Goal: Task Accomplishment & Management: Manage account settings

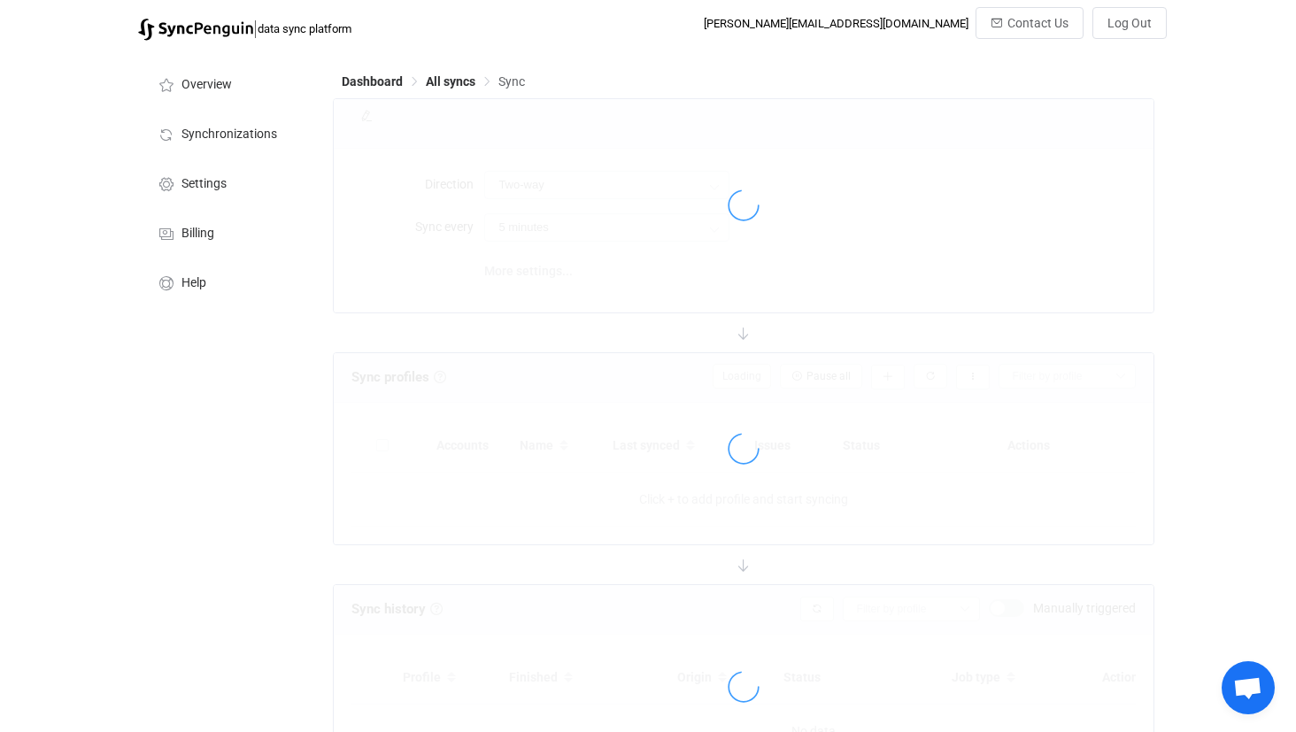
type input "iCloud → HubSpot"
type input "30 minutes"
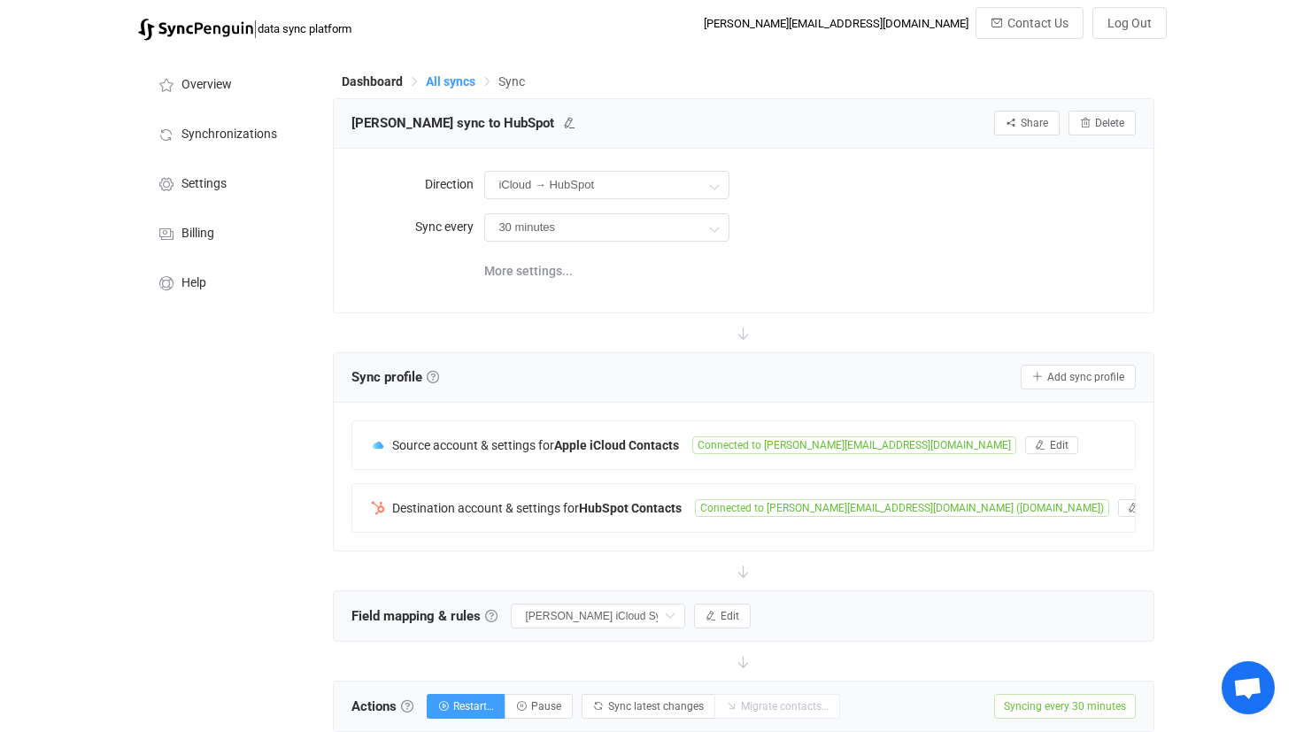
click at [452, 78] on span "All syncs" at bounding box center [451, 81] width 50 height 14
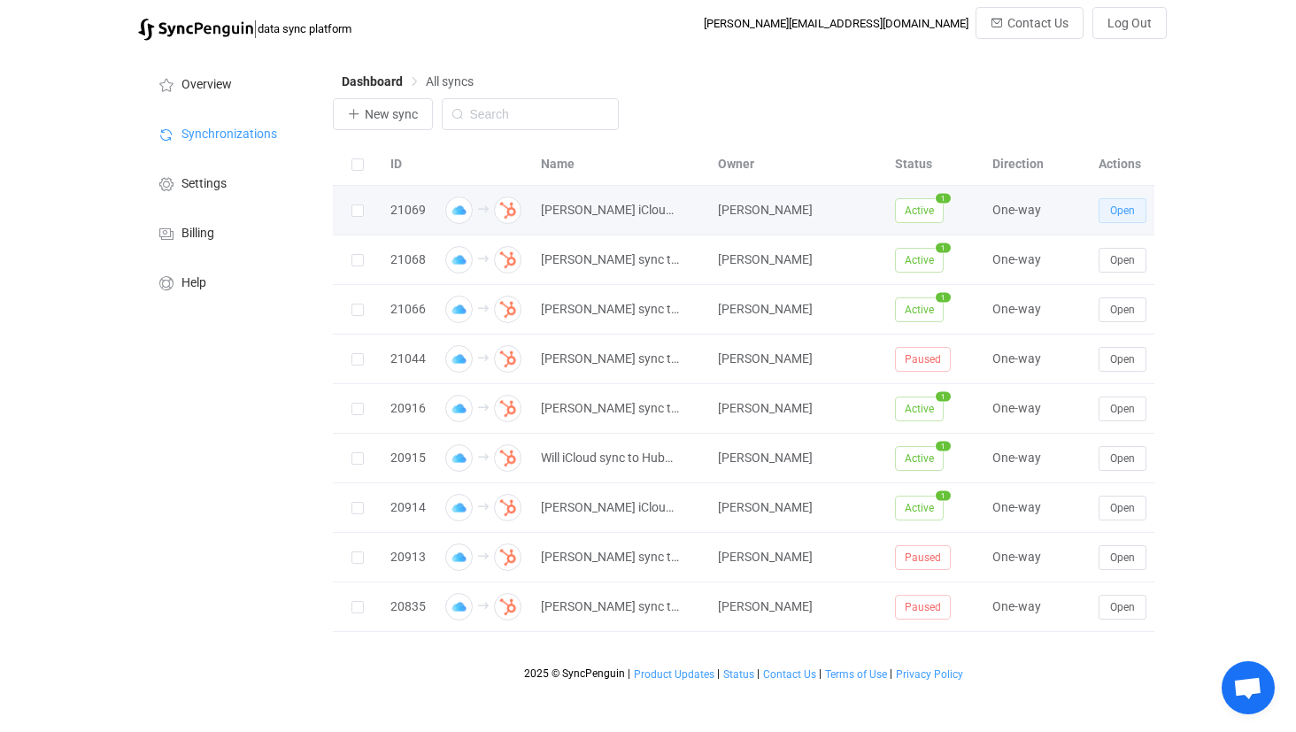
click at [1125, 208] on span "Open" at bounding box center [1122, 210] width 25 height 12
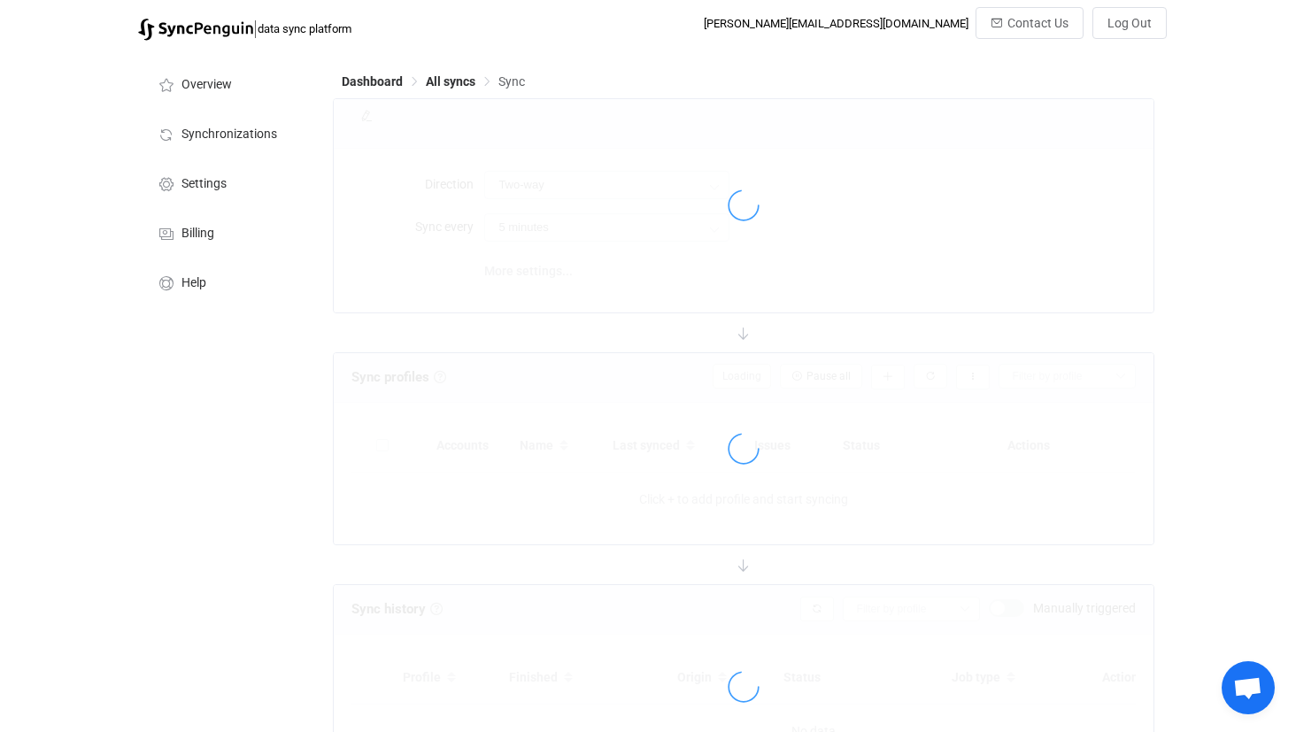
type input "iCloud → HubSpot"
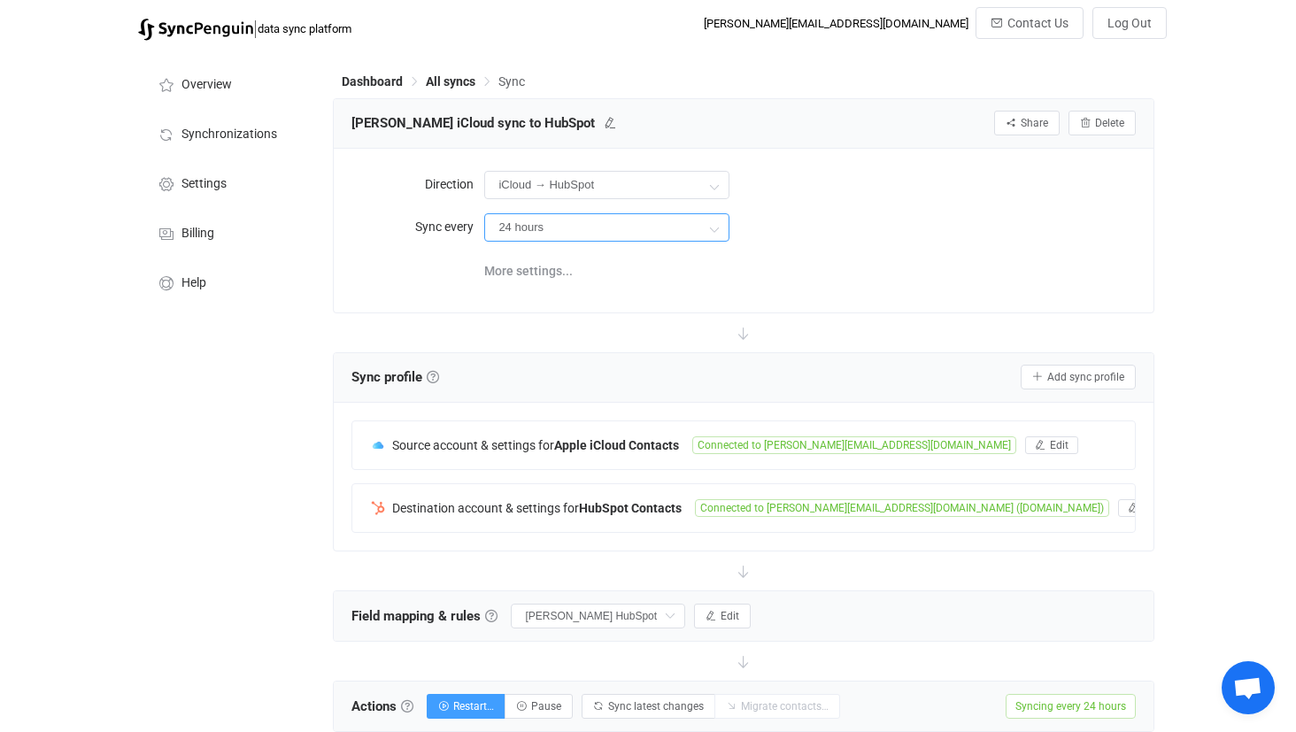
click at [660, 232] on input "24 hours" at bounding box center [606, 227] width 245 height 28
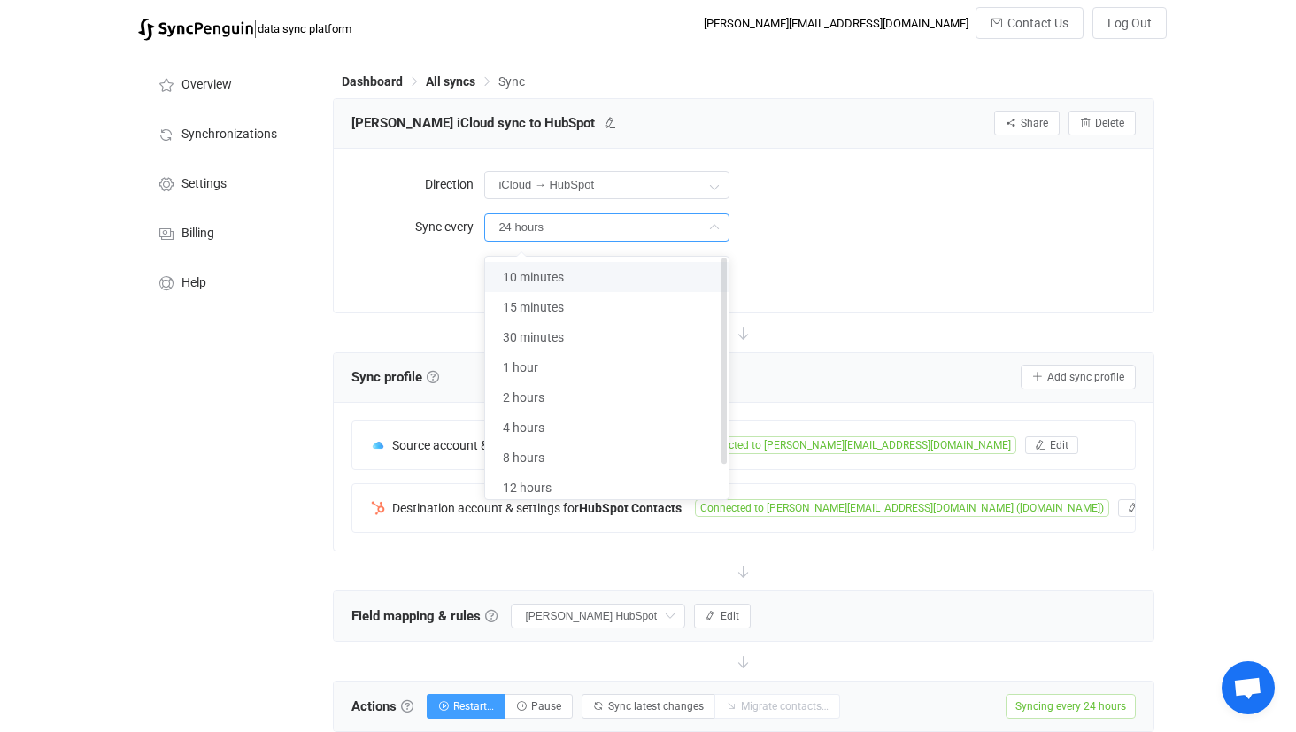
click at [683, 280] on li "10 minutes" at bounding box center [606, 277] width 243 height 30
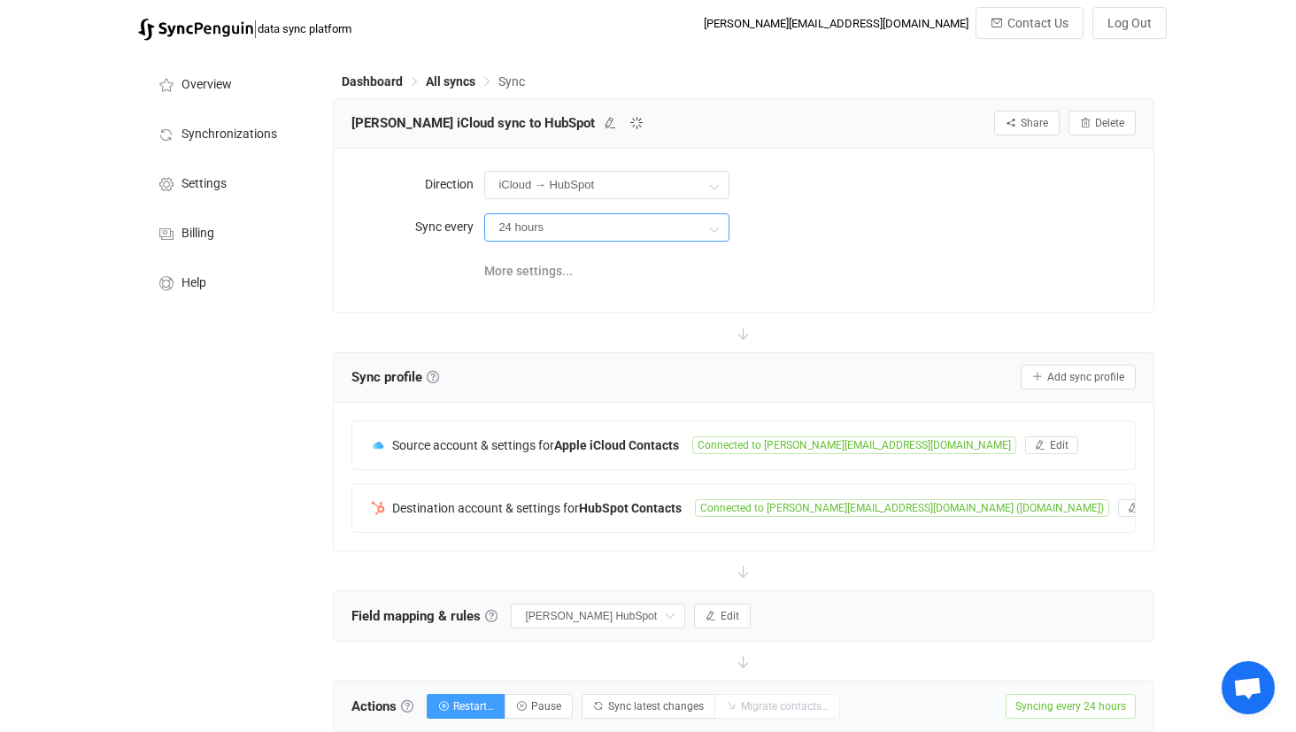
type input "10 minutes"
click at [1006, 270] on div "More settings..." at bounding box center [809, 269] width 651 height 36
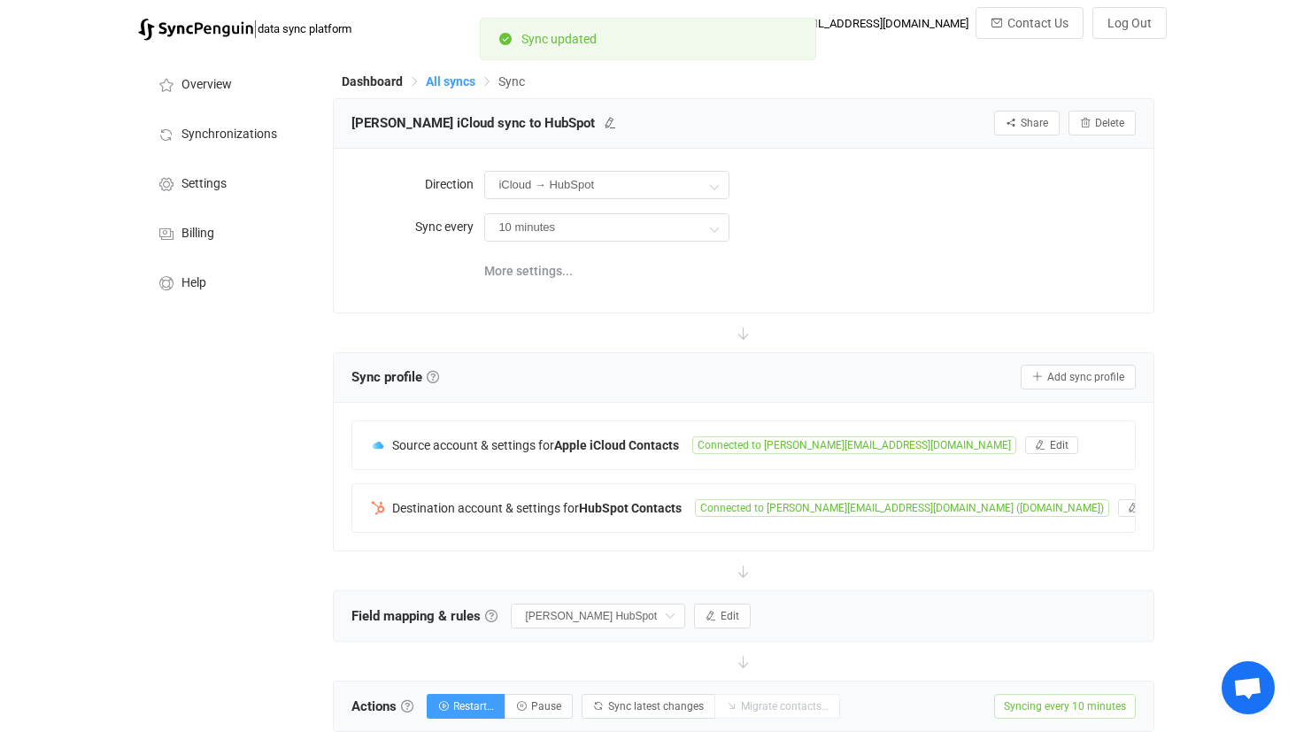
click at [451, 82] on span "All syncs" at bounding box center [451, 81] width 50 height 14
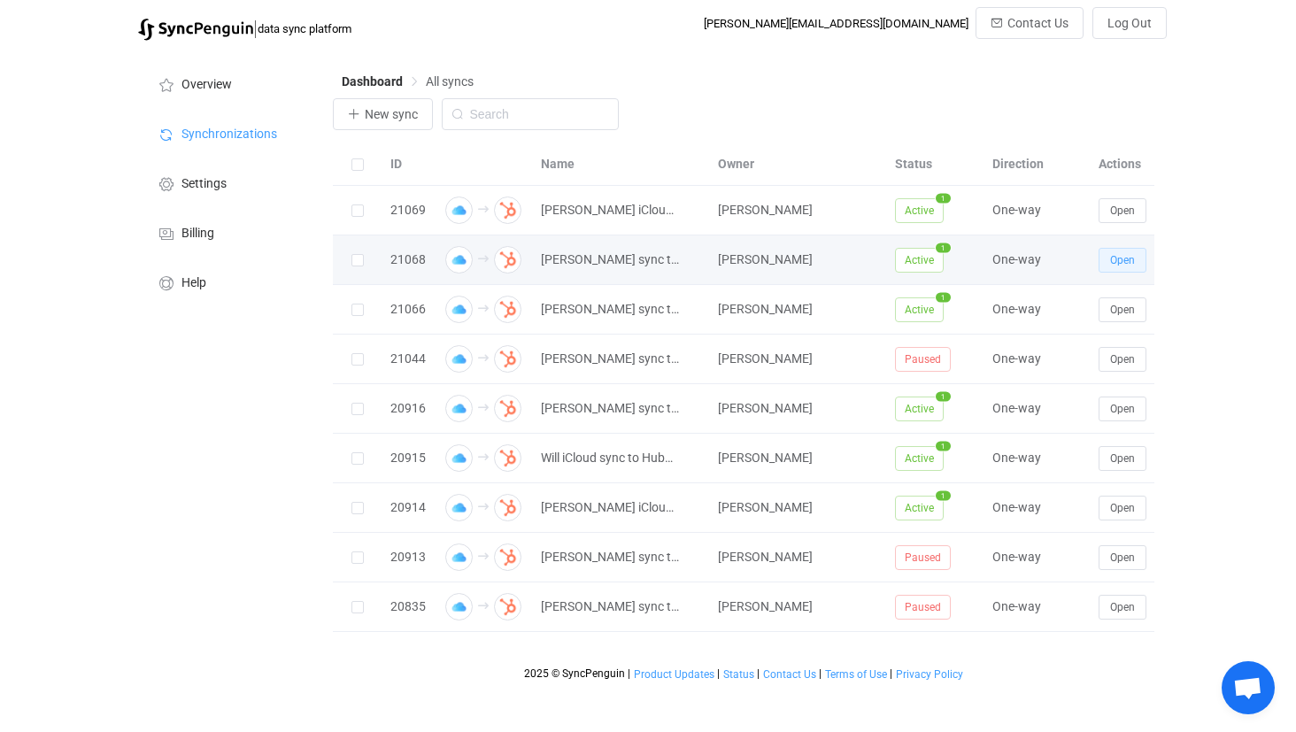
click at [1117, 262] on span "Open" at bounding box center [1122, 260] width 25 height 12
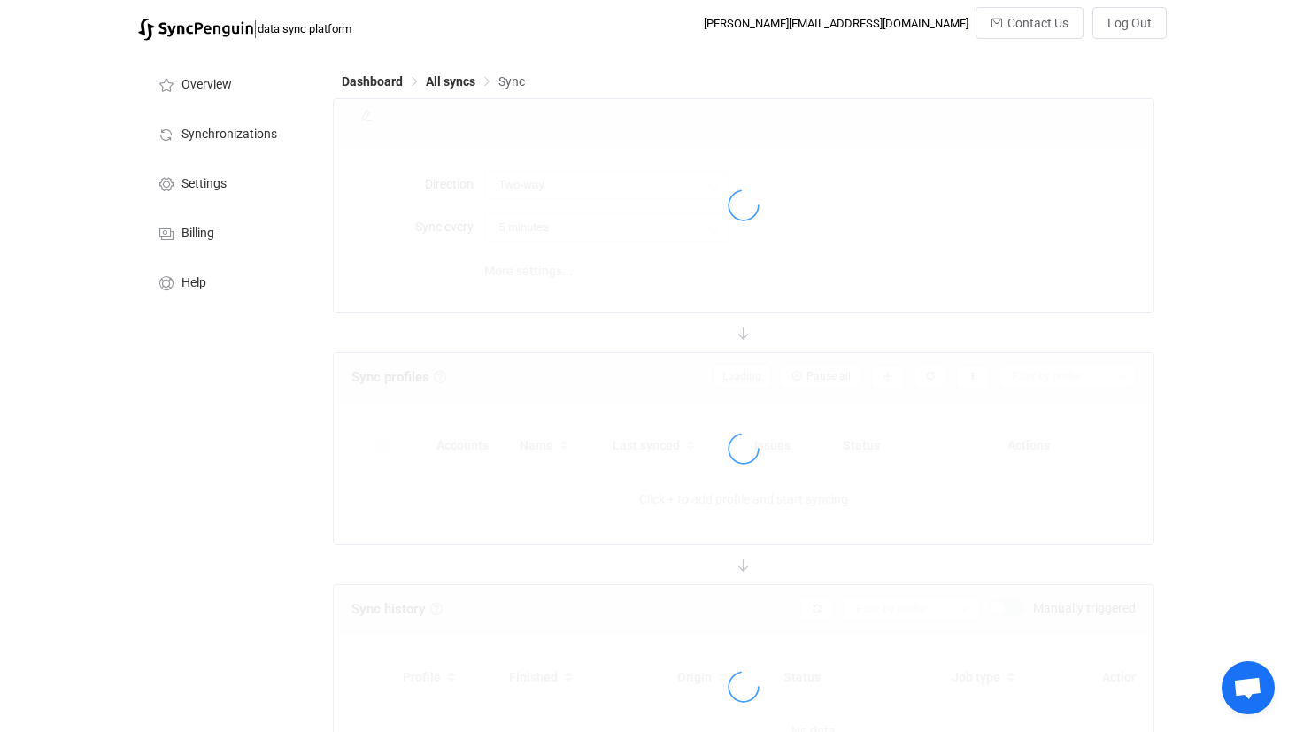
type input "iCloud → HubSpot"
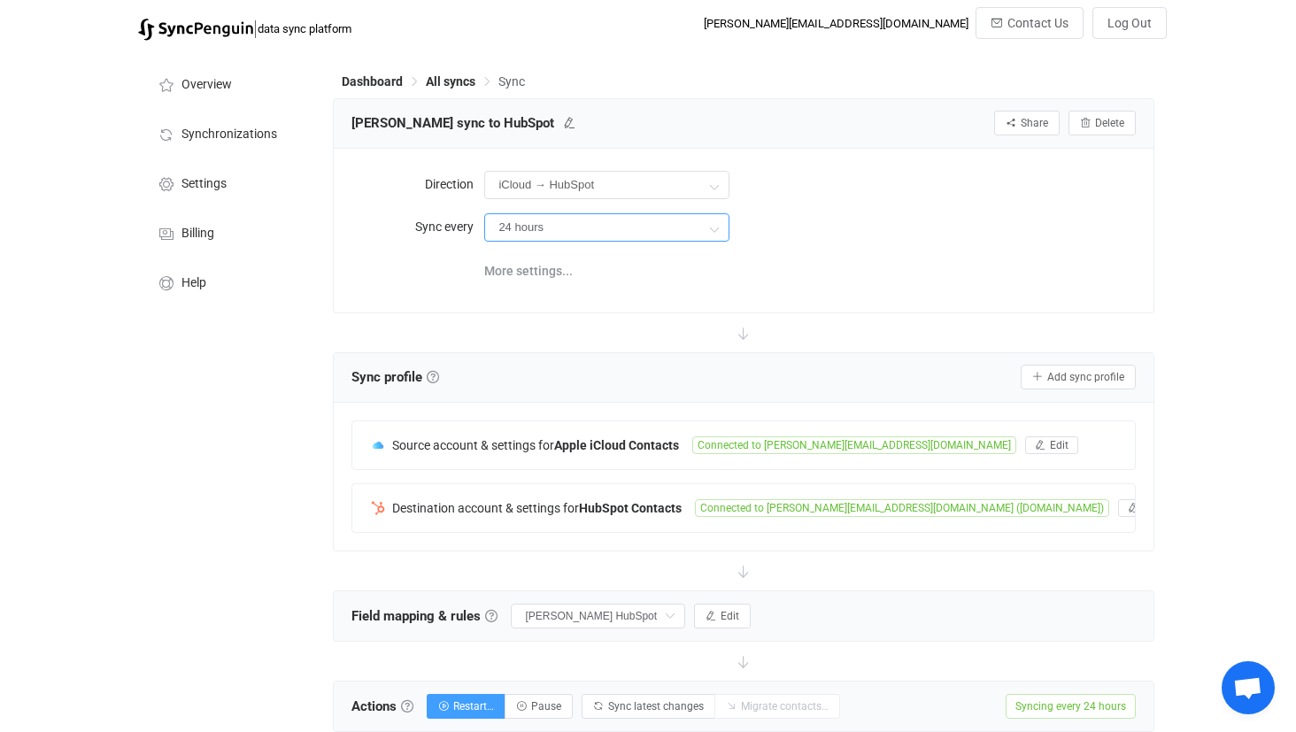
click at [655, 235] on input "24 hours" at bounding box center [606, 227] width 245 height 28
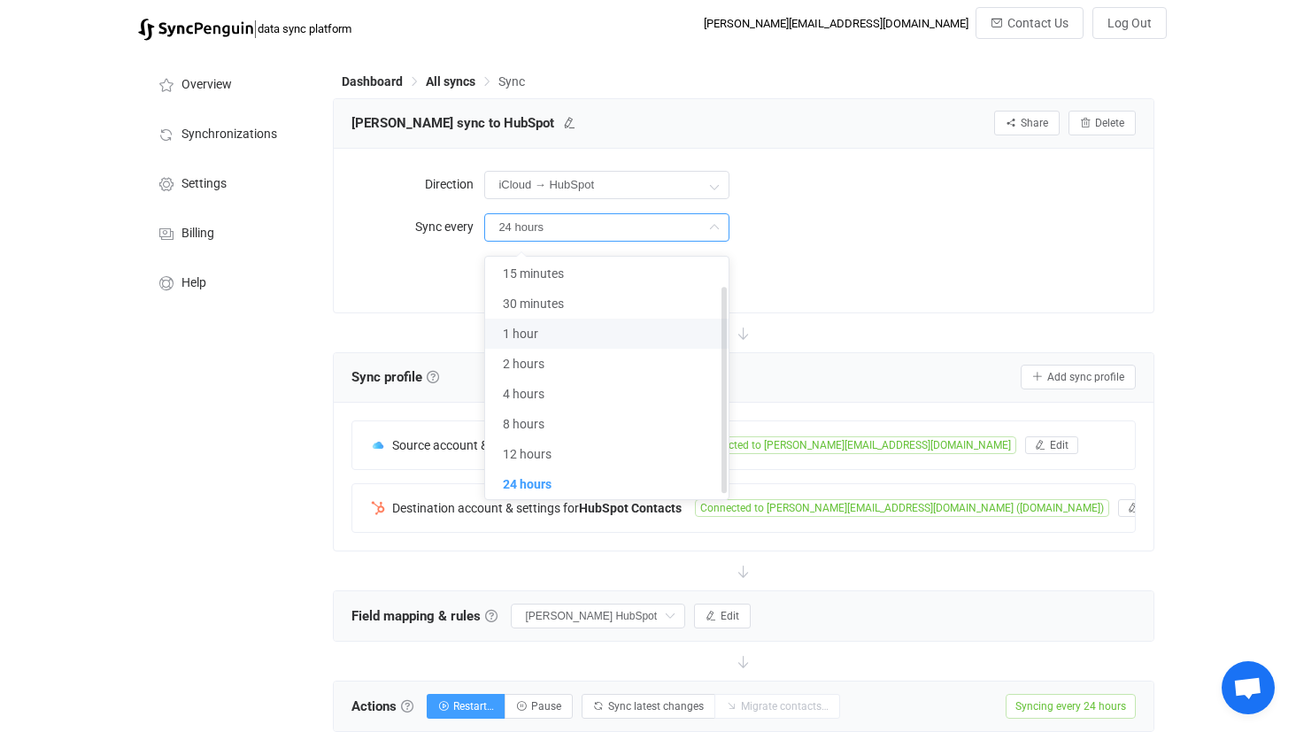
click at [664, 332] on li "1 hour" at bounding box center [606, 334] width 243 height 30
type input "1 hour"
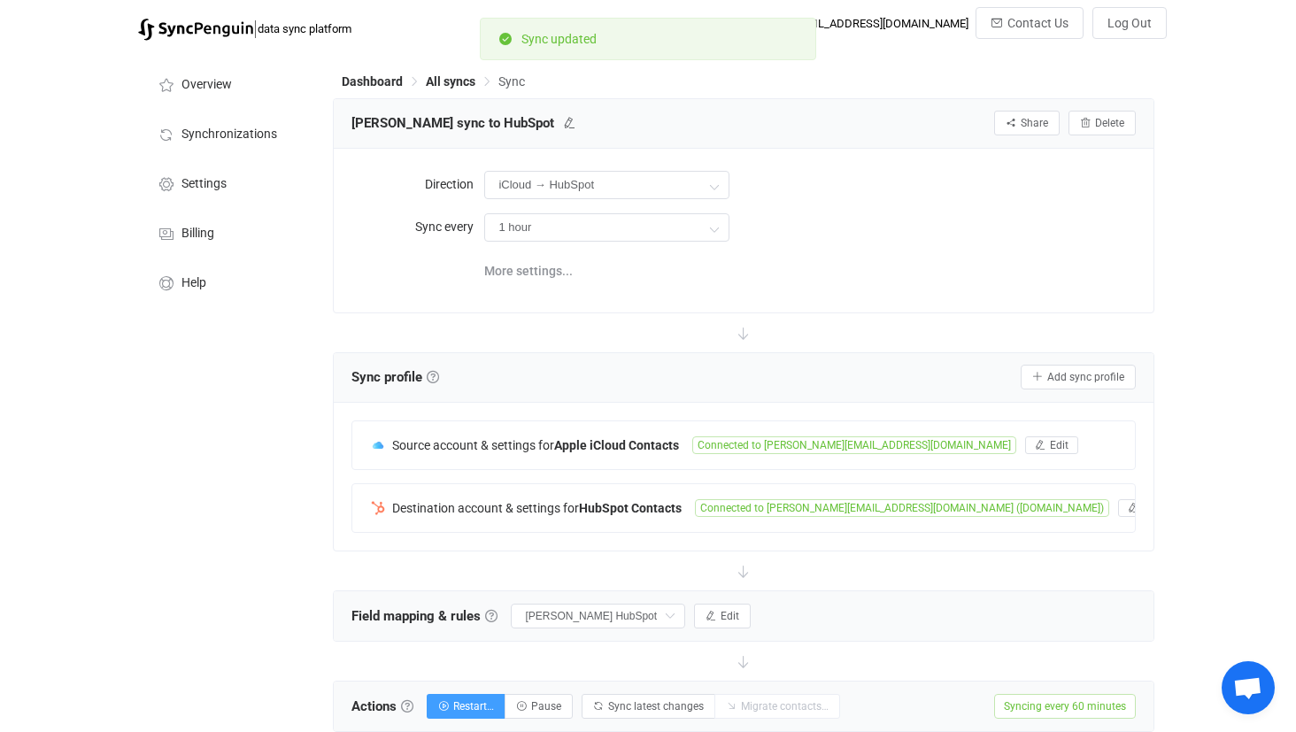
click at [442, 89] on div "Dashboard All syncs Sync" at bounding box center [743, 85] width 821 height 27
click at [452, 83] on span "All syncs" at bounding box center [451, 81] width 50 height 14
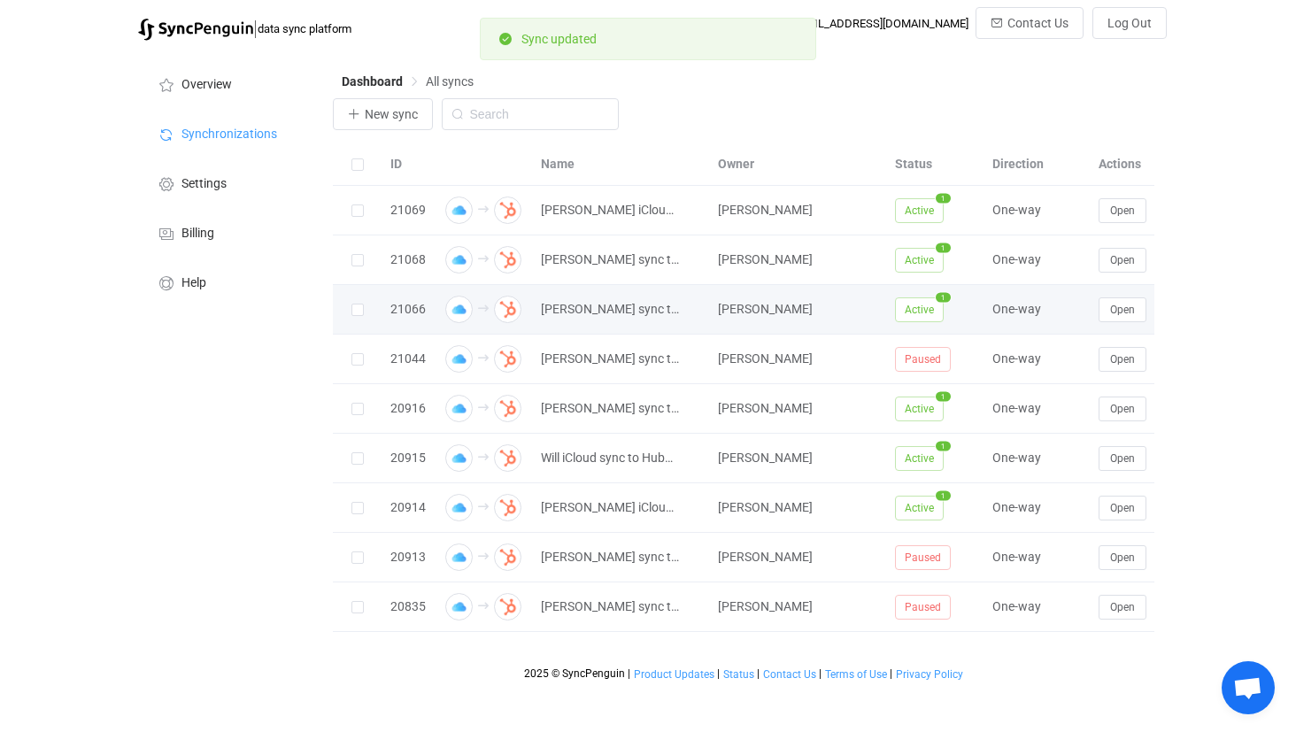
click at [1130, 322] on td "Open" at bounding box center [1156, 310] width 133 height 50
click at [1129, 317] on button "Open" at bounding box center [1123, 309] width 48 height 25
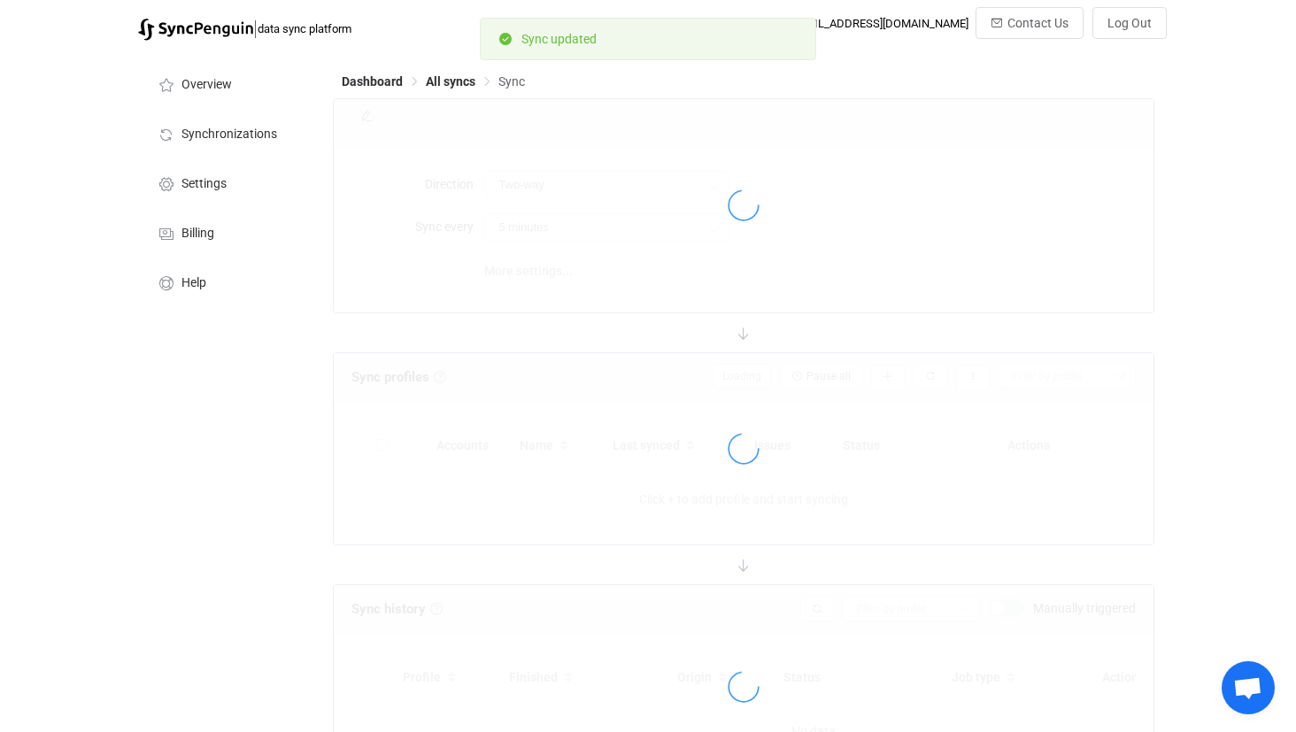
type input "iCloud → HubSpot"
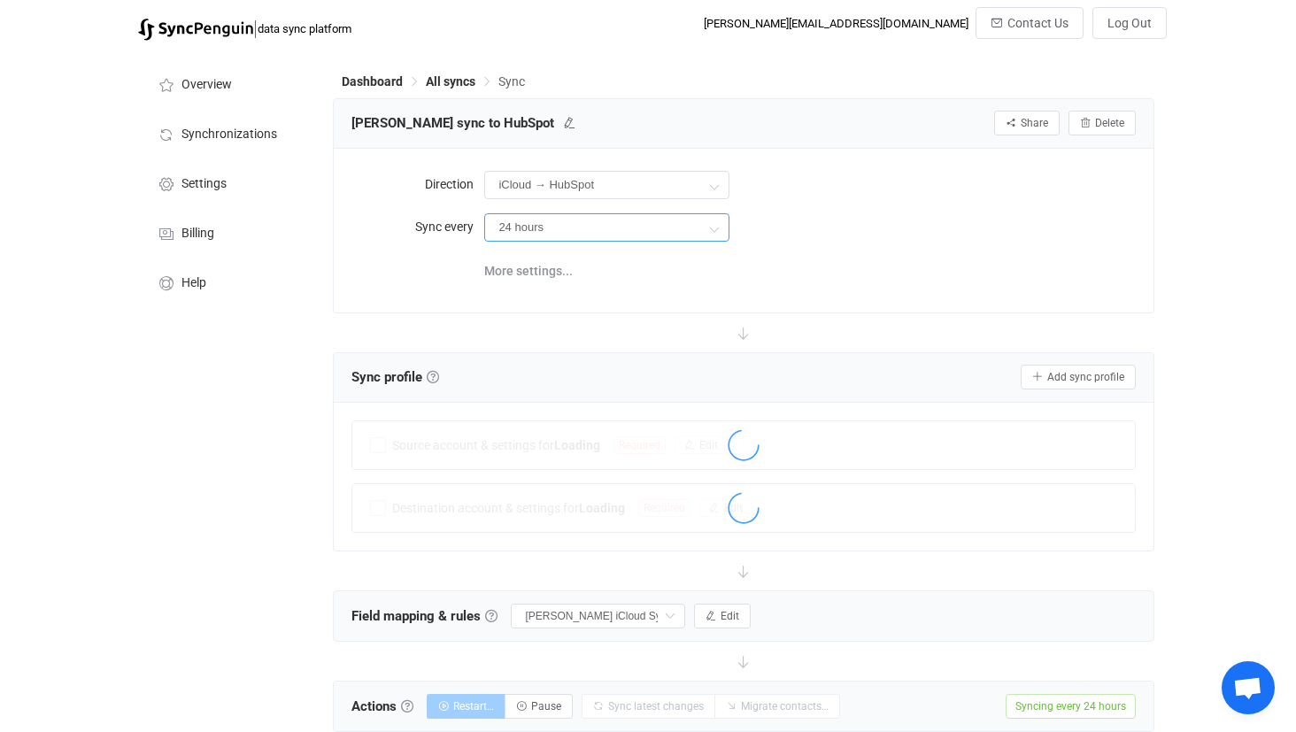
click at [640, 237] on input "24 hours" at bounding box center [606, 227] width 245 height 28
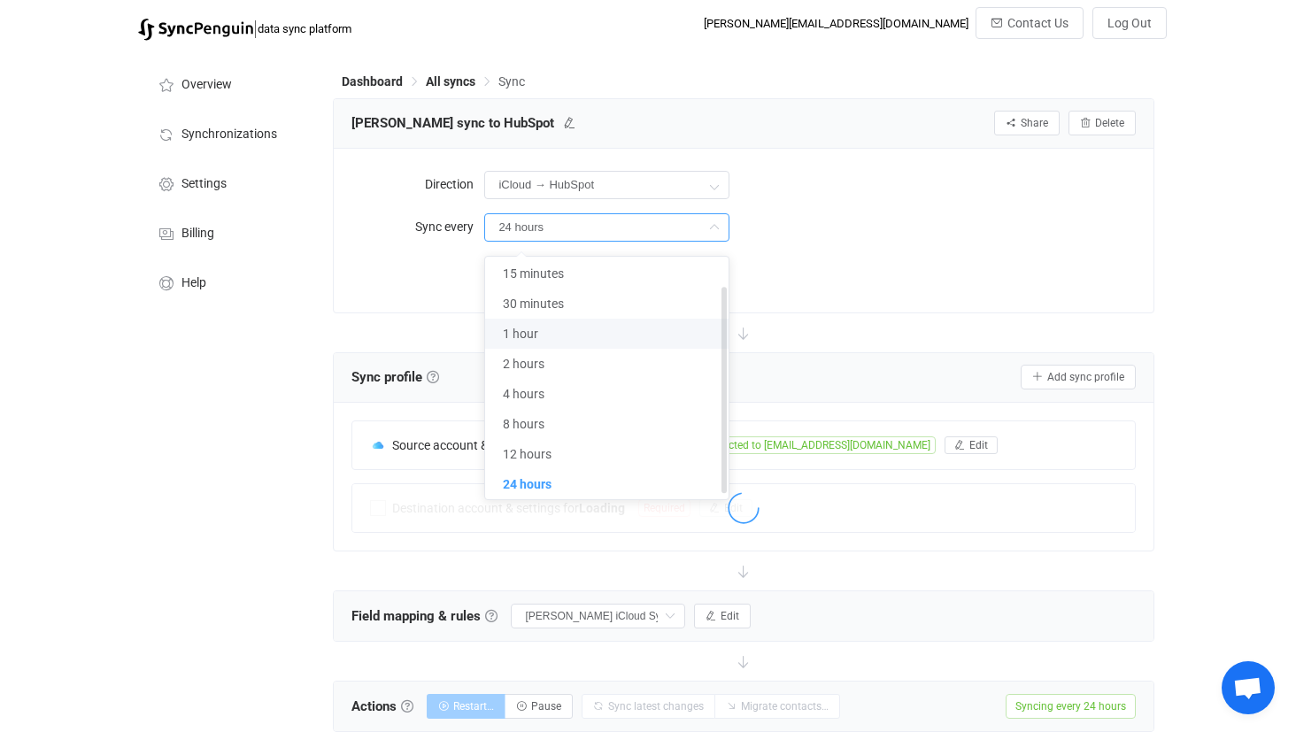
click at [537, 333] on span "1 hour" at bounding box center [520, 334] width 35 height 14
type input "1 hour"
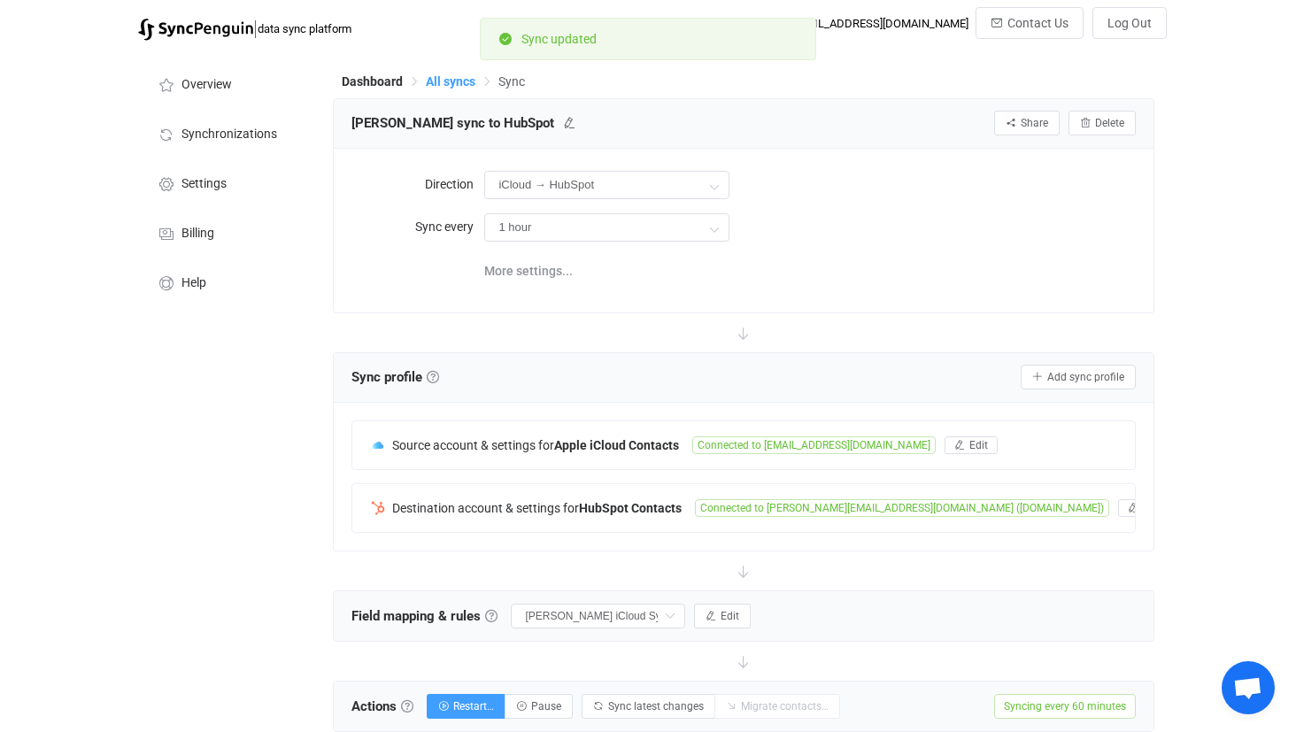
click at [453, 77] on span "All syncs" at bounding box center [451, 81] width 50 height 14
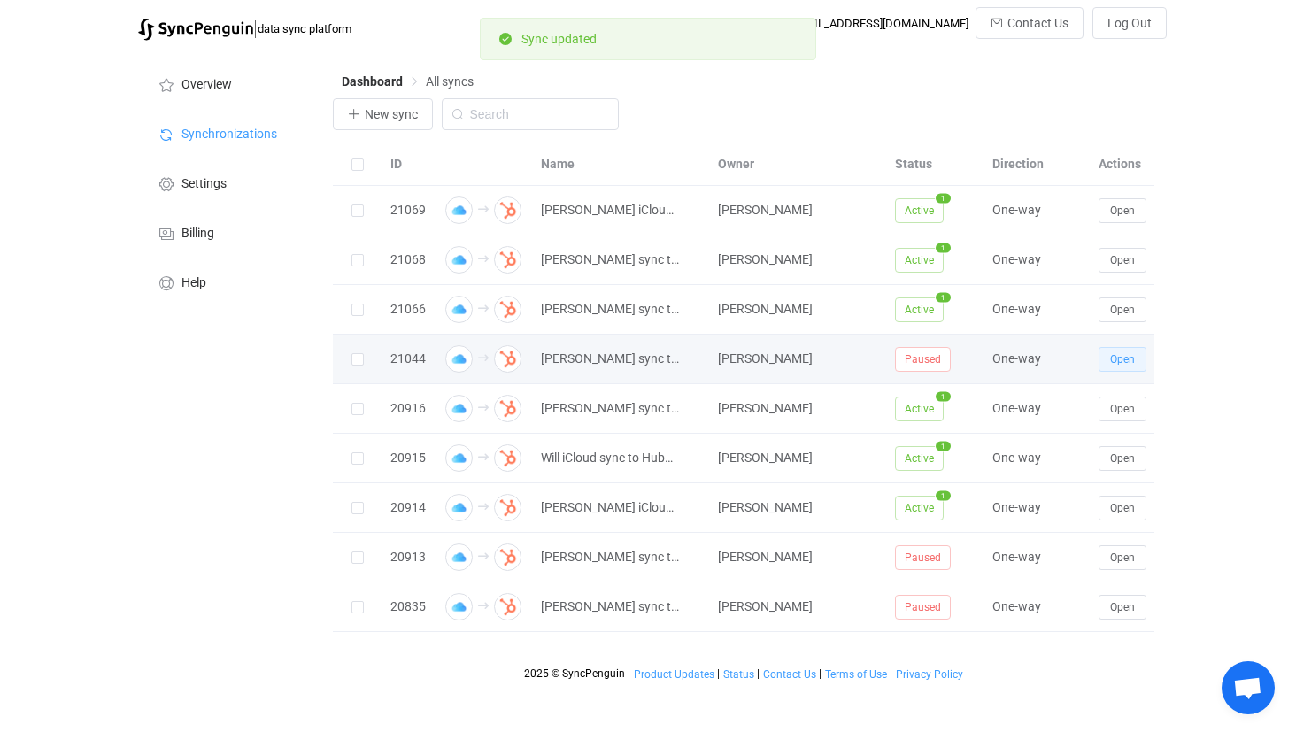
click at [1119, 371] on button "Open" at bounding box center [1123, 359] width 48 height 25
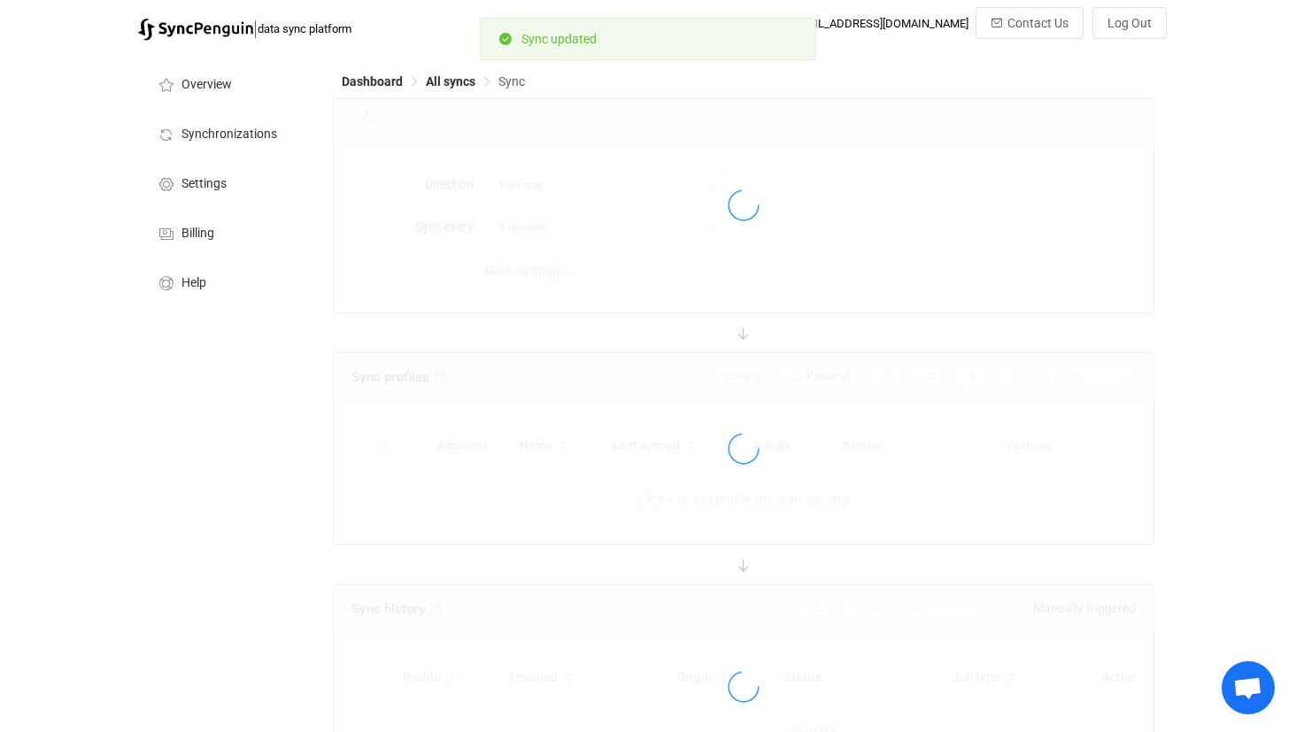
type input "iCloud → HubSpot"
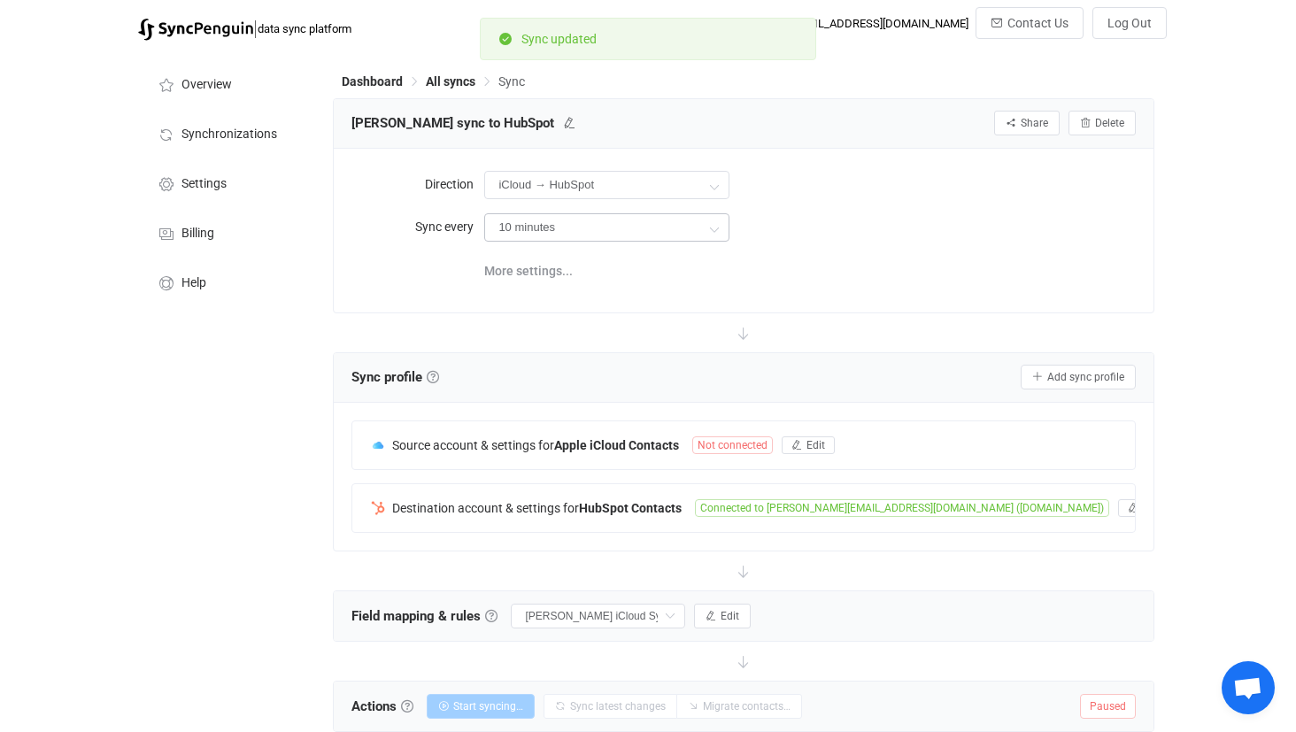
click at [718, 235] on icon at bounding box center [714, 228] width 22 height 35
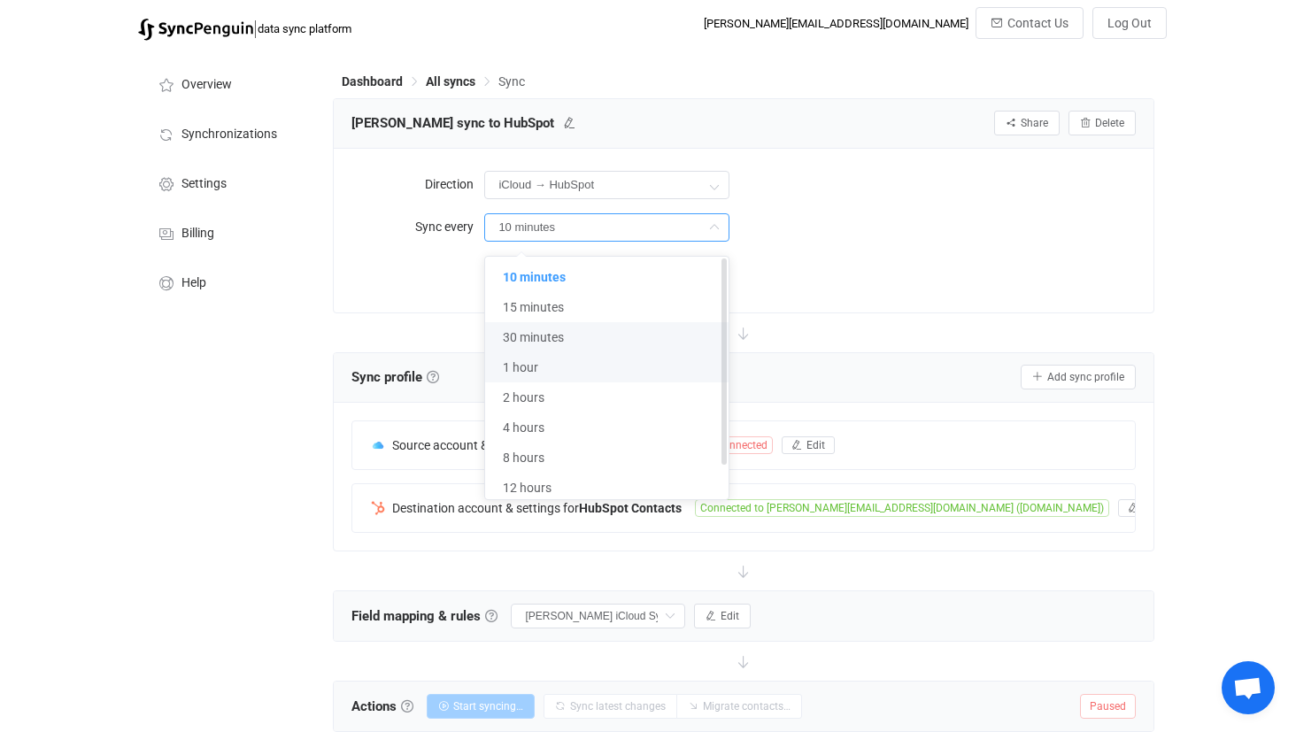
click at [634, 358] on li "1 hour" at bounding box center [606, 367] width 243 height 30
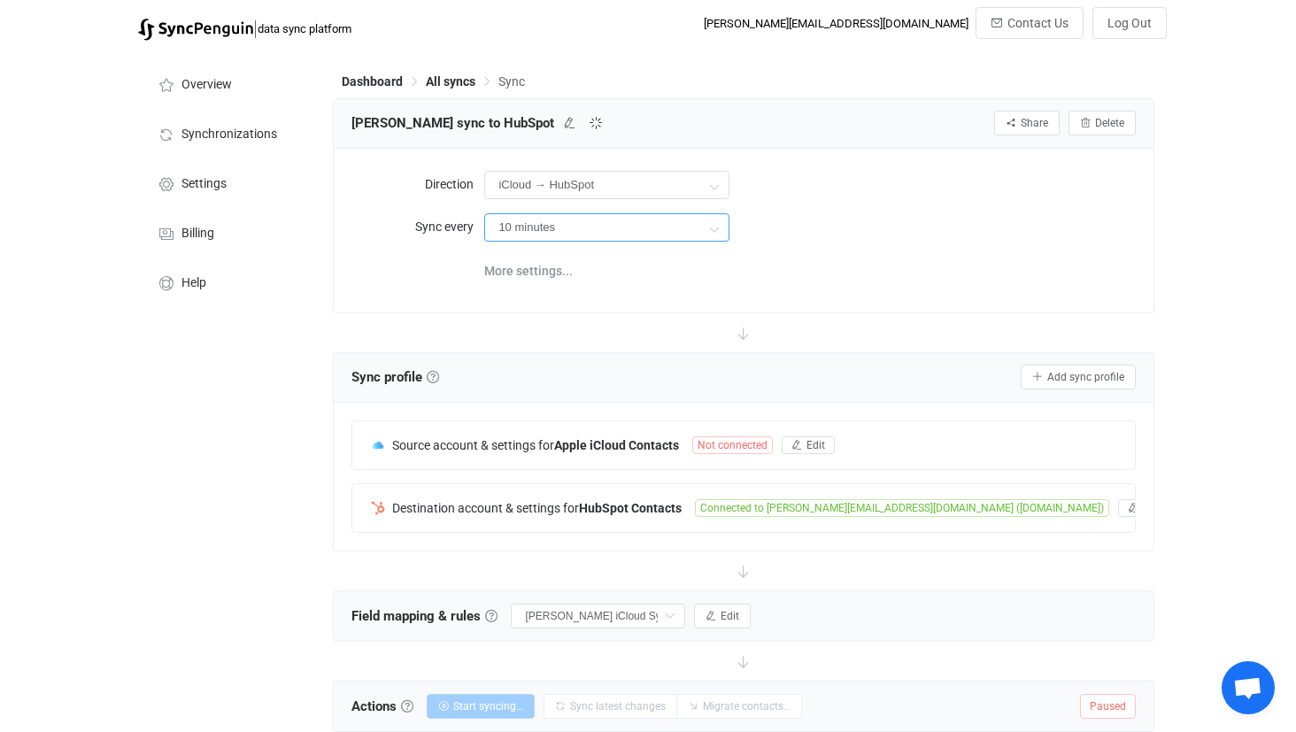
type input "1 hour"
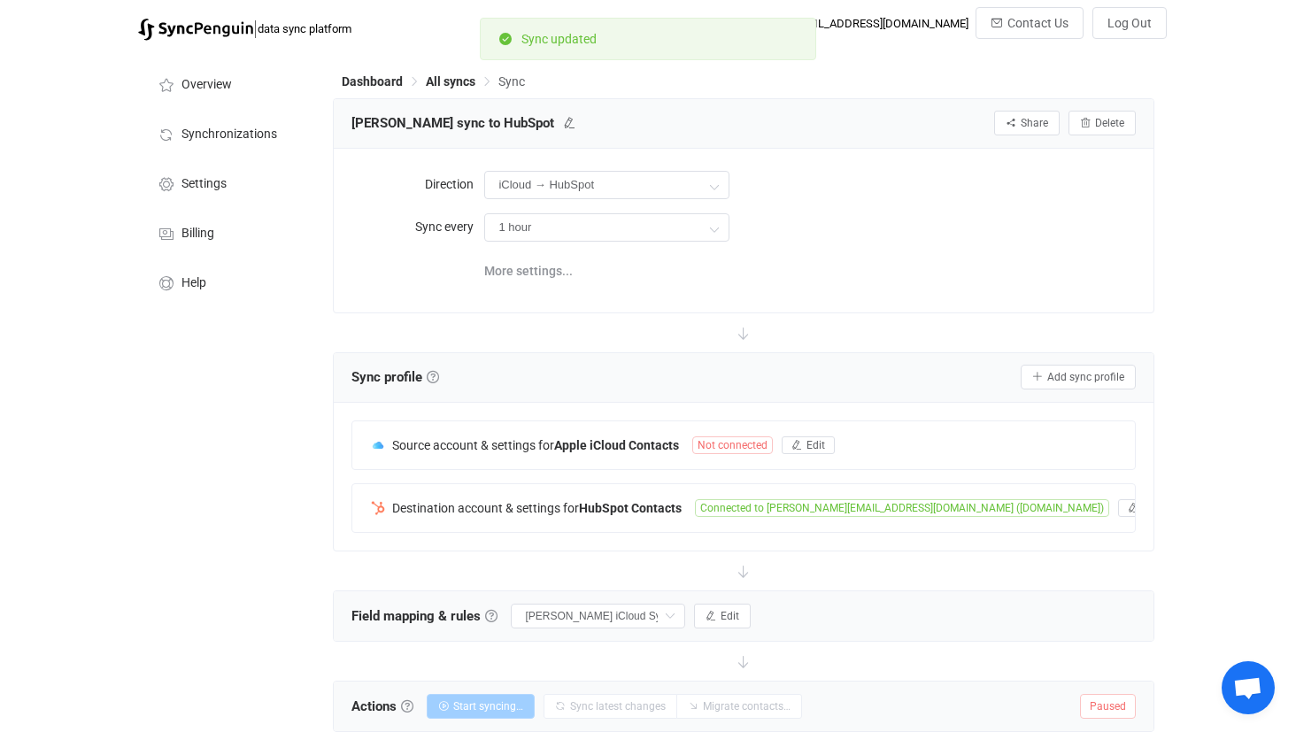
click at [451, 91] on div "Dashboard All syncs Sync" at bounding box center [743, 85] width 821 height 27
click at [462, 84] on span "All syncs" at bounding box center [451, 81] width 50 height 14
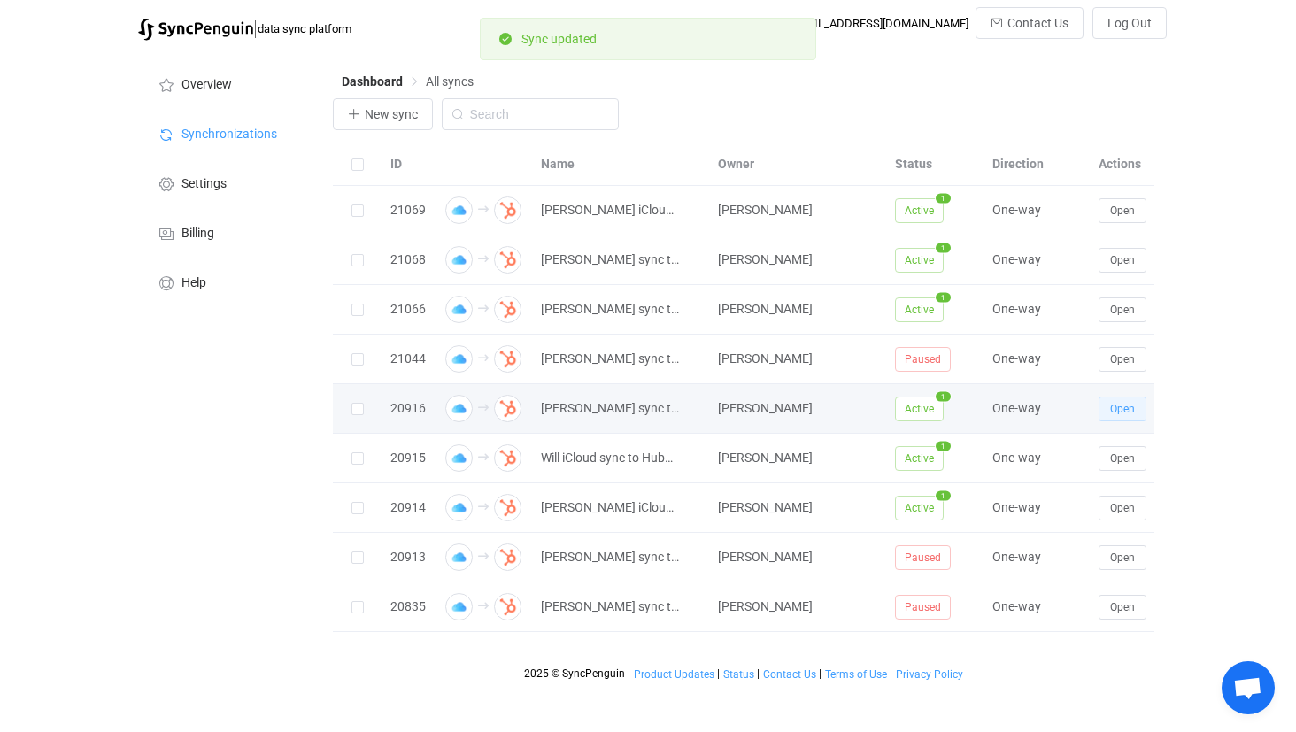
click at [1109, 400] on button "Open" at bounding box center [1123, 409] width 48 height 25
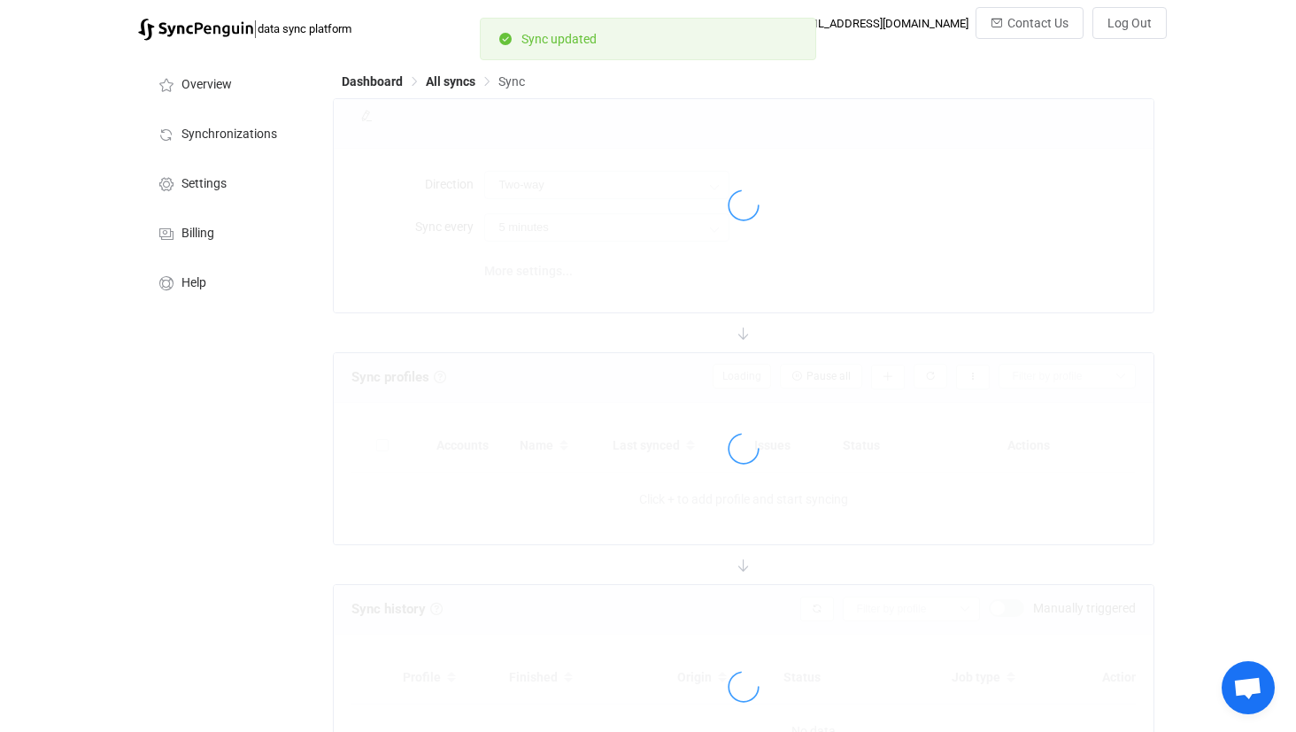
type input "iCloud → HubSpot"
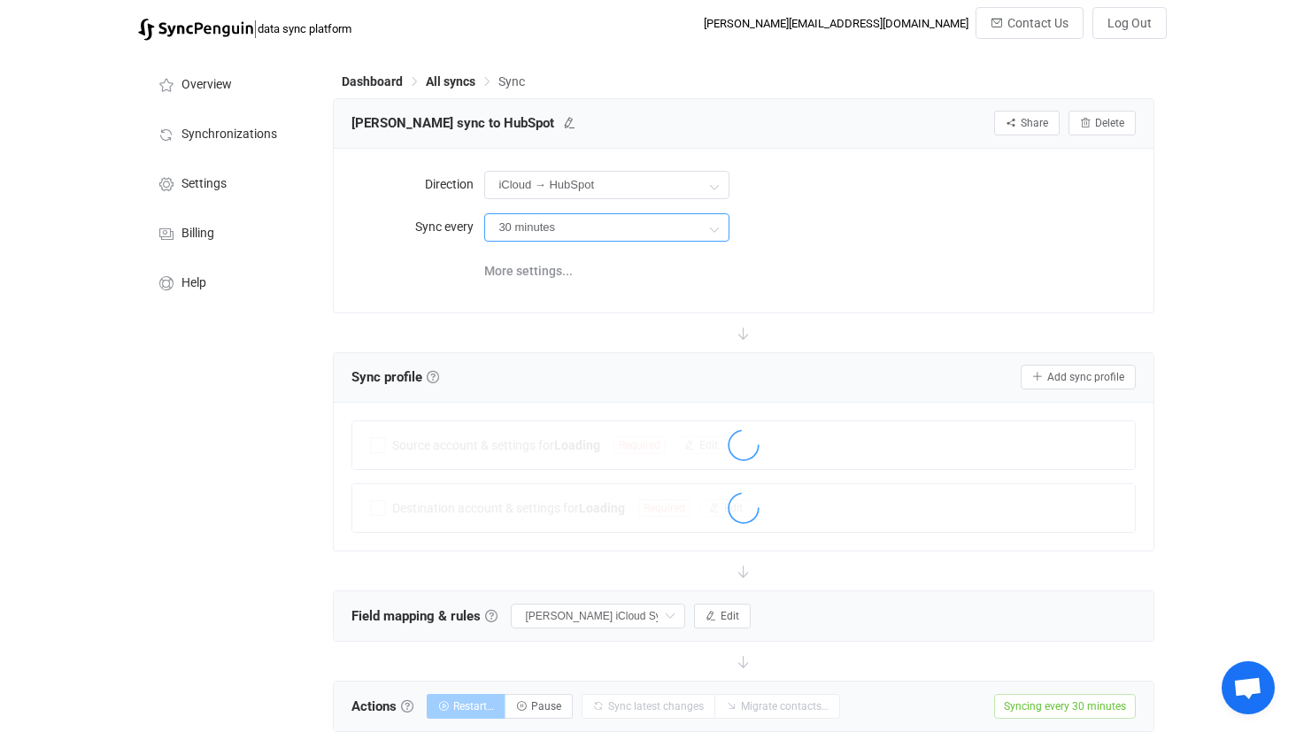
click at [676, 213] on input "30 minutes" at bounding box center [606, 227] width 245 height 28
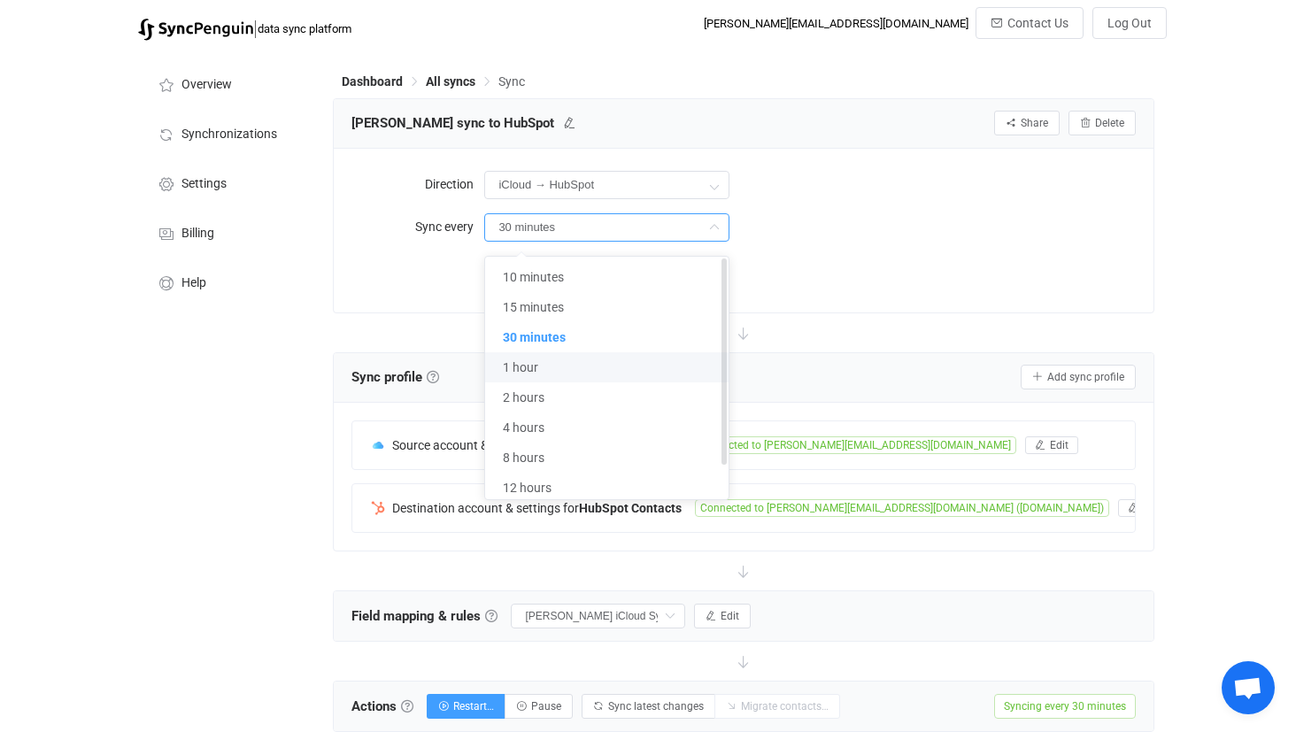
click at [620, 367] on li "1 hour" at bounding box center [606, 367] width 243 height 30
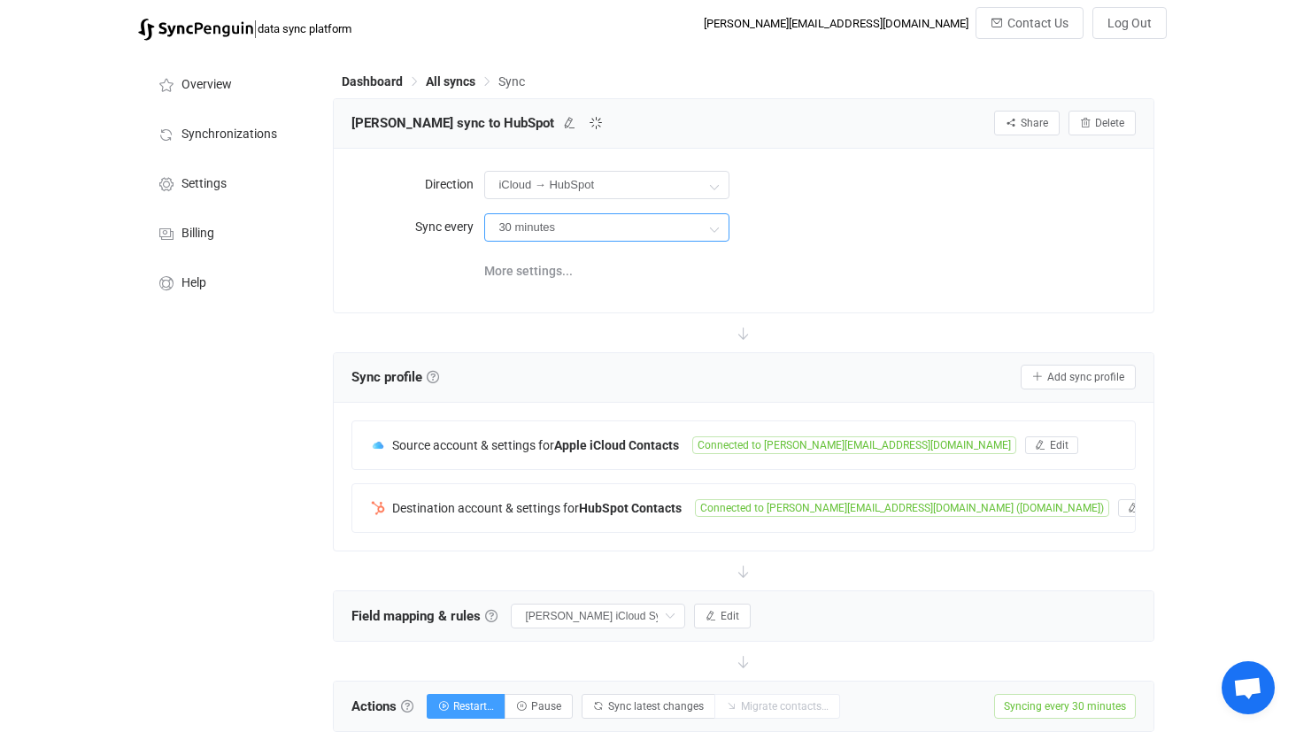
type input "1 hour"
click at [874, 436] on span "Connected to Jacob@tenaxstrategies.com" at bounding box center [854, 445] width 324 height 18
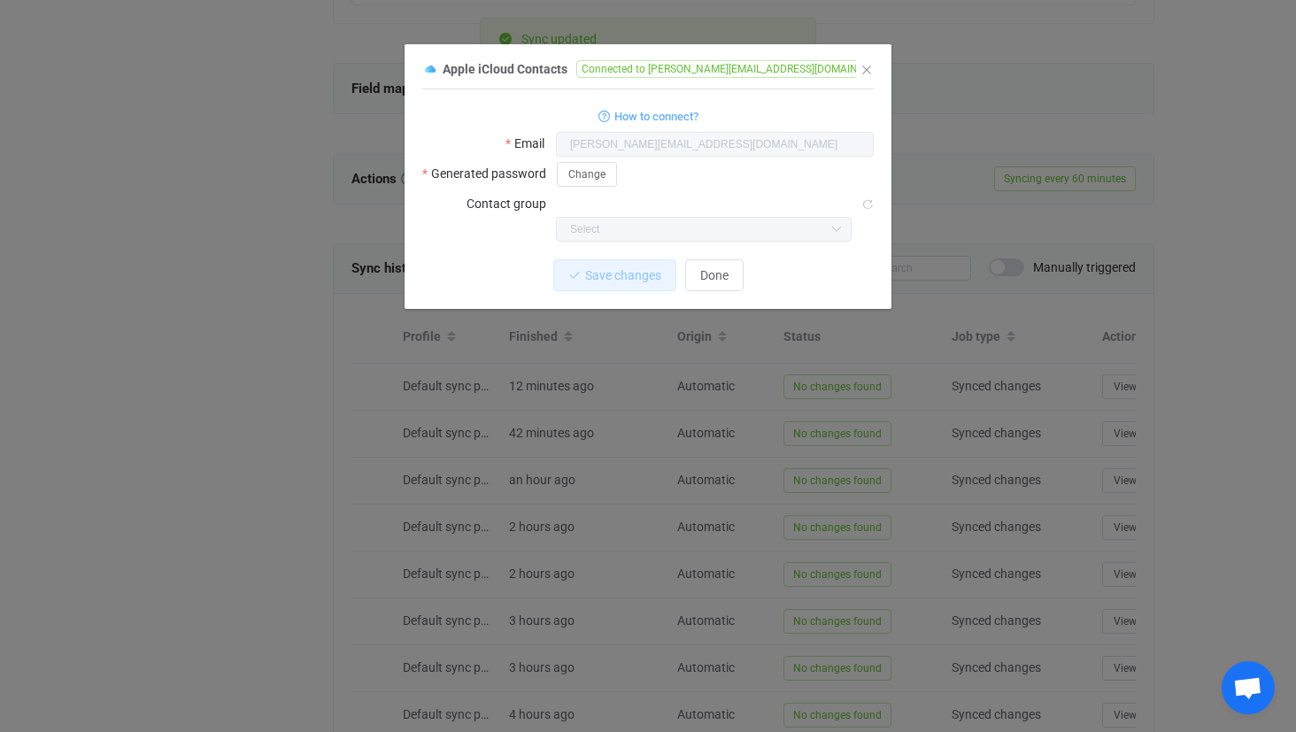
scroll to position [544, 0]
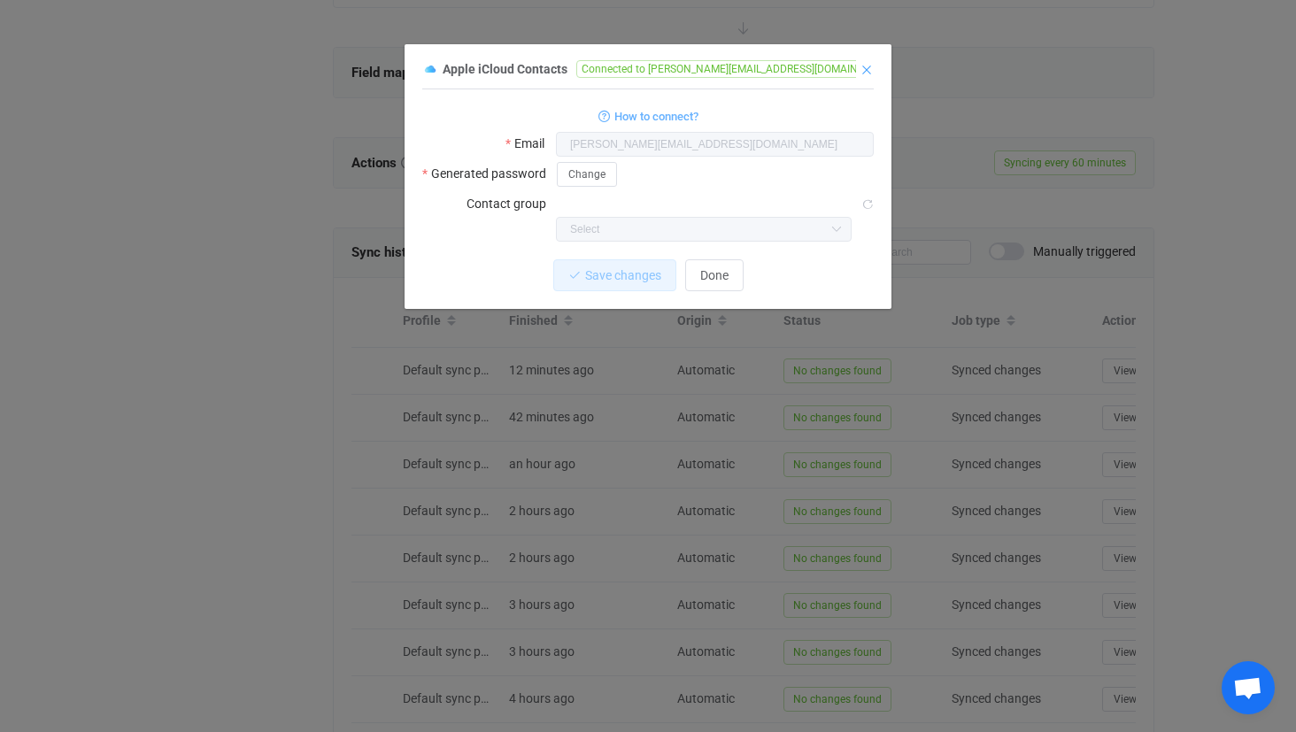
click at [868, 66] on icon "Close" at bounding box center [867, 70] width 14 height 14
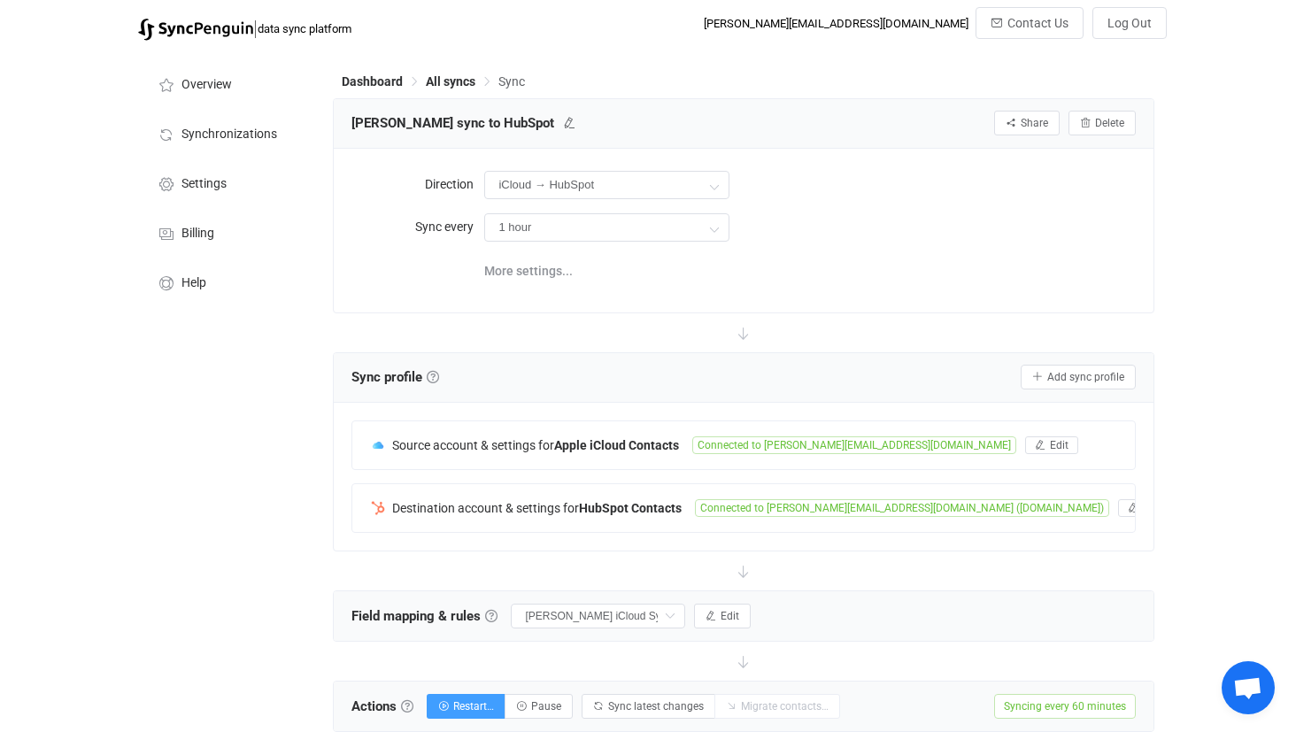
scroll to position [0, 0]
click at [446, 85] on span "All syncs" at bounding box center [451, 81] width 50 height 14
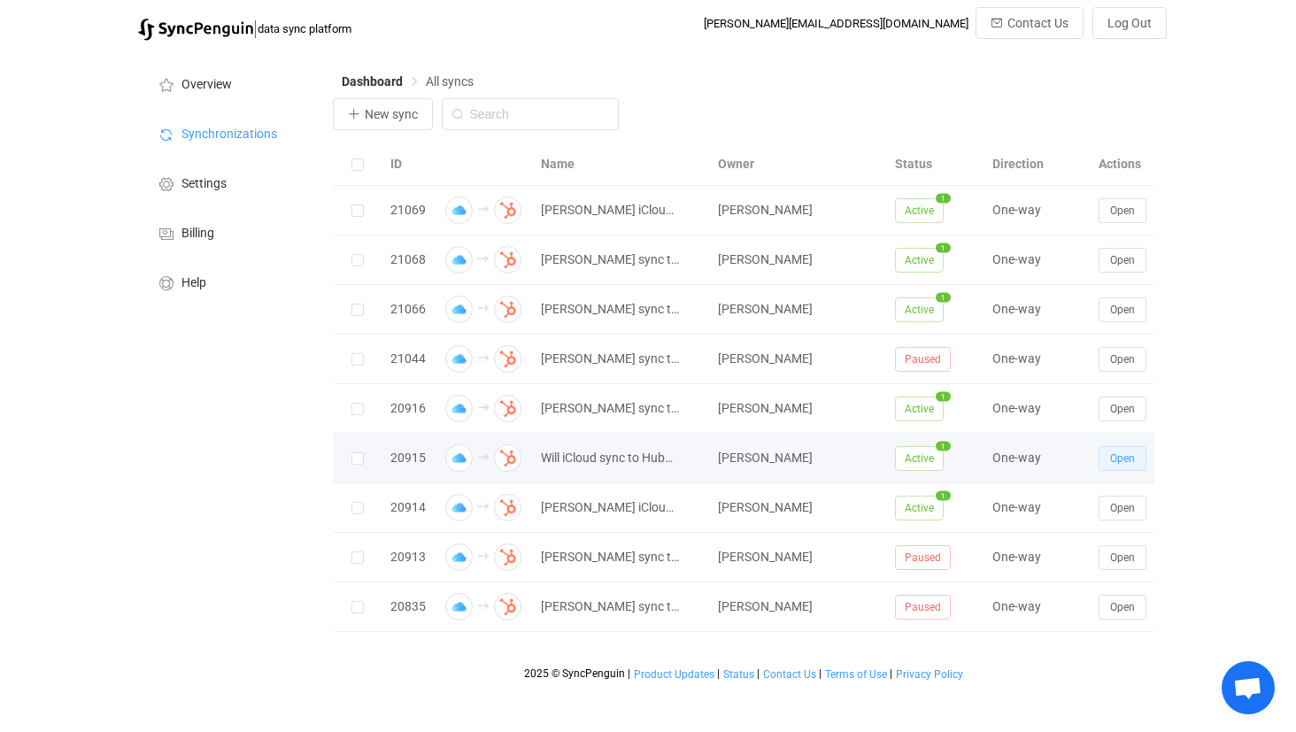
click at [1113, 464] on span "Open" at bounding box center [1122, 458] width 25 height 12
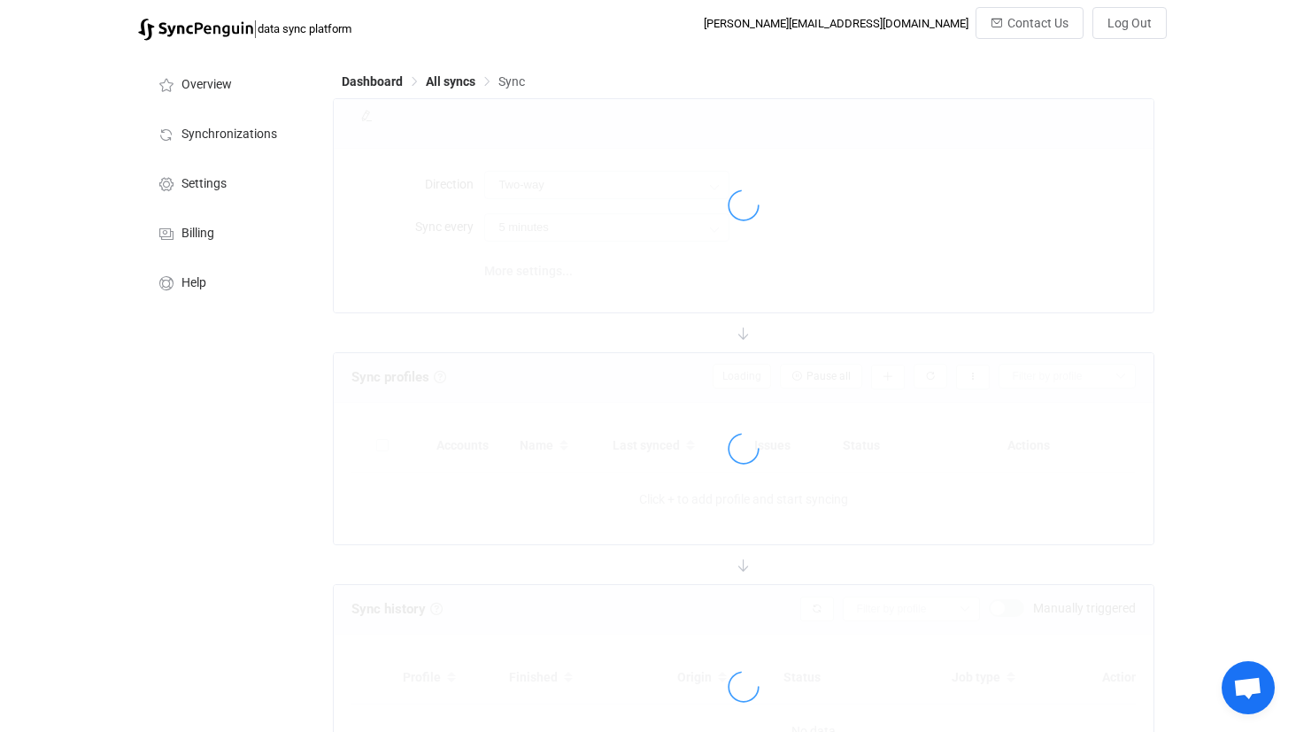
type input "iCloud → HubSpot"
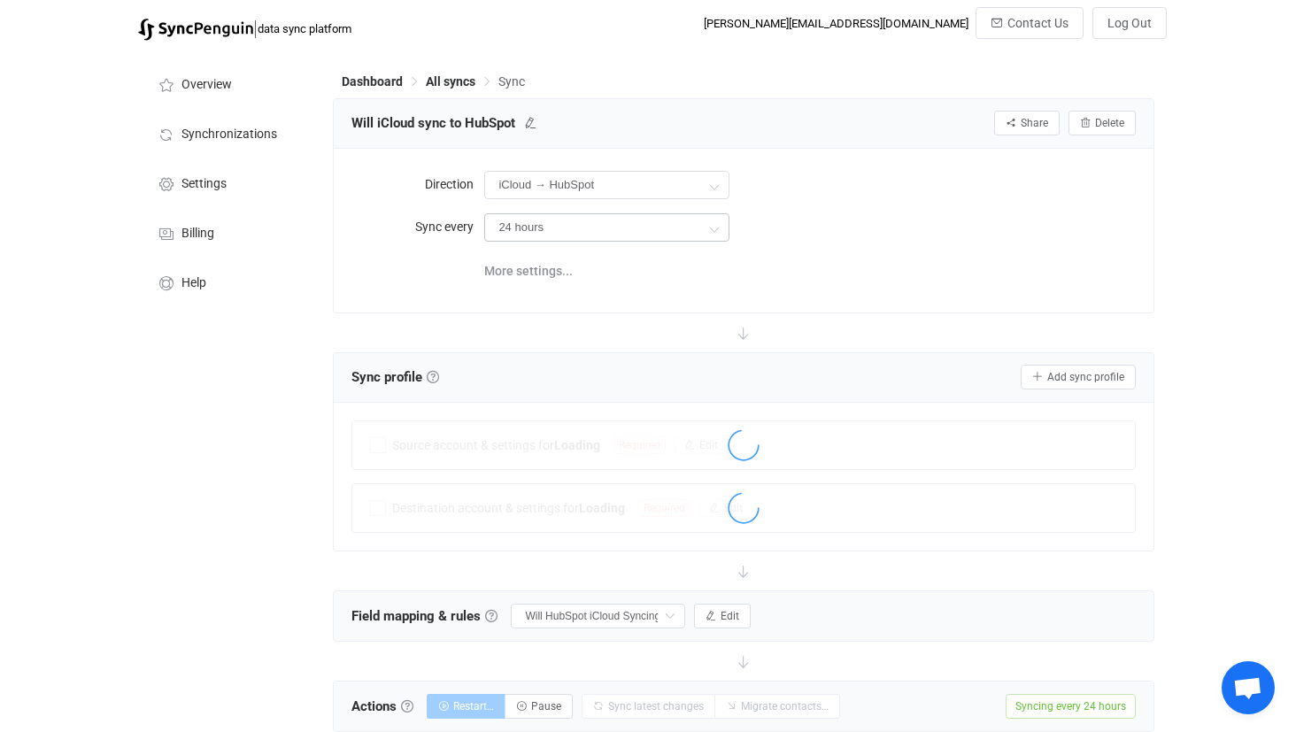
click at [721, 219] on icon at bounding box center [714, 228] width 22 height 35
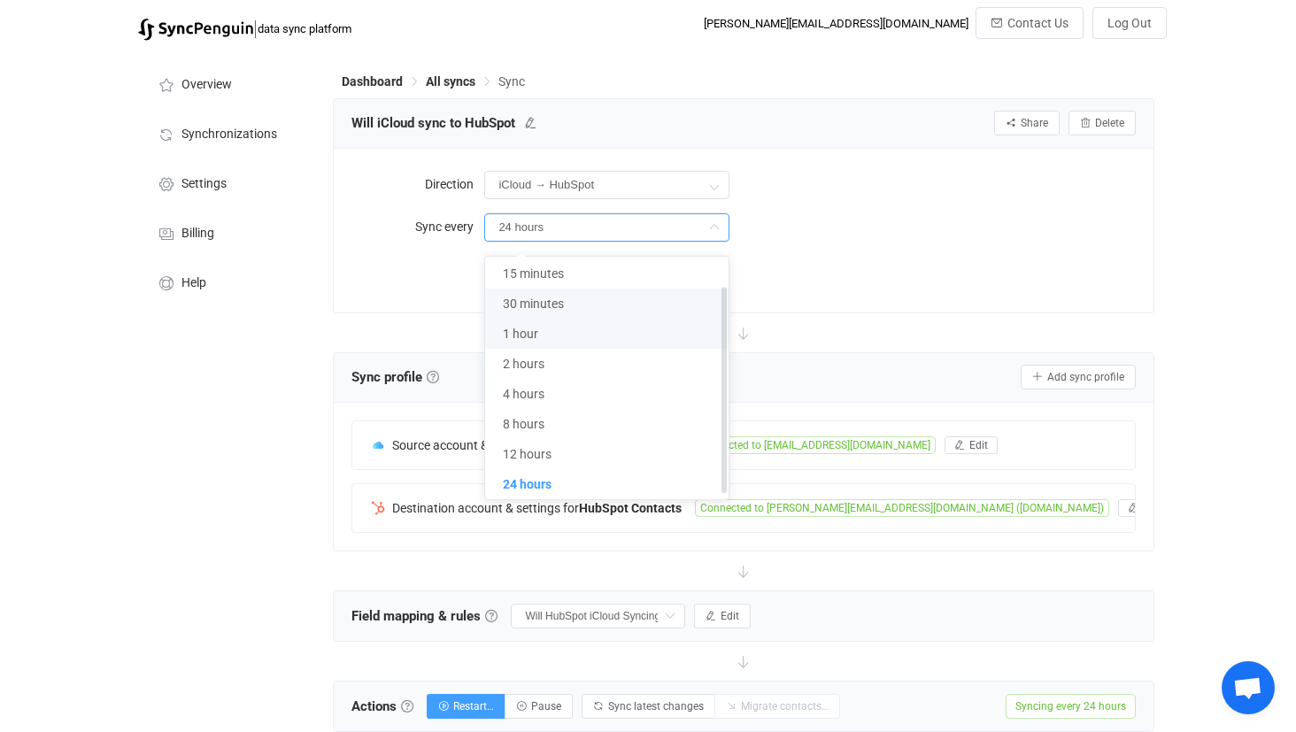
click at [596, 329] on li "1 hour" at bounding box center [606, 334] width 243 height 30
type input "1 hour"
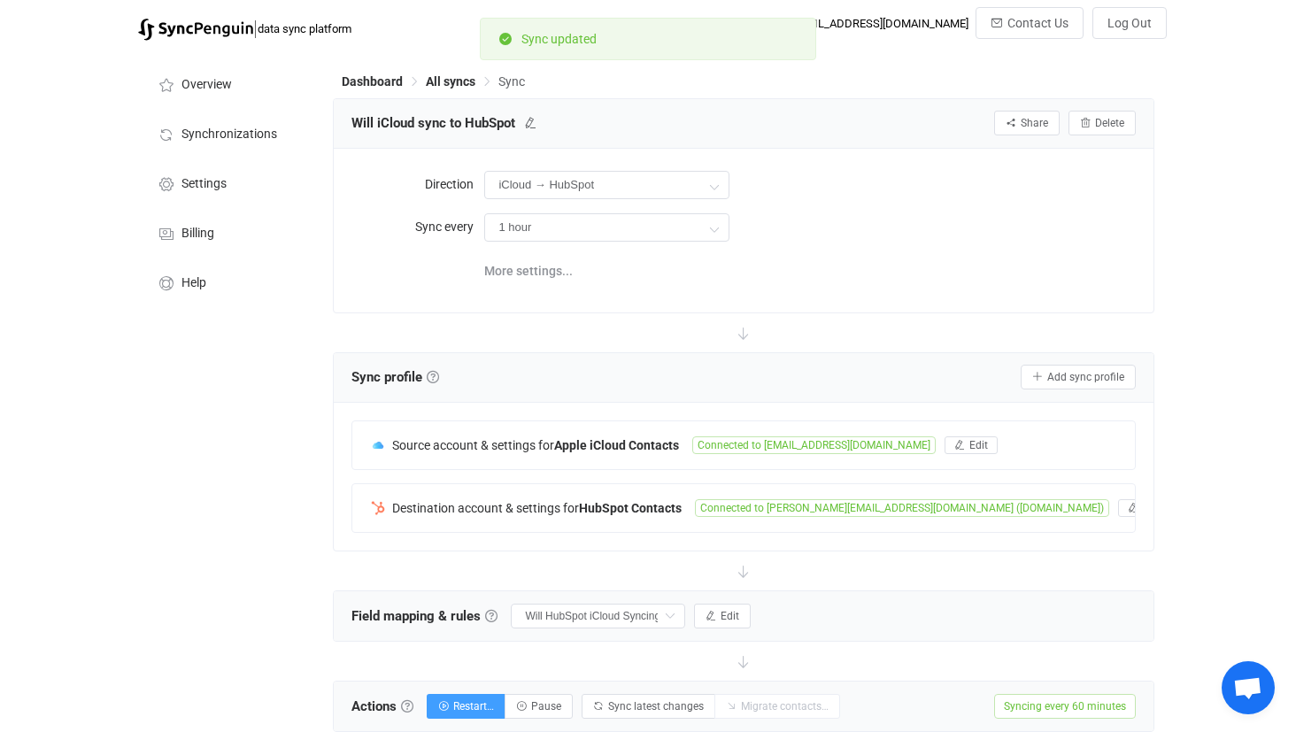
click at [422, 78] on span "Dashboard" at bounding box center [384, 81] width 84 height 12
click at [457, 72] on div "Dashboard All syncs Sync" at bounding box center [743, 85] width 821 height 27
click at [446, 77] on span "All syncs" at bounding box center [451, 81] width 50 height 14
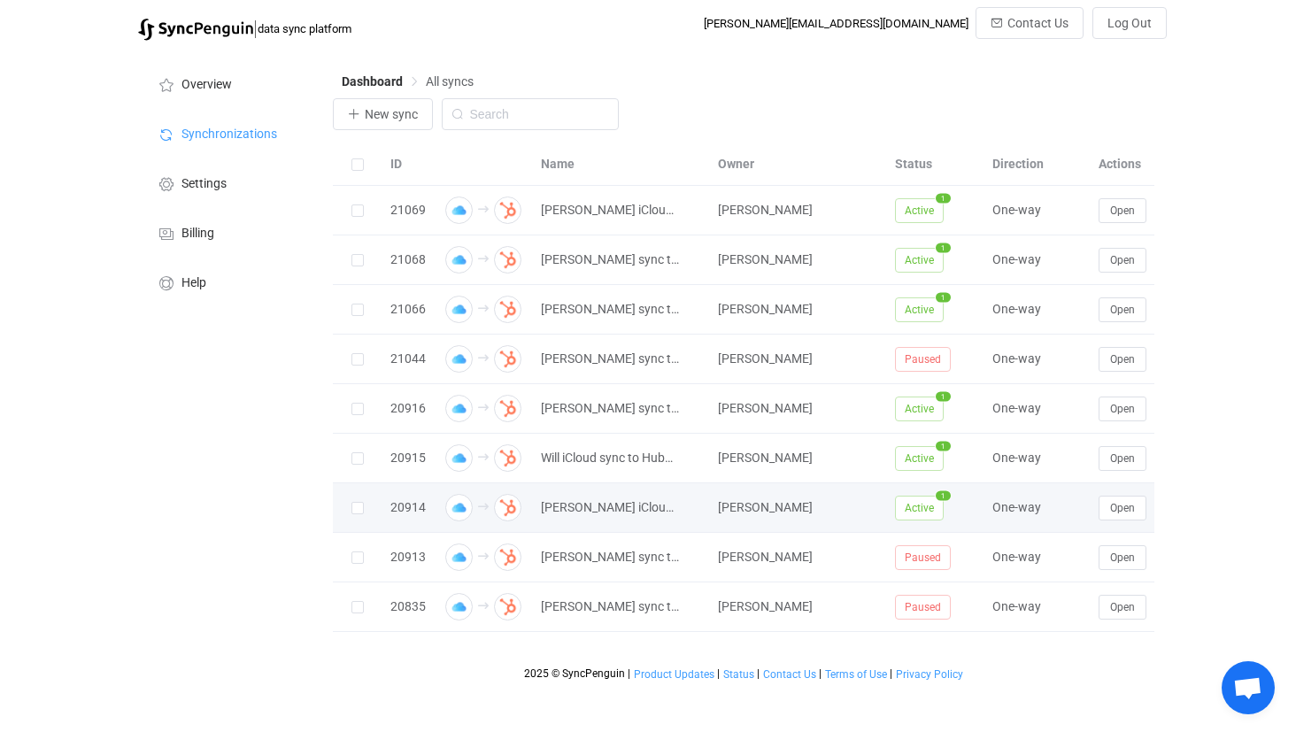
click at [1131, 525] on td "Open" at bounding box center [1156, 508] width 133 height 50
click at [1126, 517] on button "Open" at bounding box center [1123, 508] width 48 height 25
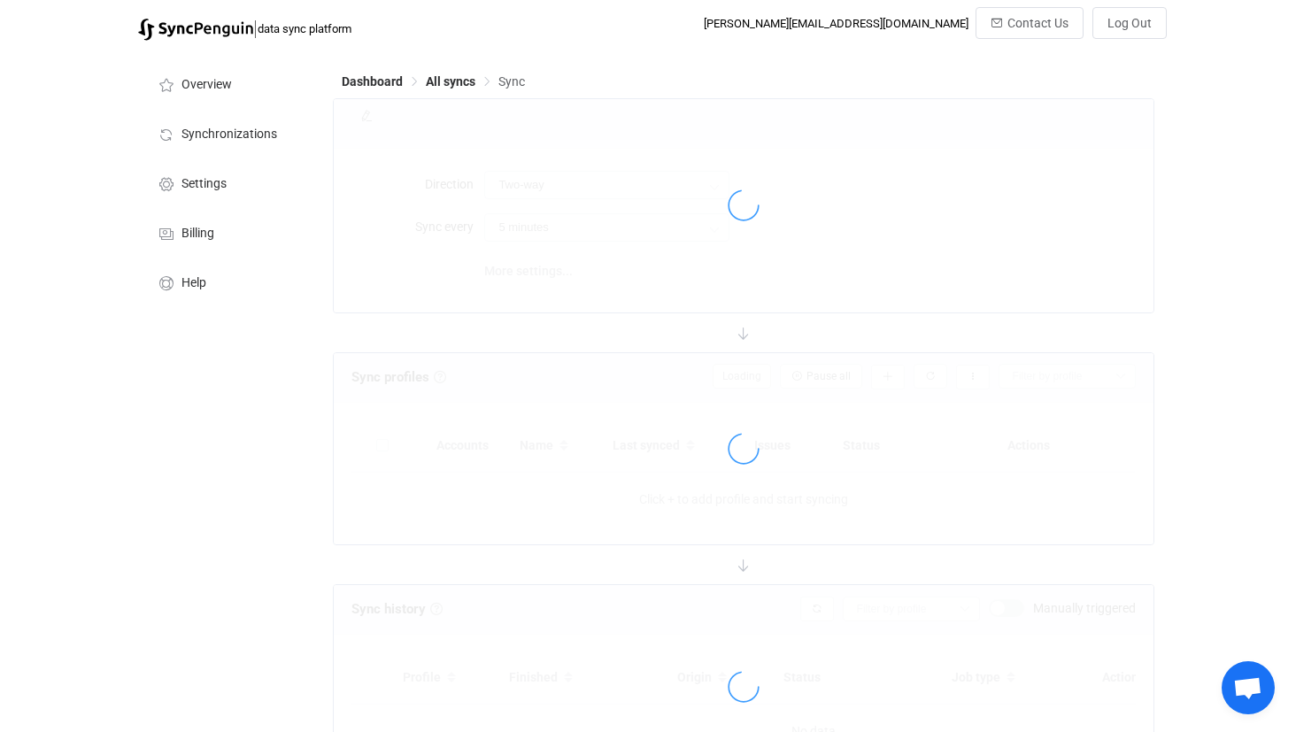
type input "iCloud → HubSpot"
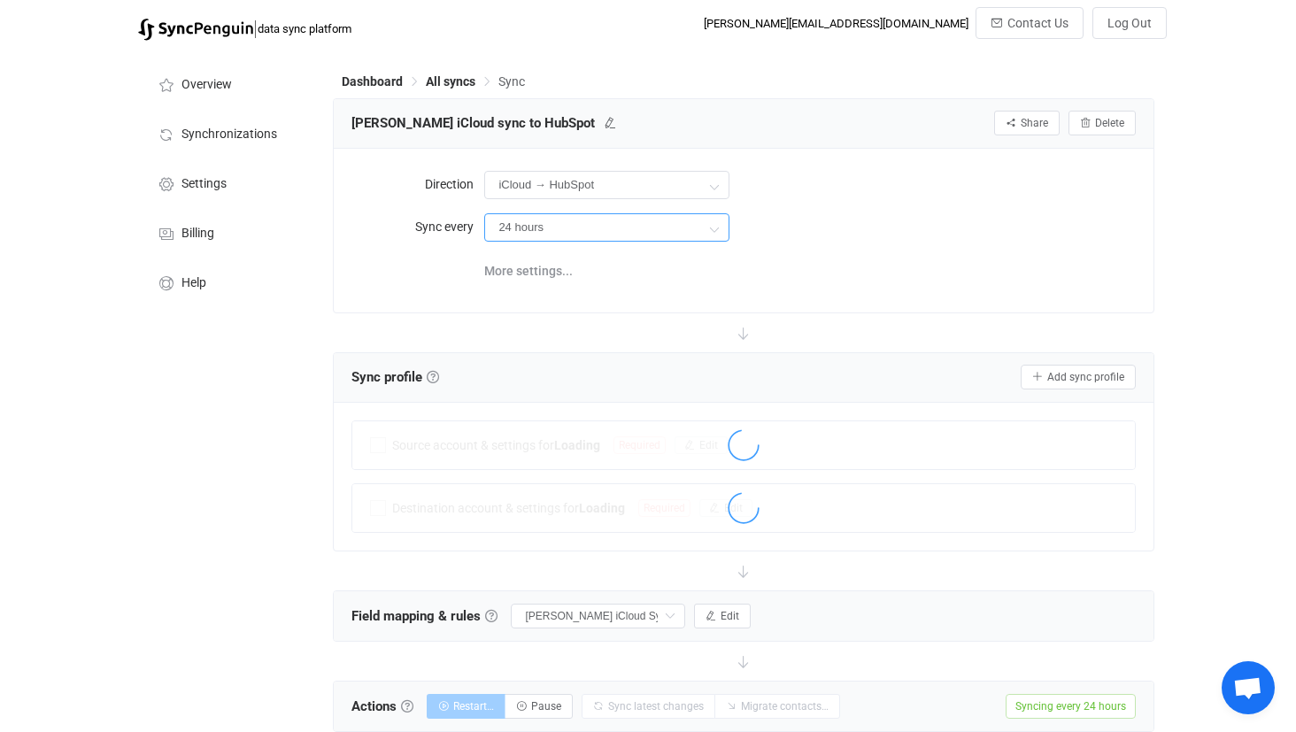
click at [701, 226] on input "24 hours" at bounding box center [606, 227] width 245 height 28
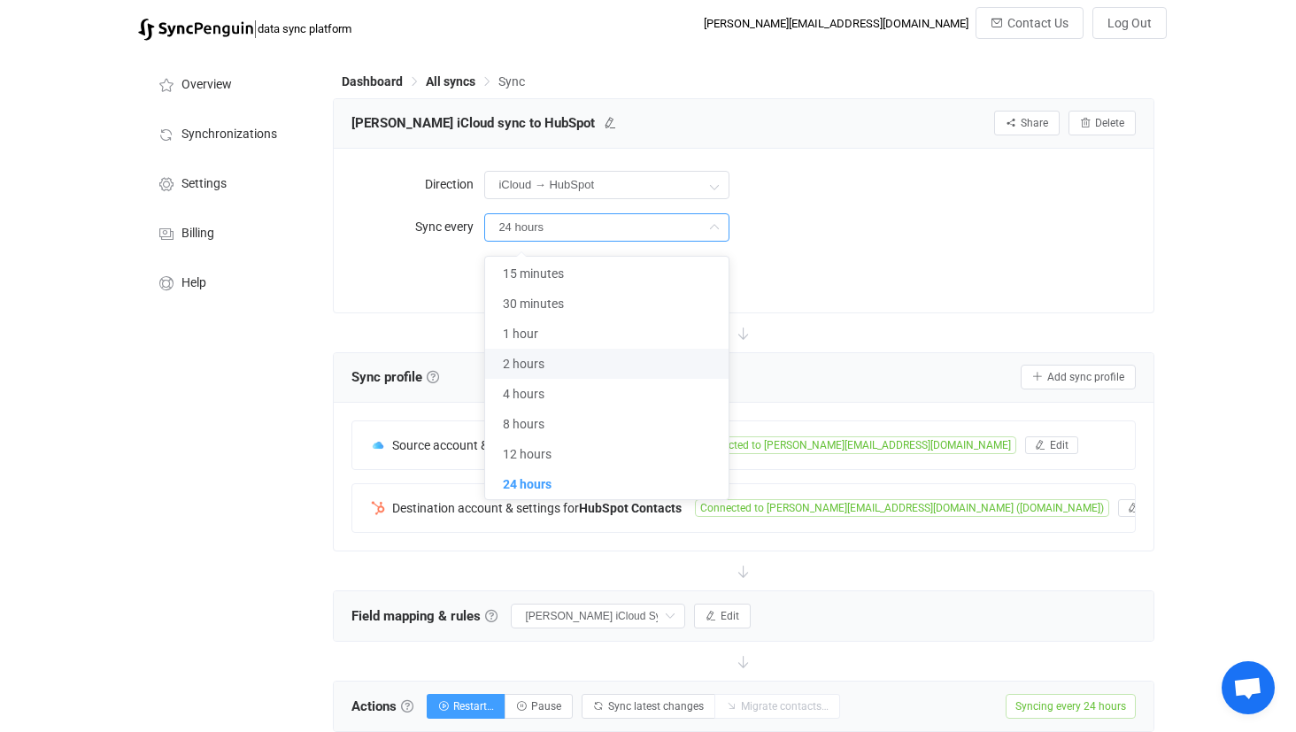
drag, startPoint x: 606, startPoint y: 343, endPoint x: 1019, endPoint y: 269, distance: 419.0
click at [606, 342] on li "1 hour" at bounding box center [606, 334] width 243 height 30
type input "1 hour"
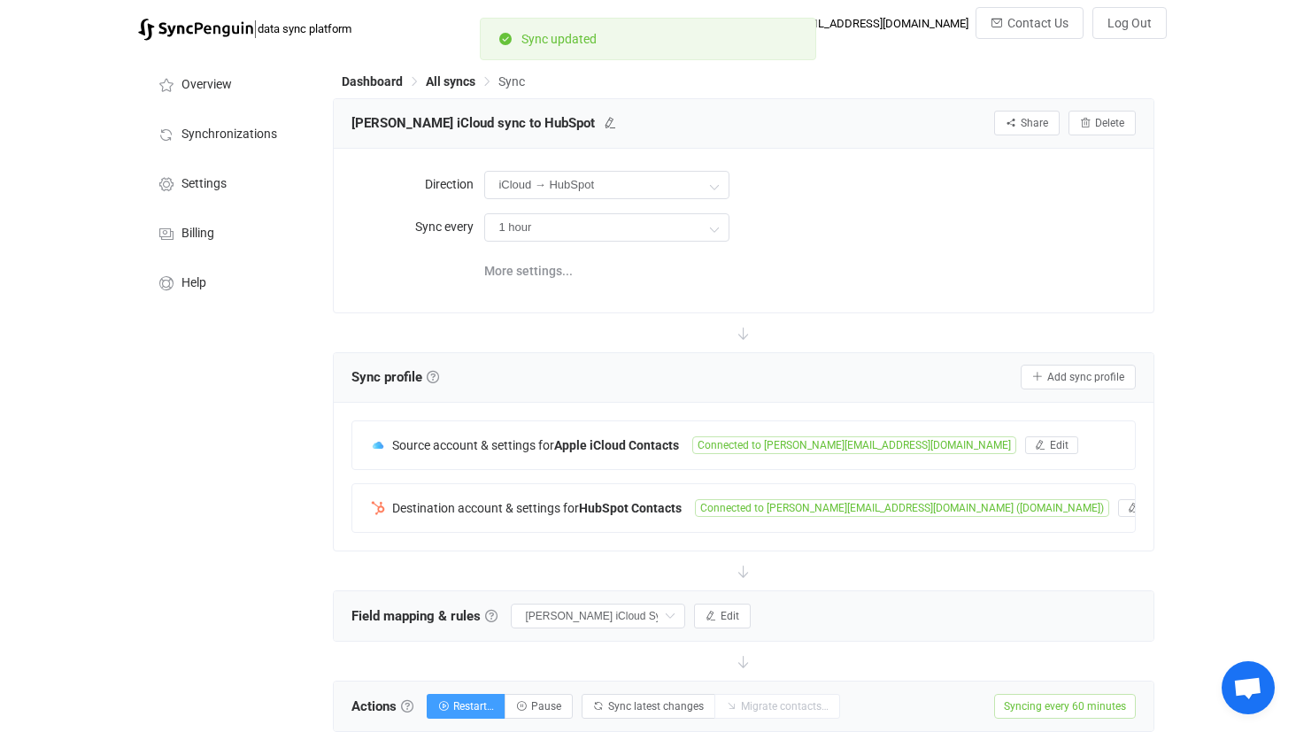
click at [1203, 266] on div "| data sync platform alex@tenaxstrategies.com Contact Us Log Out Overview Synch…" at bounding box center [648, 610] width 1296 height 1207
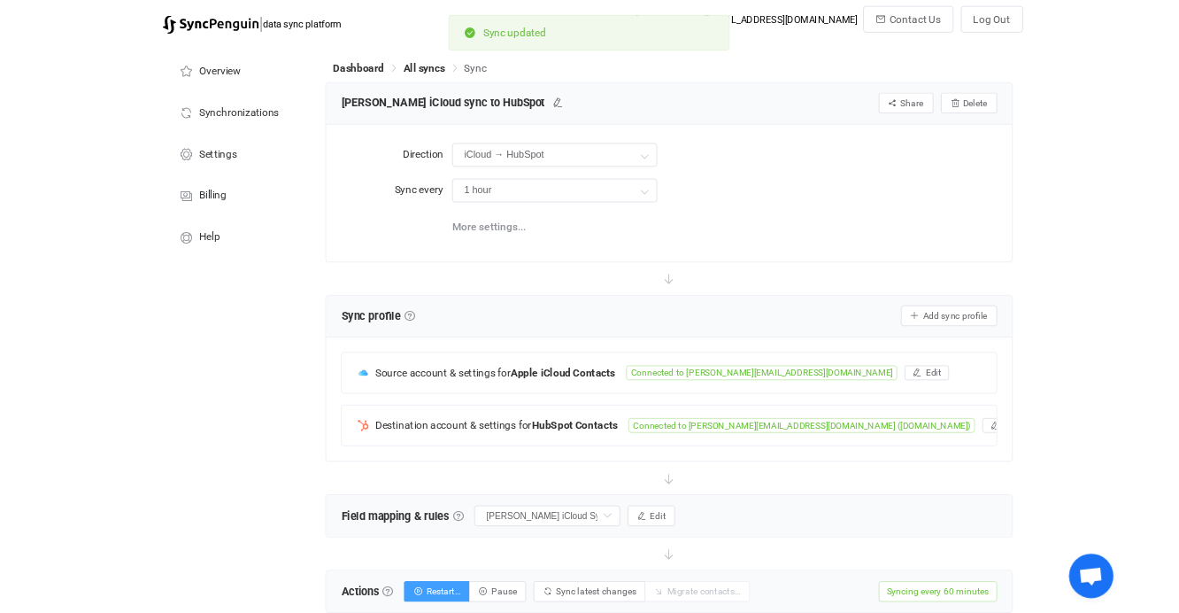
scroll to position [0, 0]
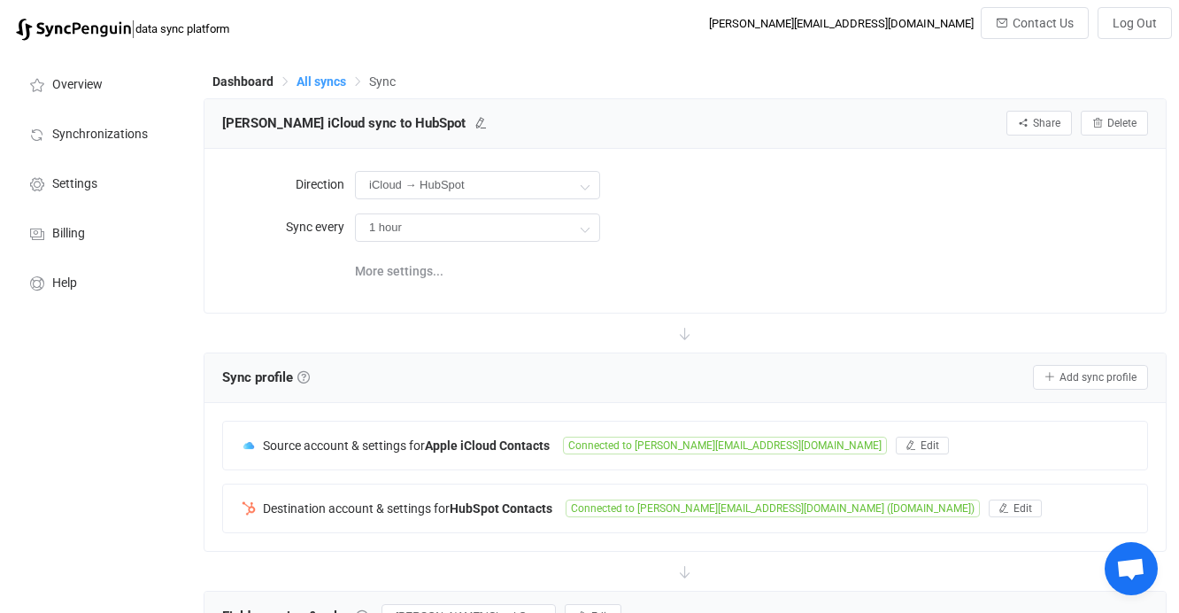
click at [329, 81] on span "All syncs" at bounding box center [322, 81] width 50 height 14
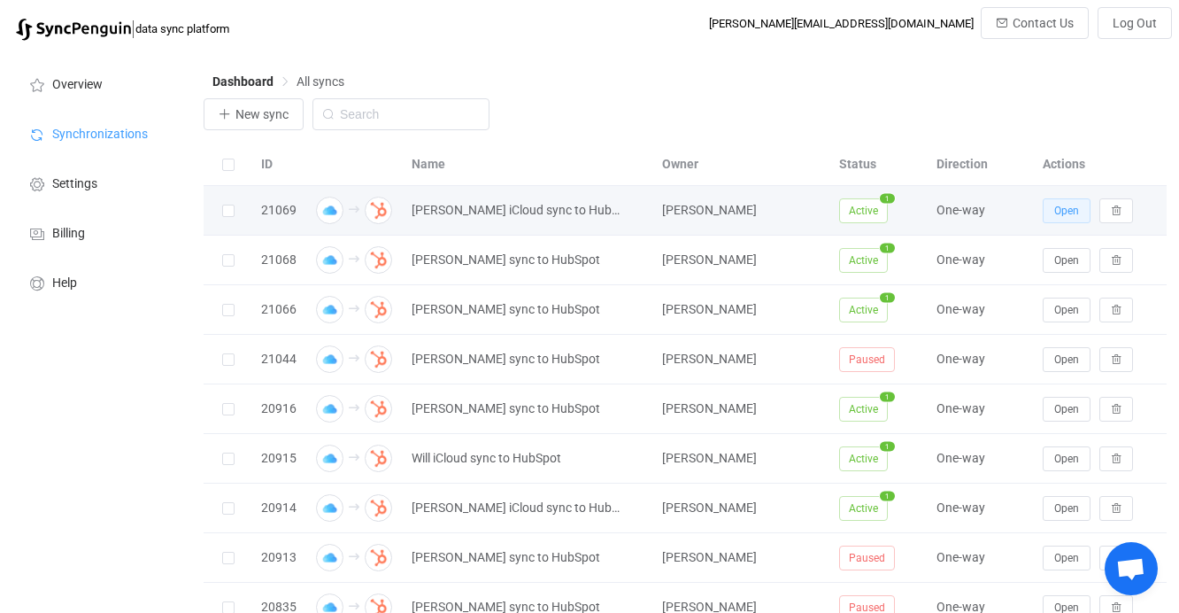
click at [1053, 200] on button "Open" at bounding box center [1067, 210] width 48 height 25
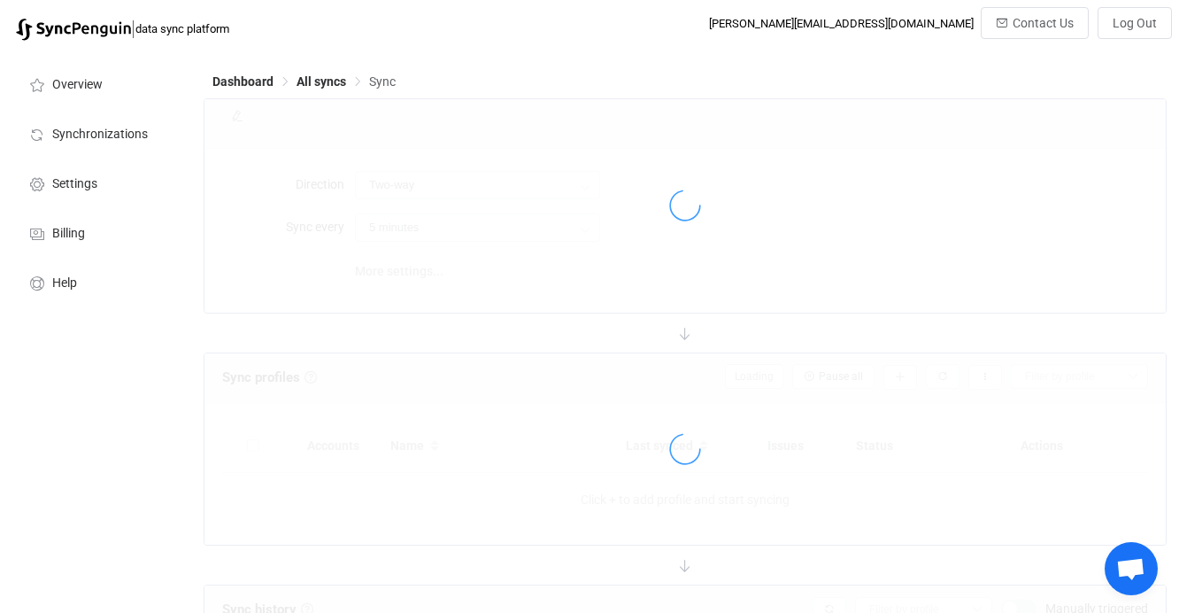
type input "iCloud → HubSpot"
type input "10 minutes"
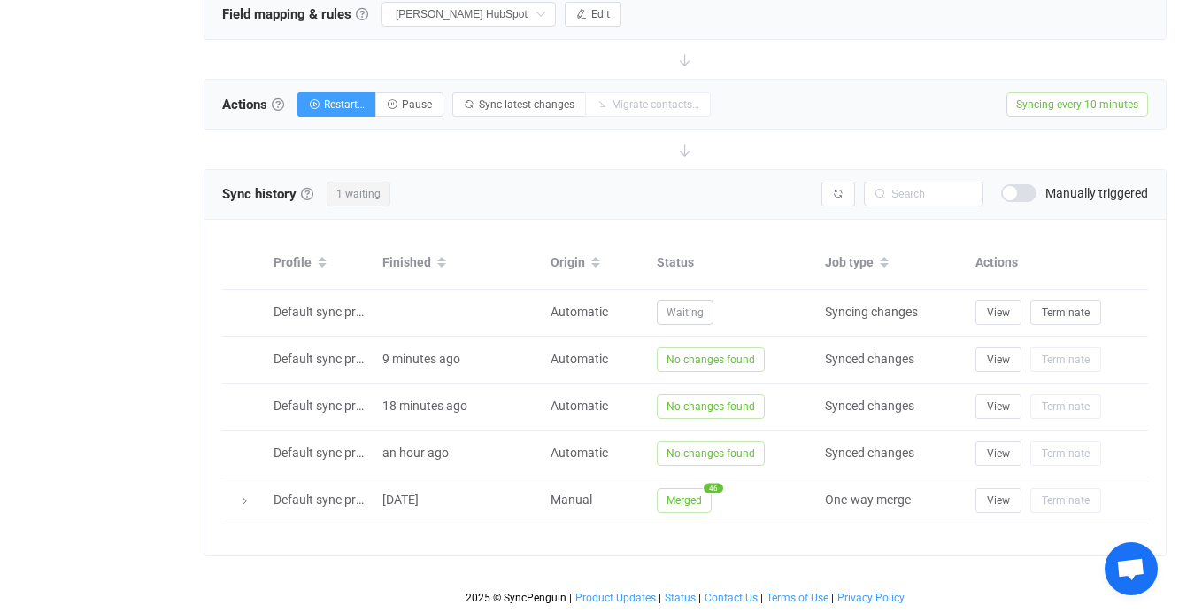
scroll to position [602, 0]
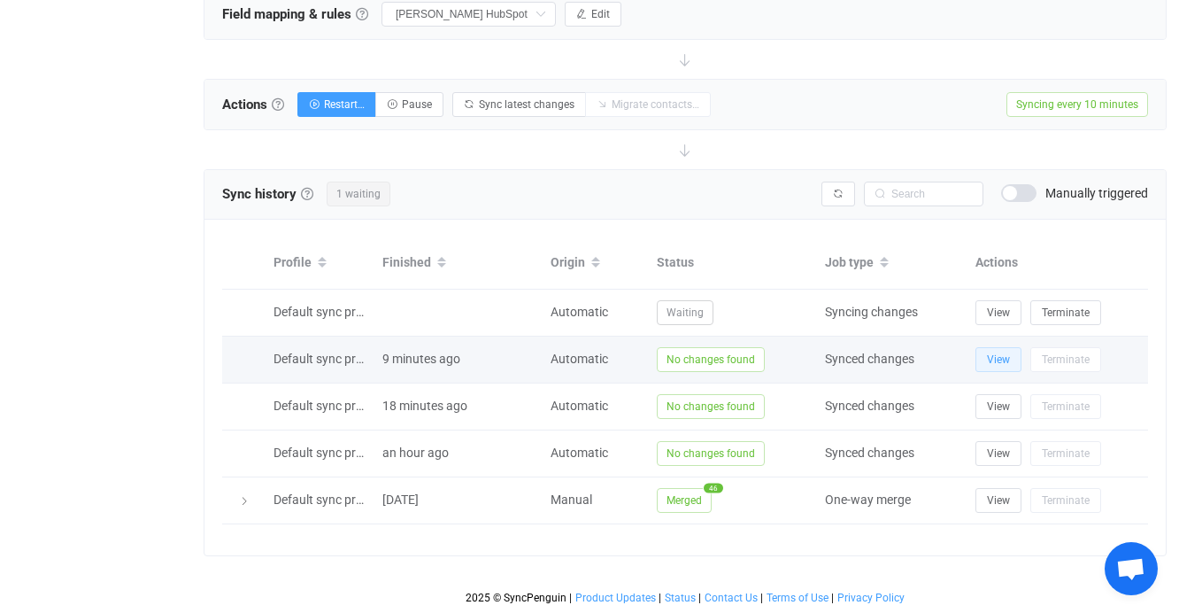
click at [988, 370] on button "View" at bounding box center [999, 359] width 46 height 25
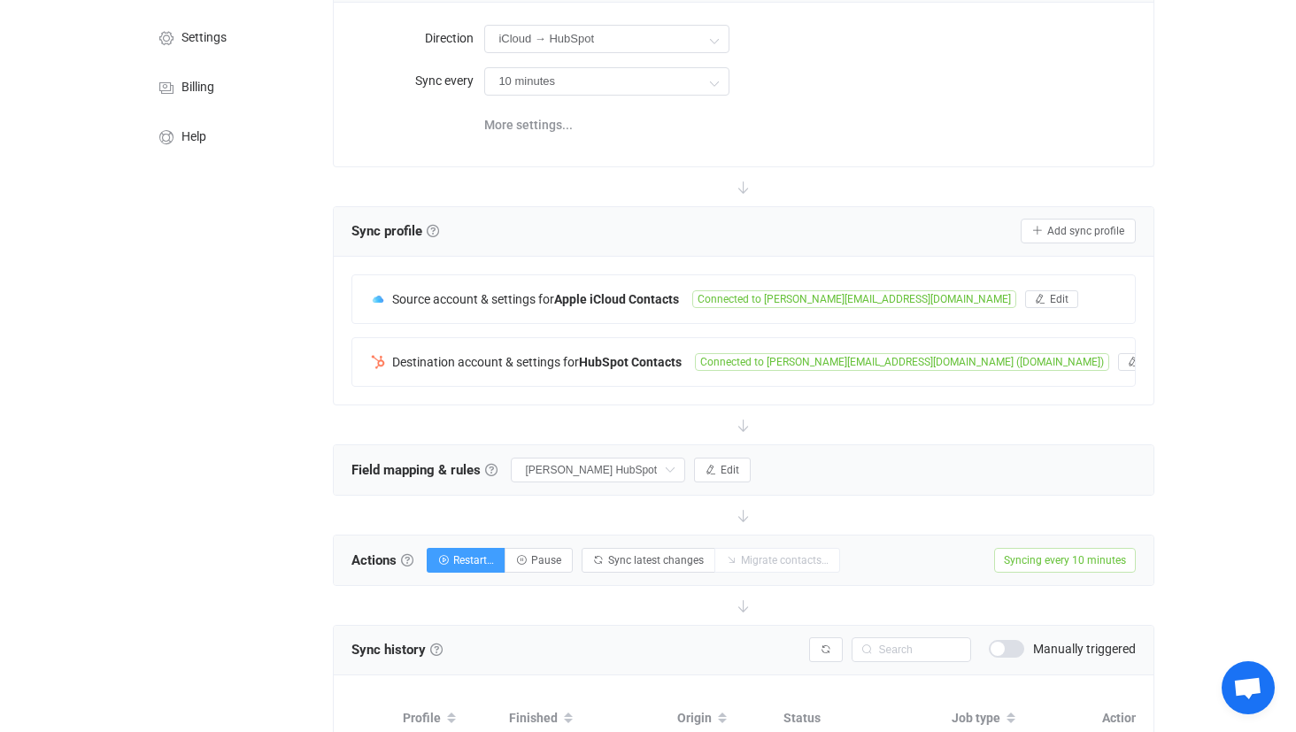
scroll to position [170, 0]
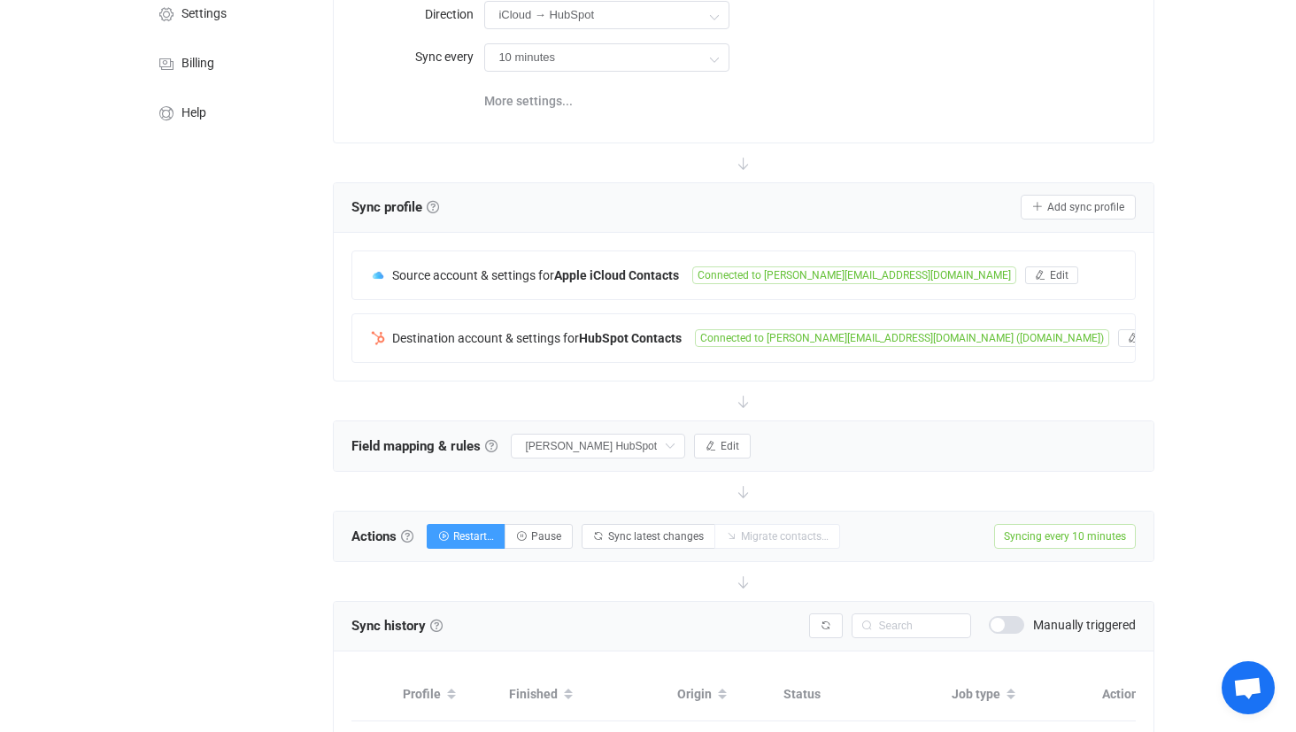
click at [734, 459] on div "Field mapping & rules Field mapping & rules By default, all contacts of the con…" at bounding box center [743, 446] width 819 height 50
click at [744, 449] on button "Edit" at bounding box center [722, 446] width 57 height 25
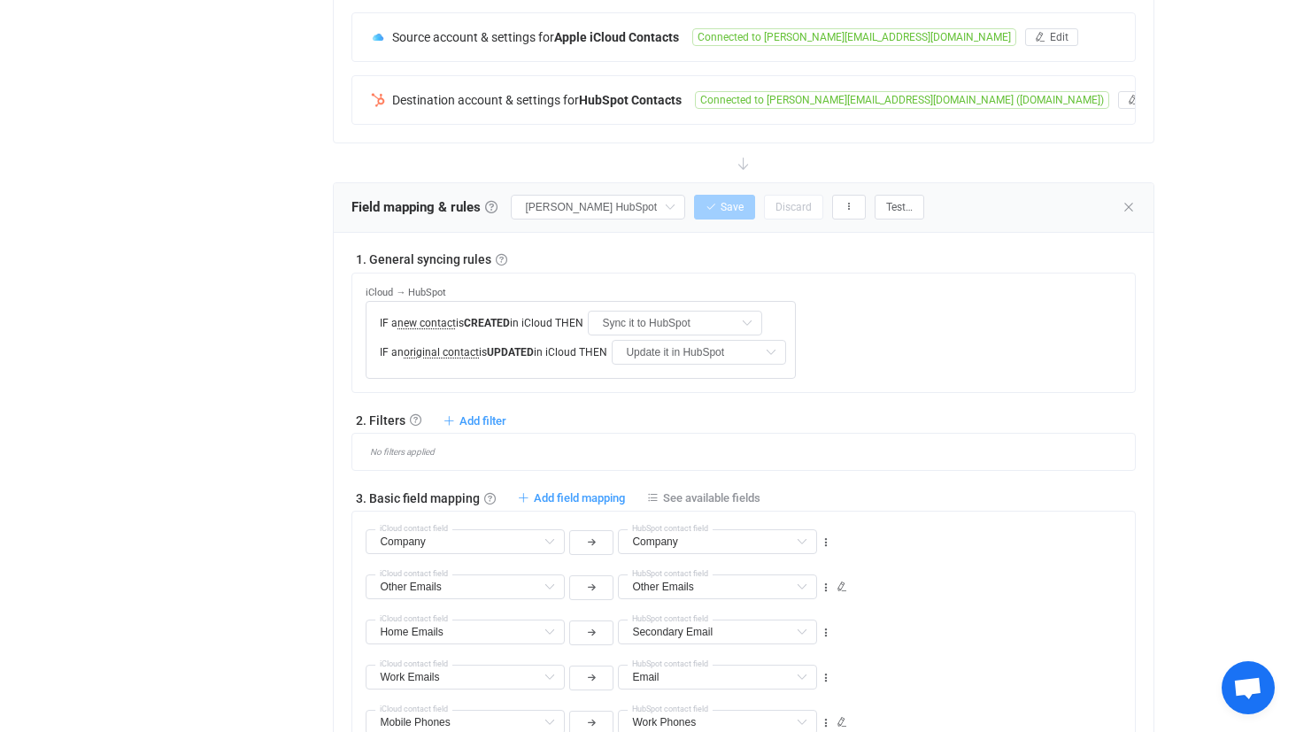
scroll to position [375, 0]
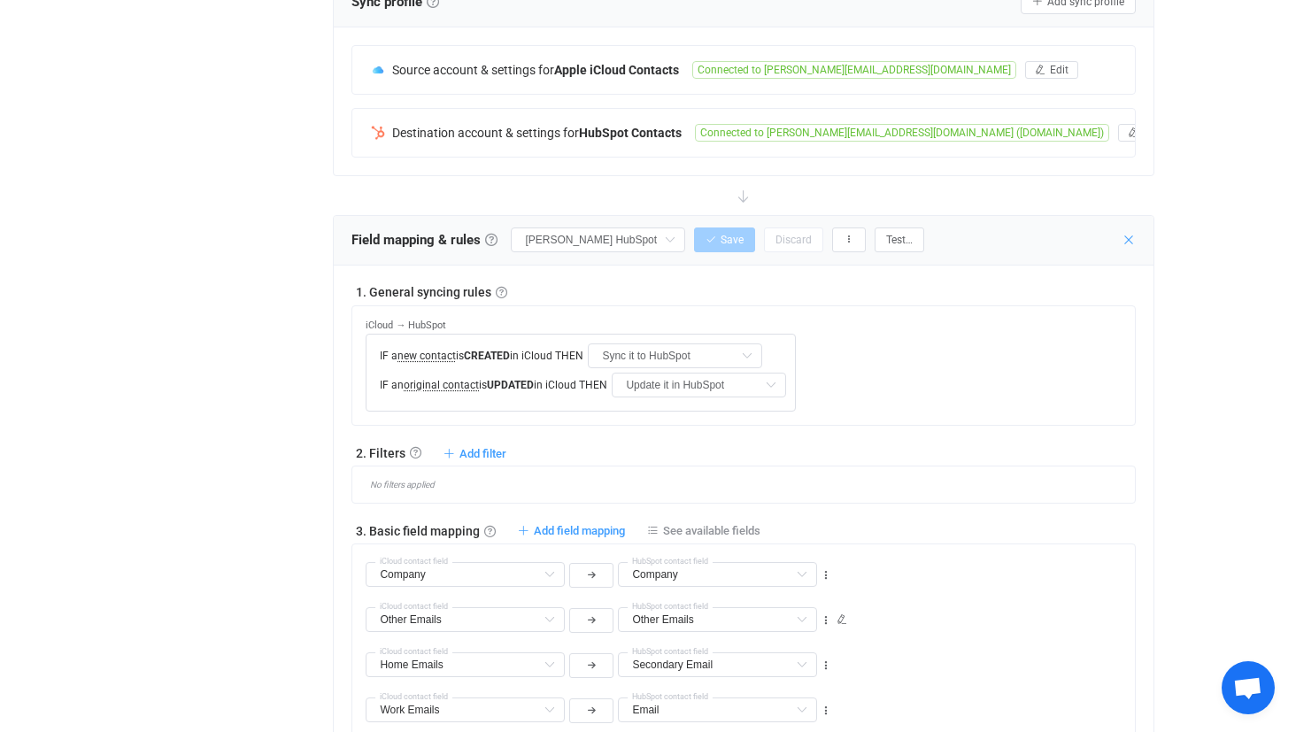
click at [1129, 239] on icon at bounding box center [1129, 240] width 14 height 14
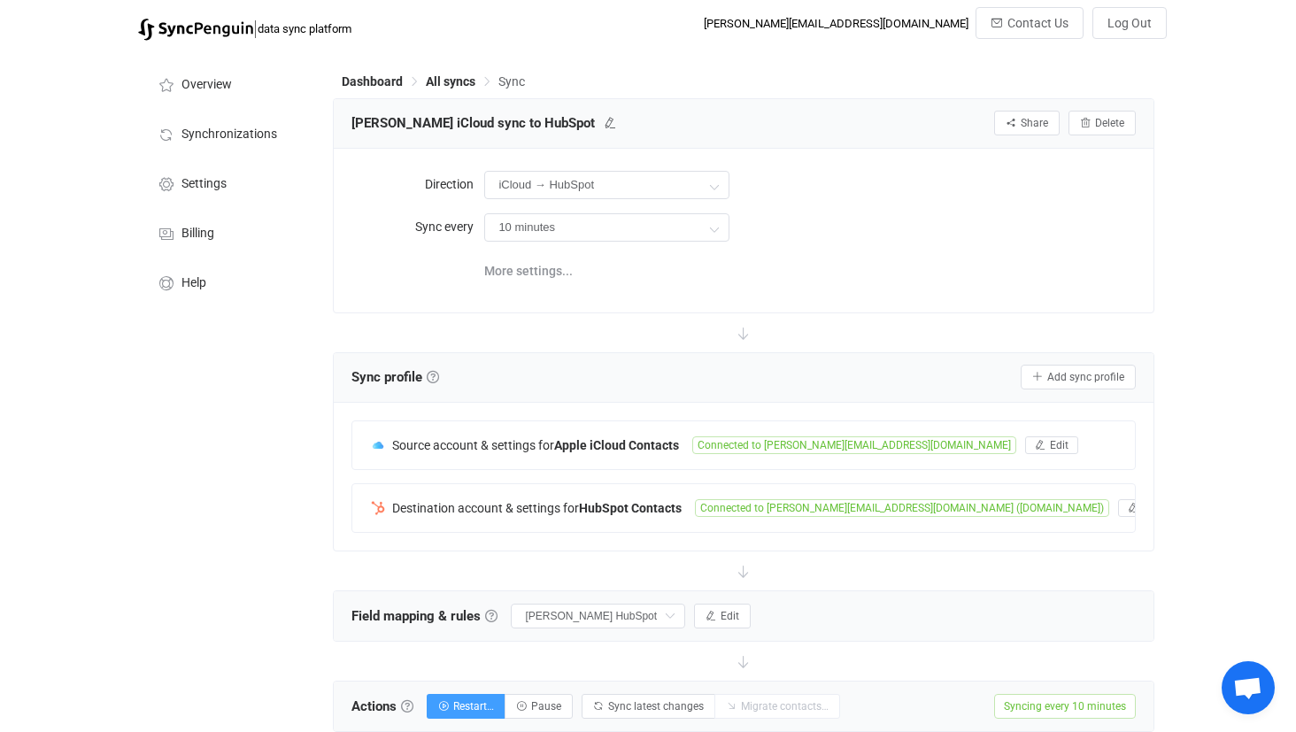
scroll to position [0, 0]
click at [436, 81] on span "All syncs" at bounding box center [451, 81] width 50 height 14
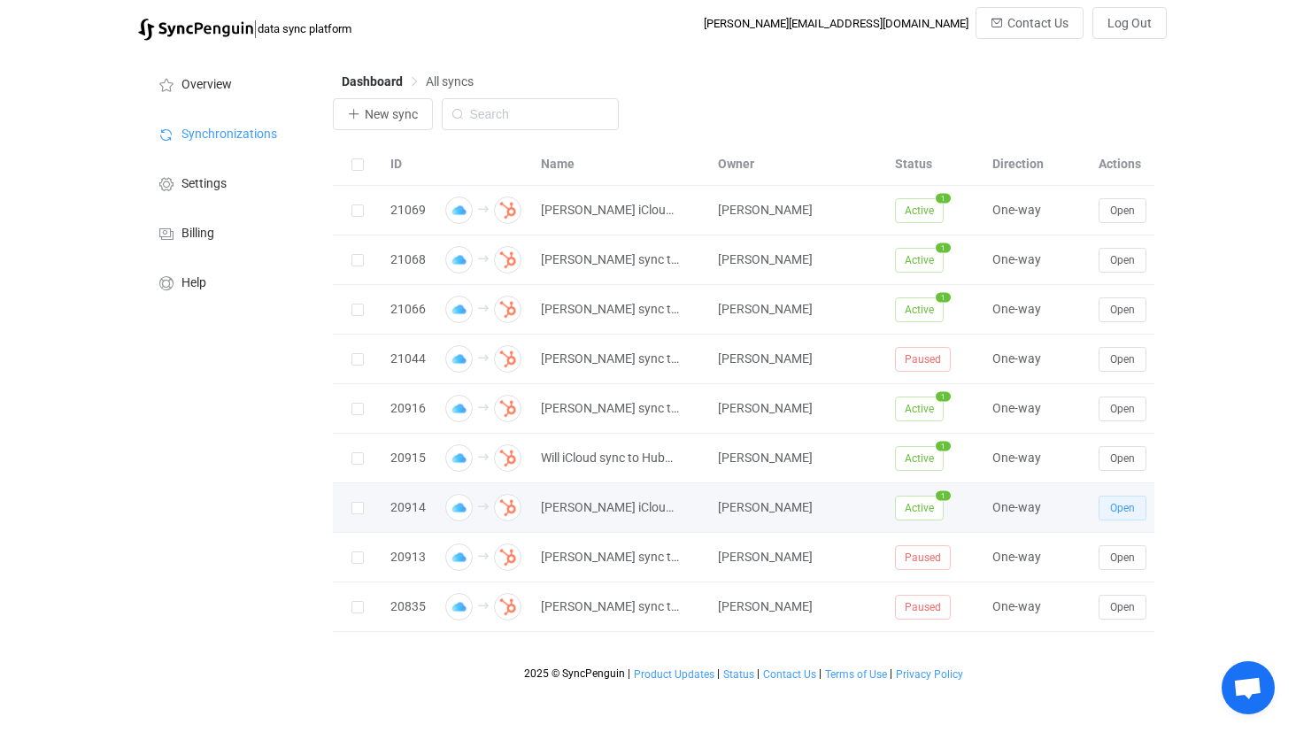
click at [1114, 499] on button "Open" at bounding box center [1123, 508] width 48 height 25
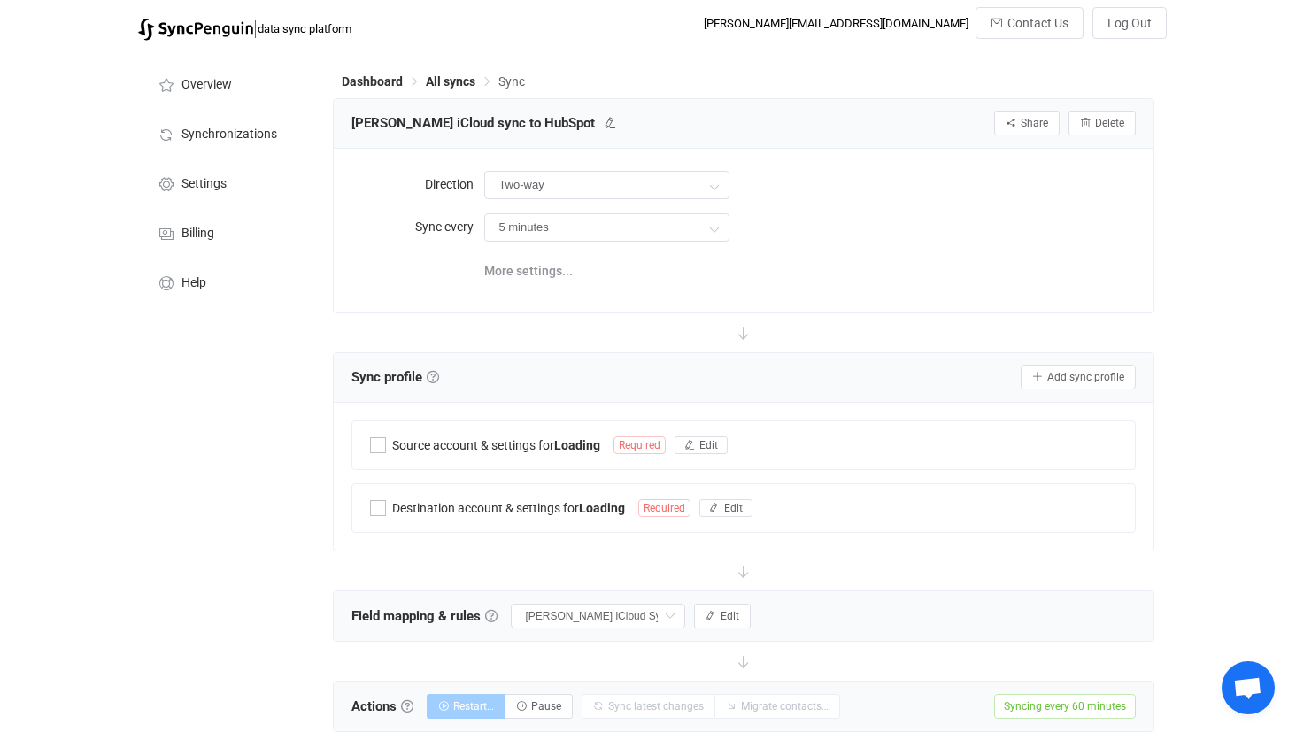
type input "iCloud → HubSpot"
type input "1 hour"
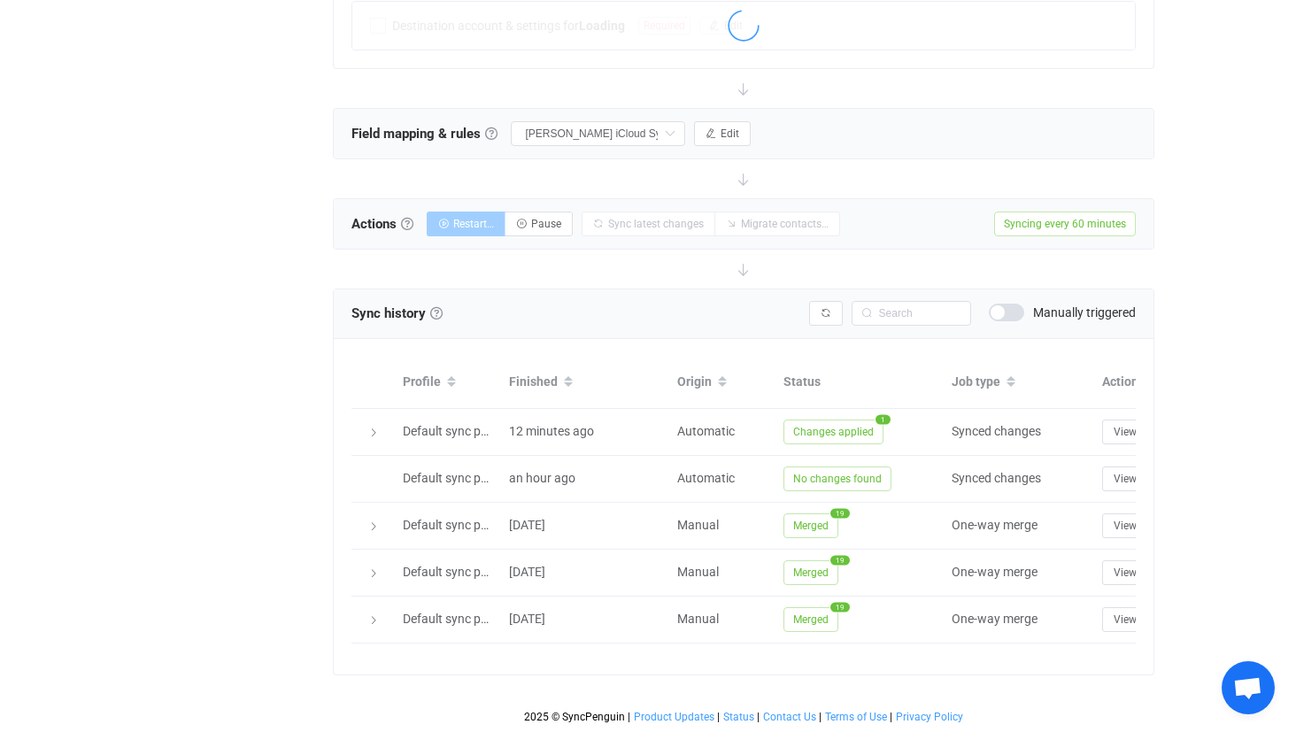
scroll to position [482, 0]
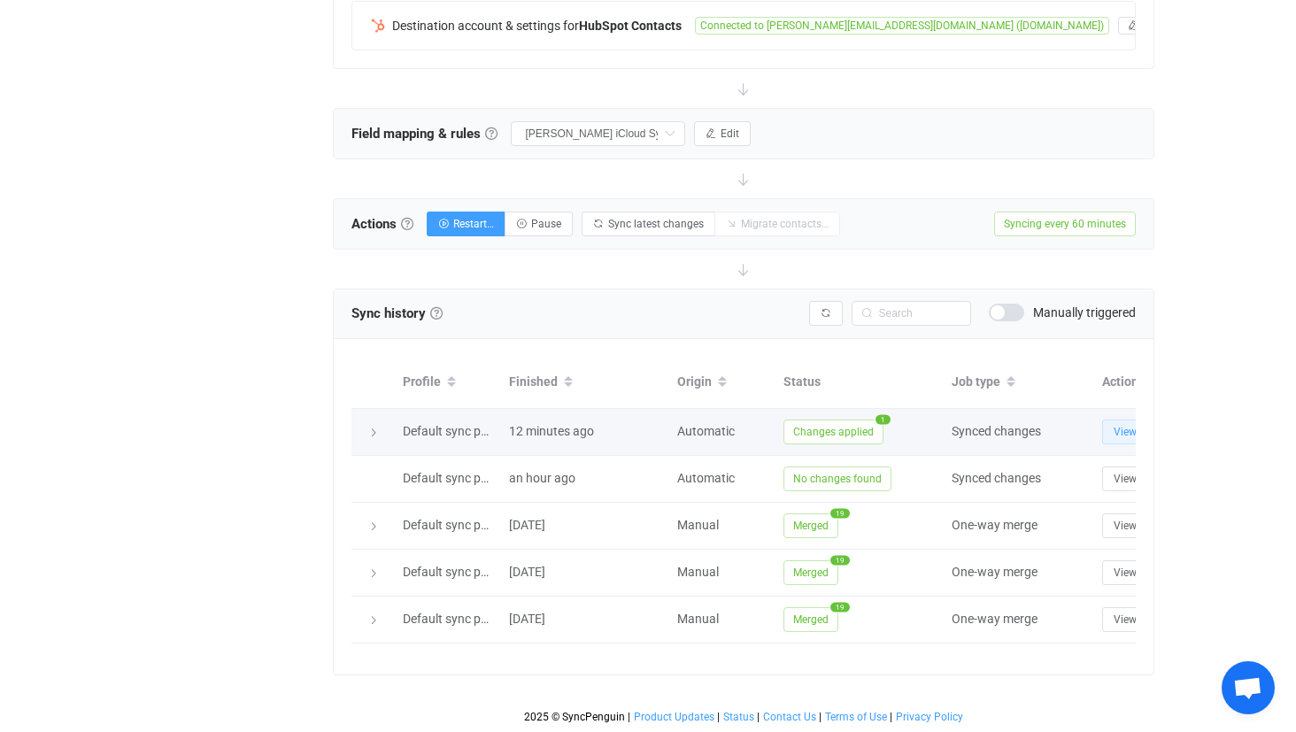
click at [1102, 430] on button "View" at bounding box center [1125, 432] width 46 height 25
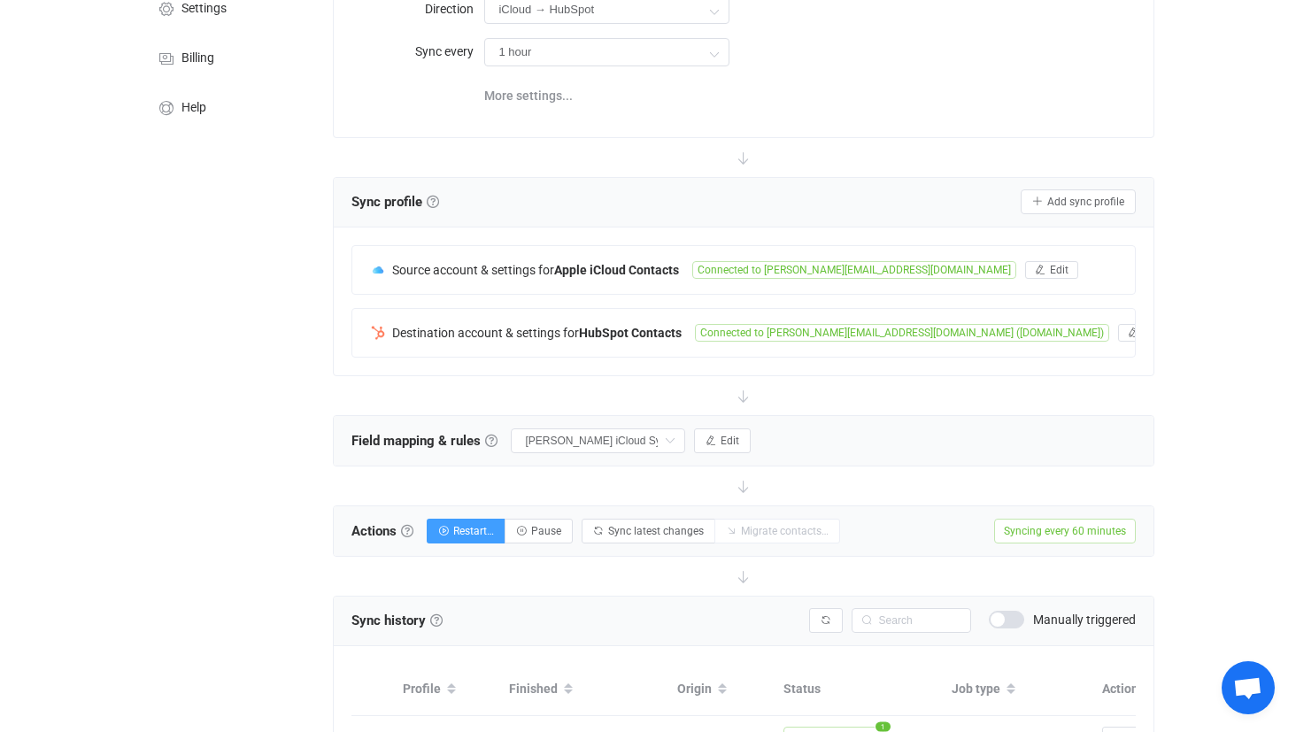
scroll to position [178, 0]
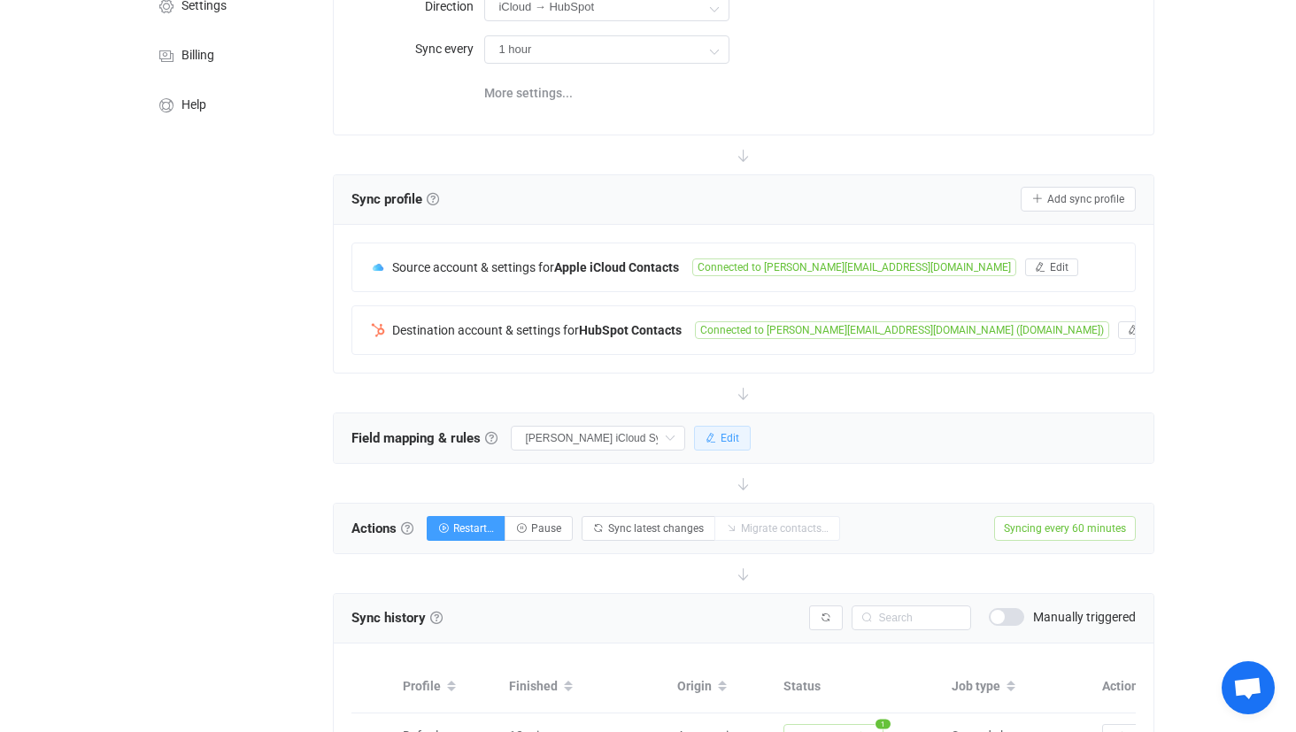
click at [737, 432] on span "Edit" at bounding box center [730, 438] width 19 height 12
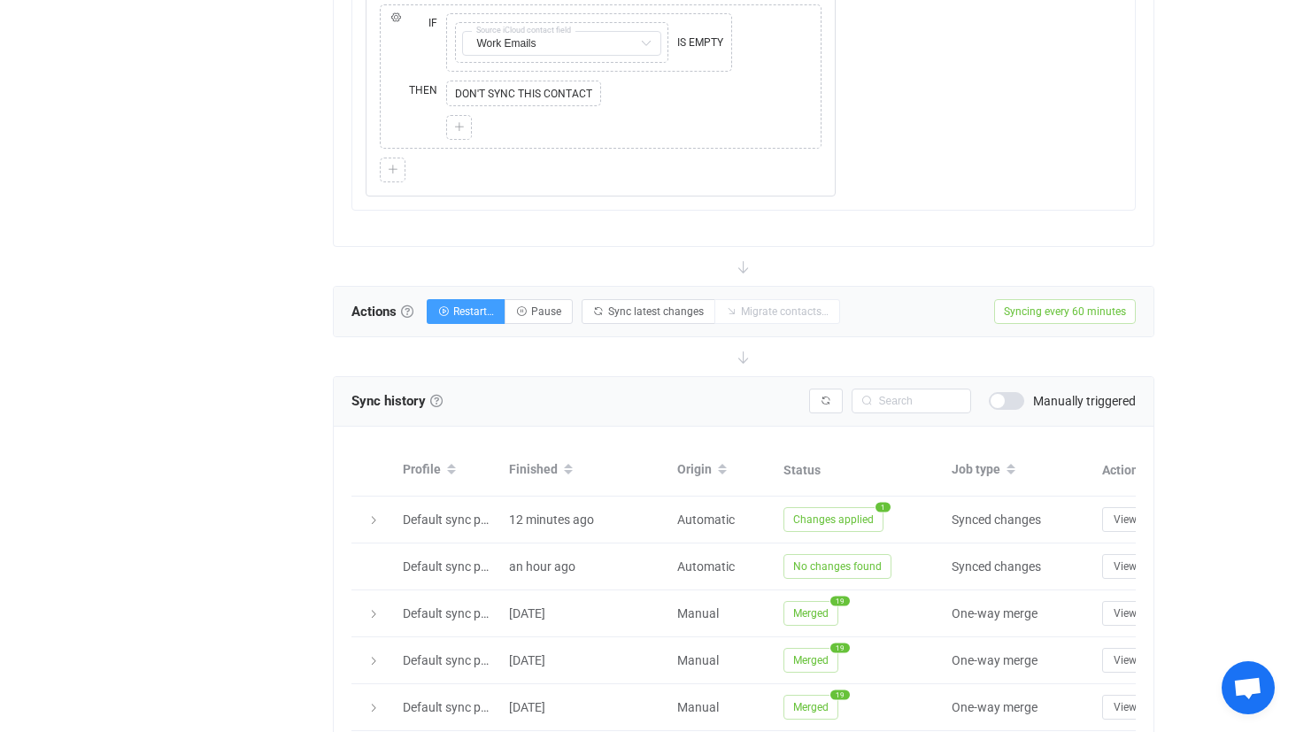
scroll to position [1631, 0]
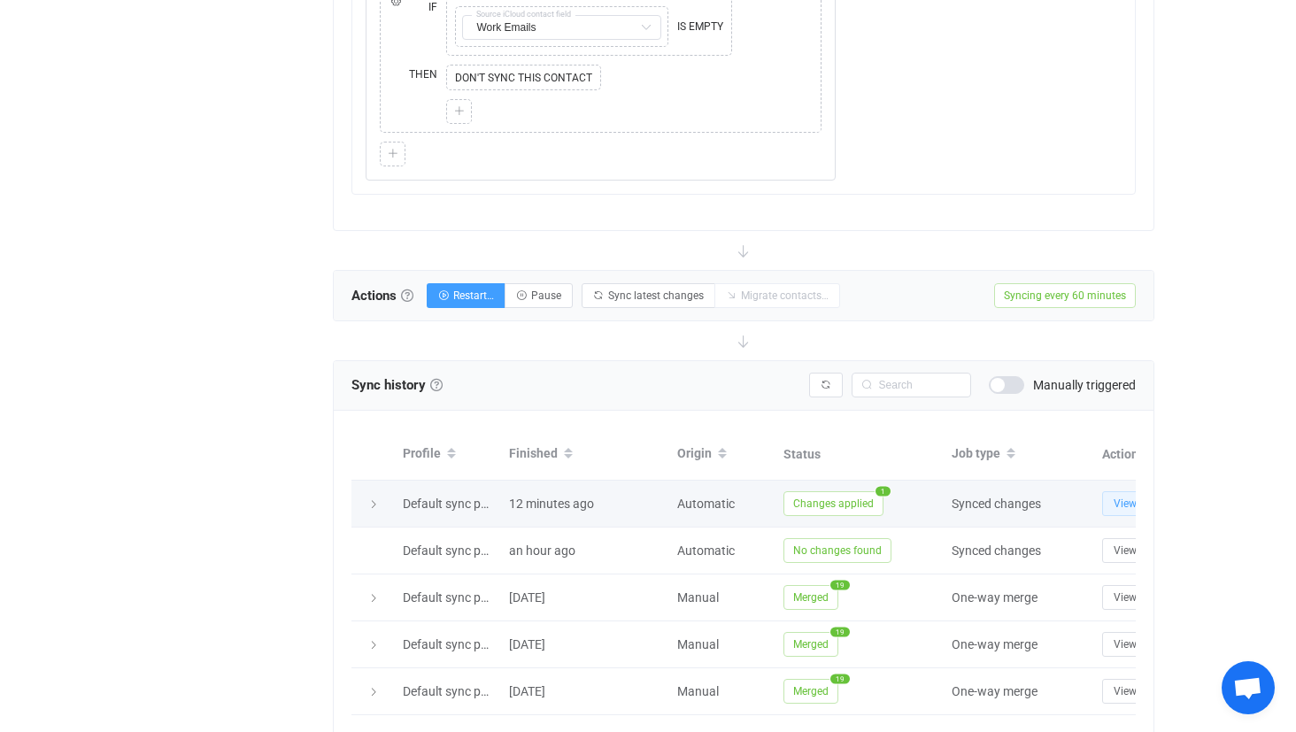
click at [1117, 510] on span "View" at bounding box center [1125, 503] width 23 height 12
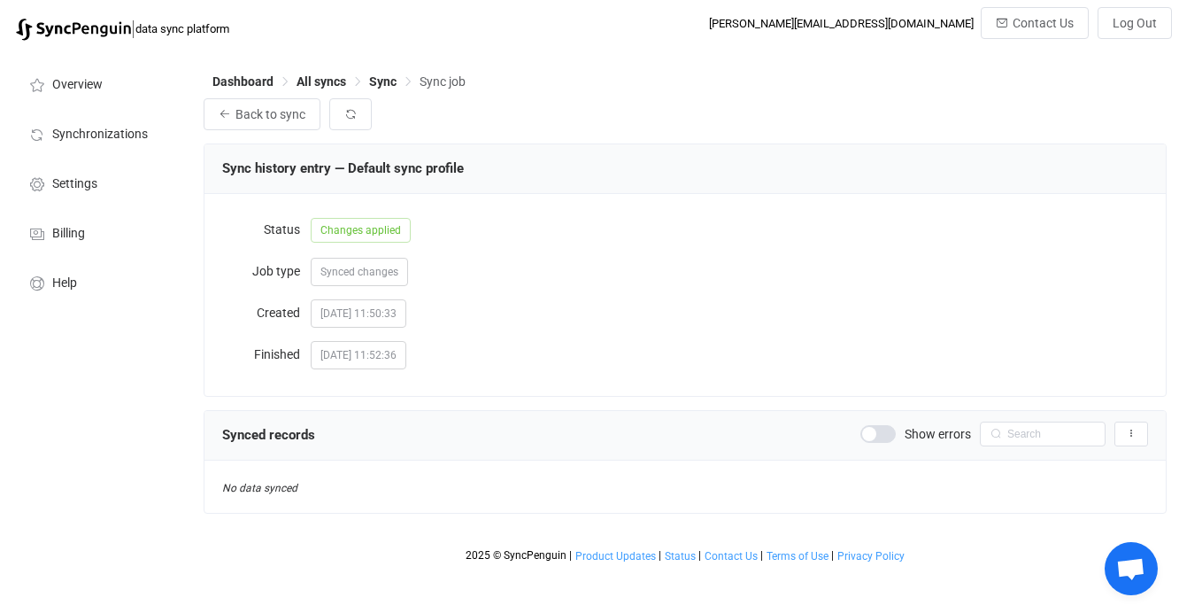
click at [881, 429] on span at bounding box center [877, 434] width 35 height 18
click at [380, 82] on span "Sync" at bounding box center [382, 81] width 27 height 14
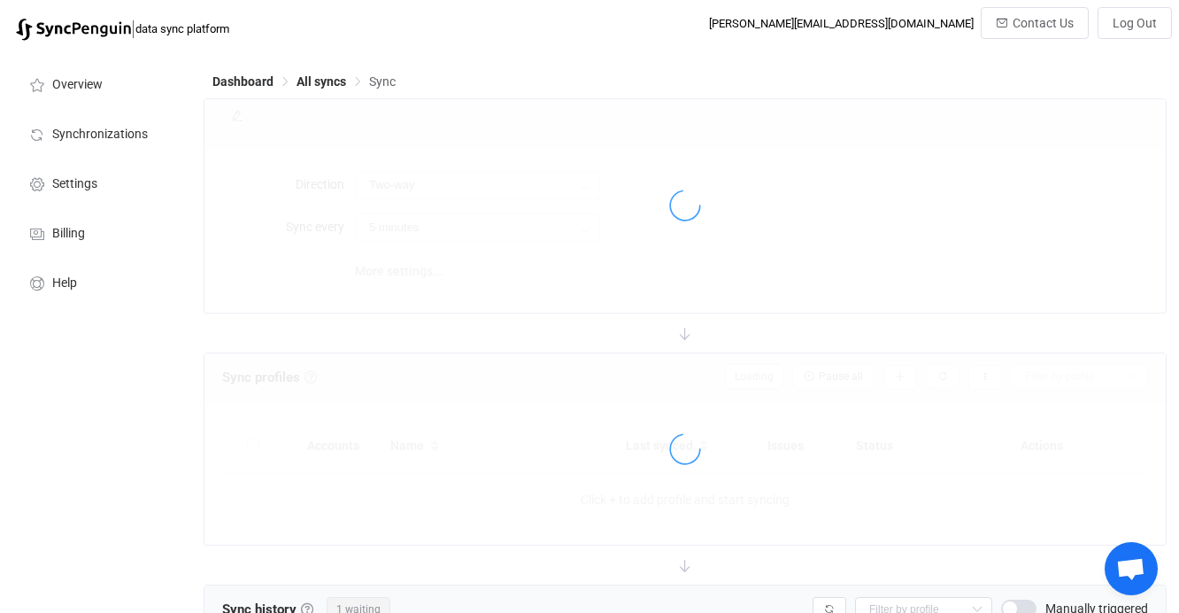
type input "iCloud → HubSpot"
type input "10 minutes"
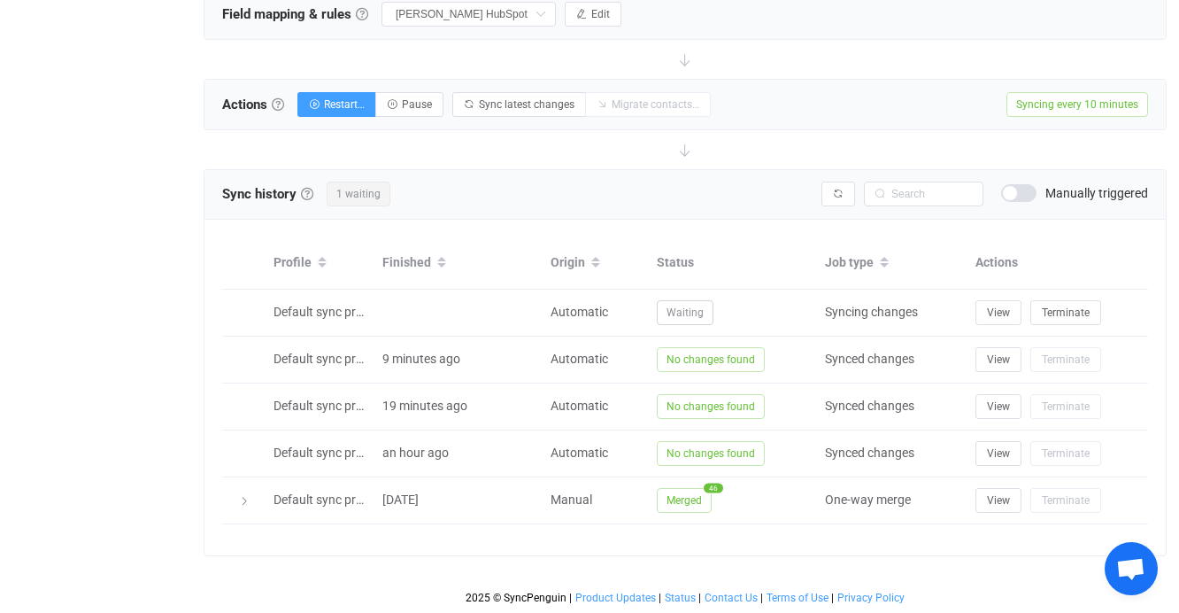
scroll to position [602, 0]
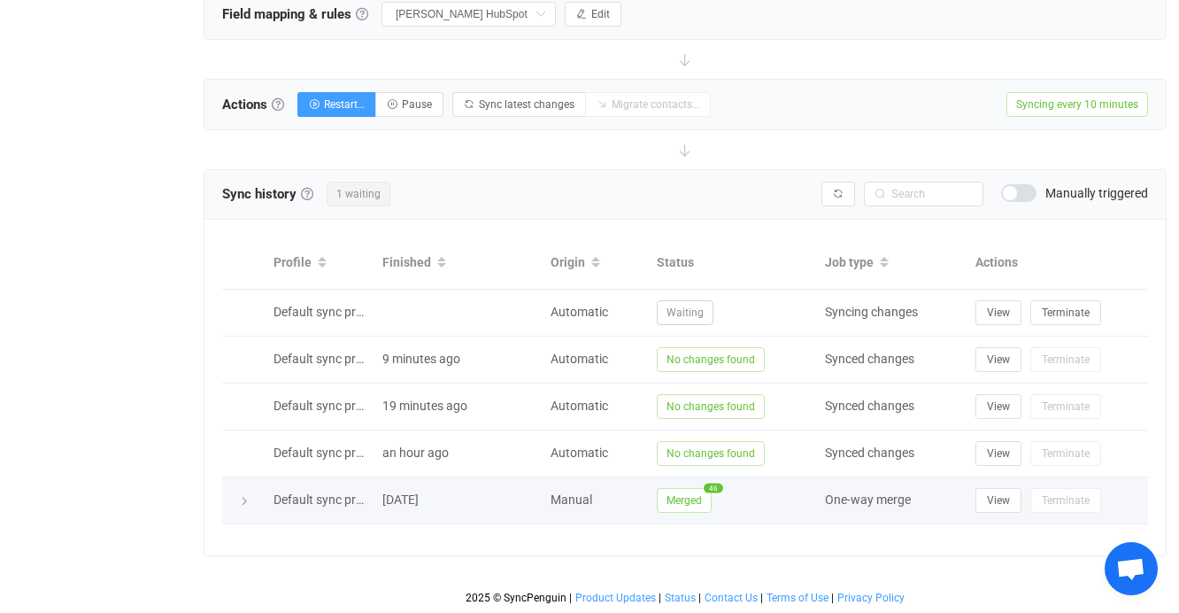
click at [243, 492] on div at bounding box center [243, 500] width 25 height 18
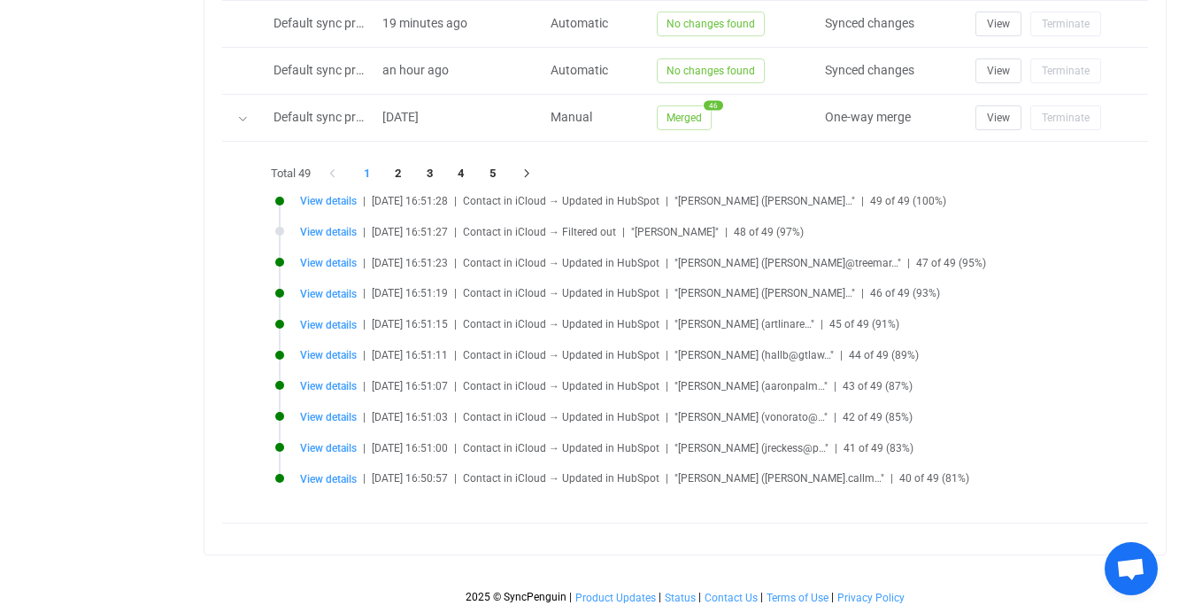
scroll to position [984, 0]
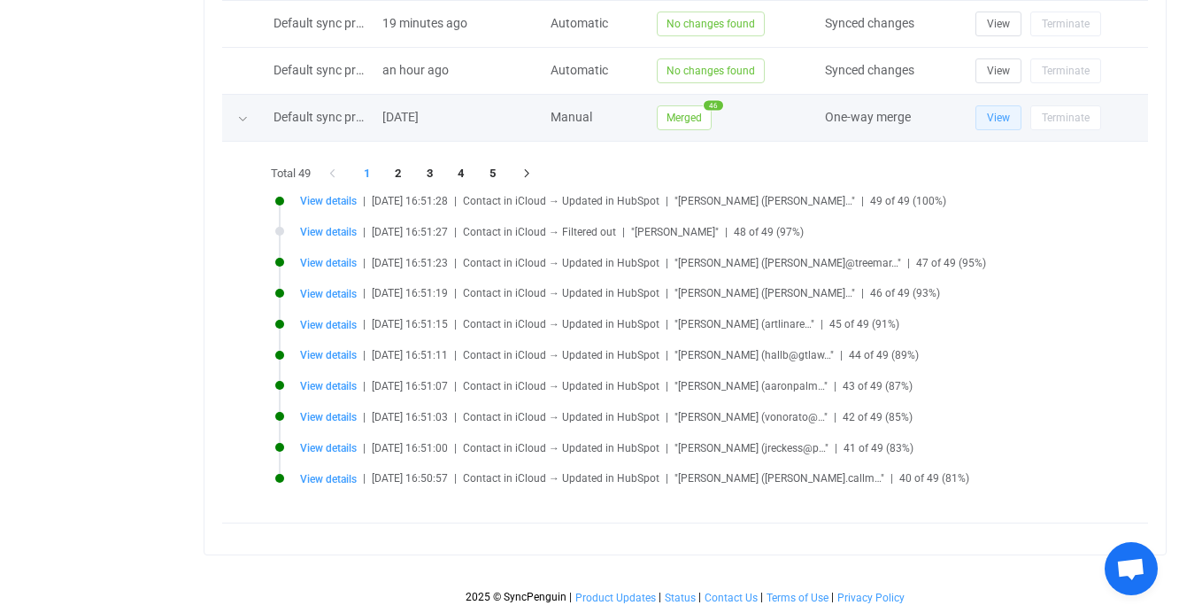
click at [1007, 119] on span "View" at bounding box center [998, 118] width 23 height 12
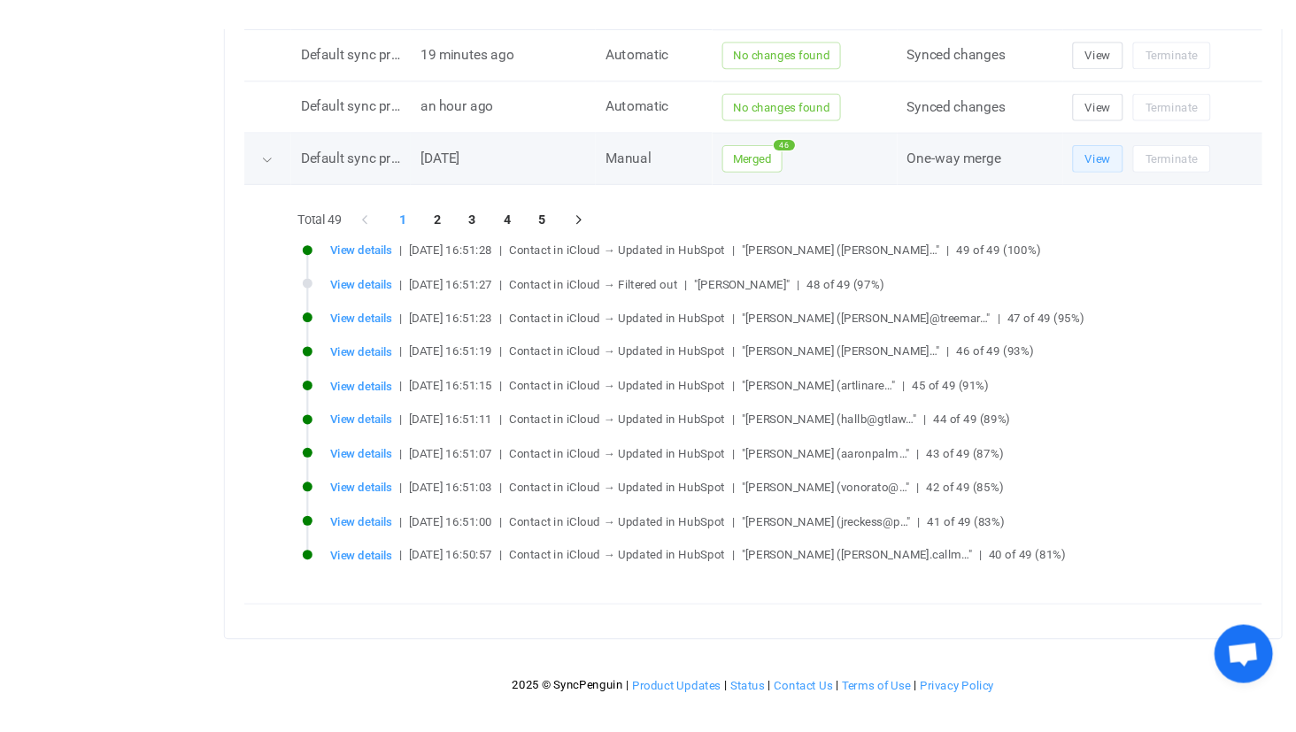
scroll to position [865, 0]
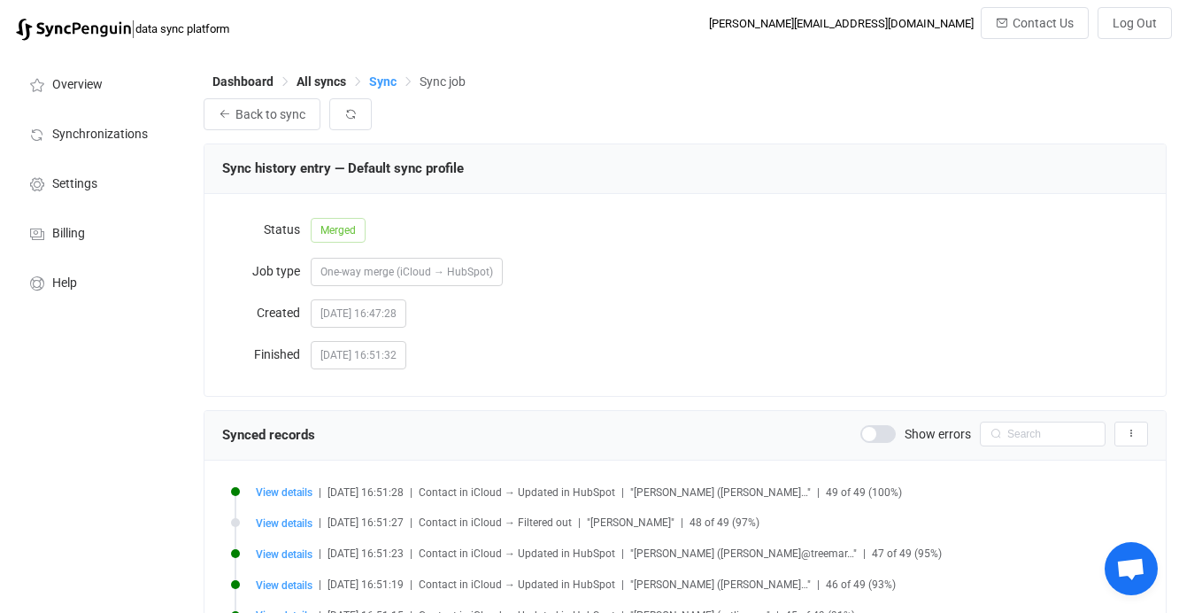
click at [387, 87] on span "Sync" at bounding box center [382, 81] width 27 height 14
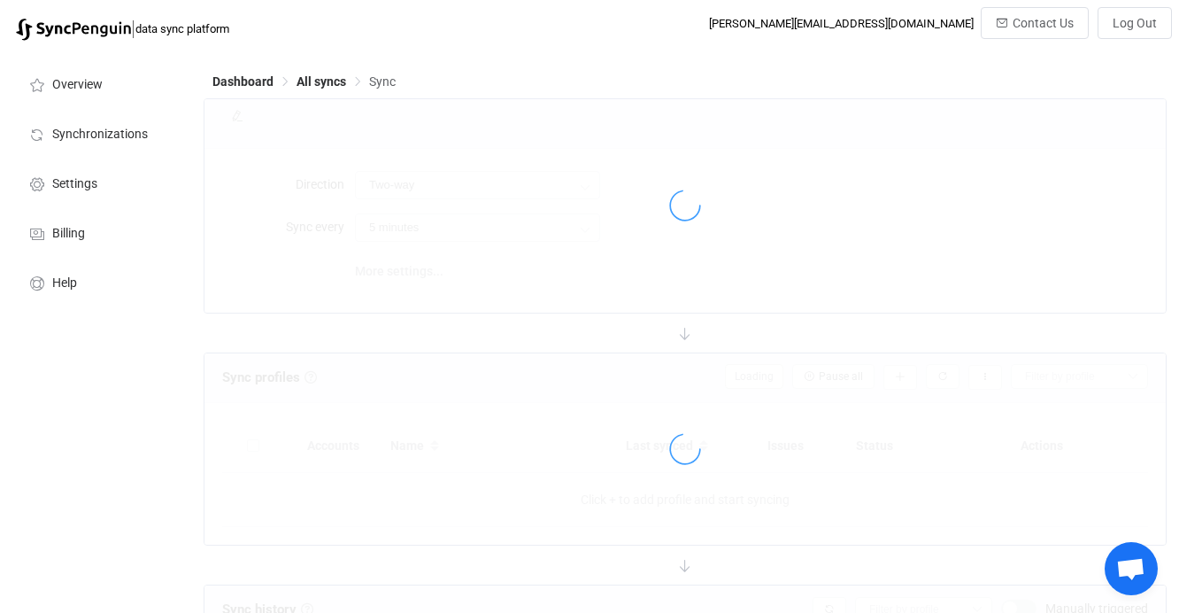
type input "iCloud → HubSpot"
type input "10 minutes"
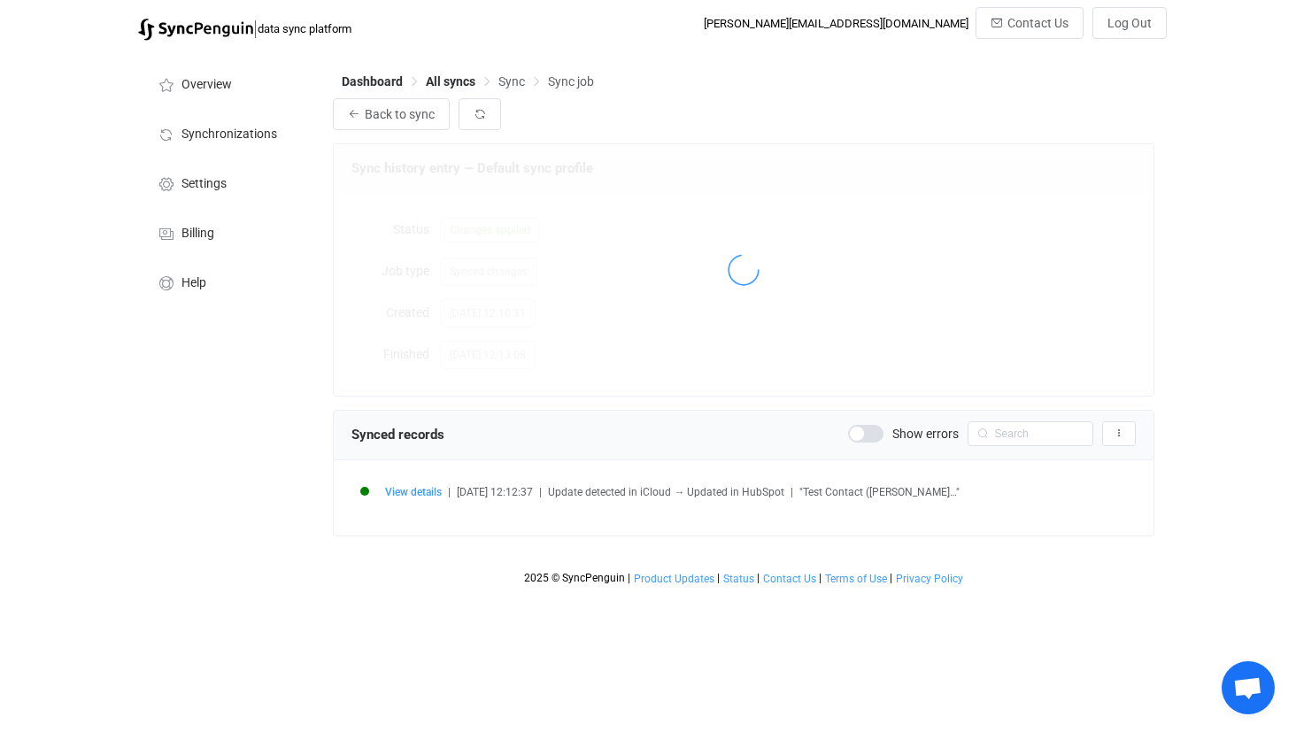
scroll to position [1944, 0]
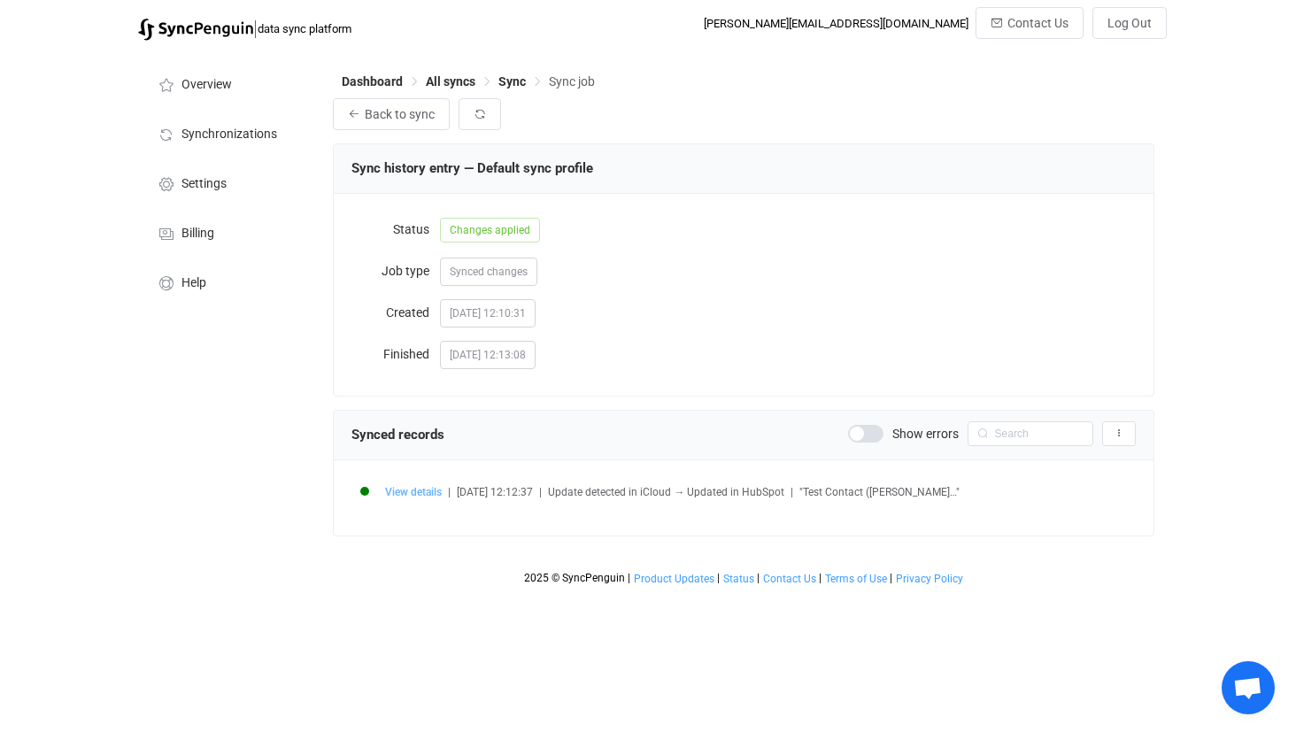
click at [429, 494] on span "View details" at bounding box center [413, 492] width 57 height 12
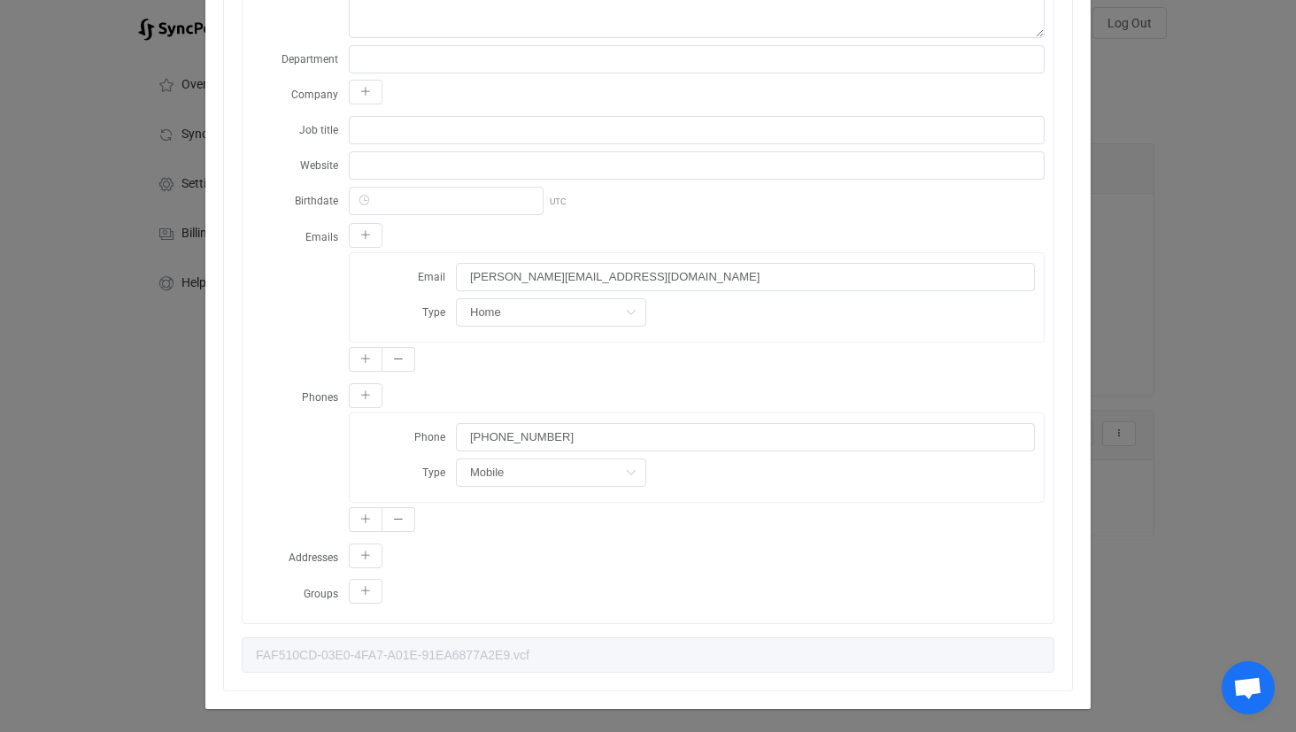
scroll to position [445, 0]
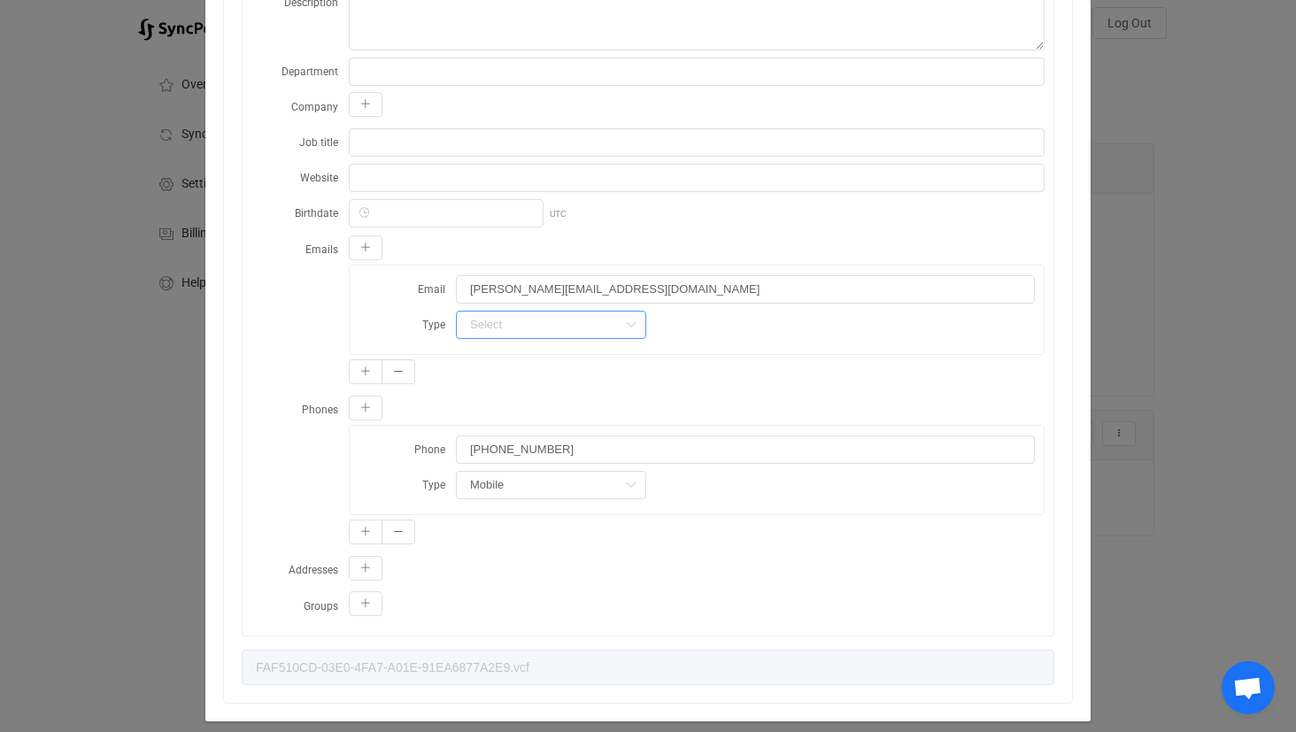
click at [598, 327] on input "dialog" at bounding box center [551, 325] width 190 height 28
click at [747, 349] on div "Email ryan@test.com Type" at bounding box center [697, 310] width 694 height 89
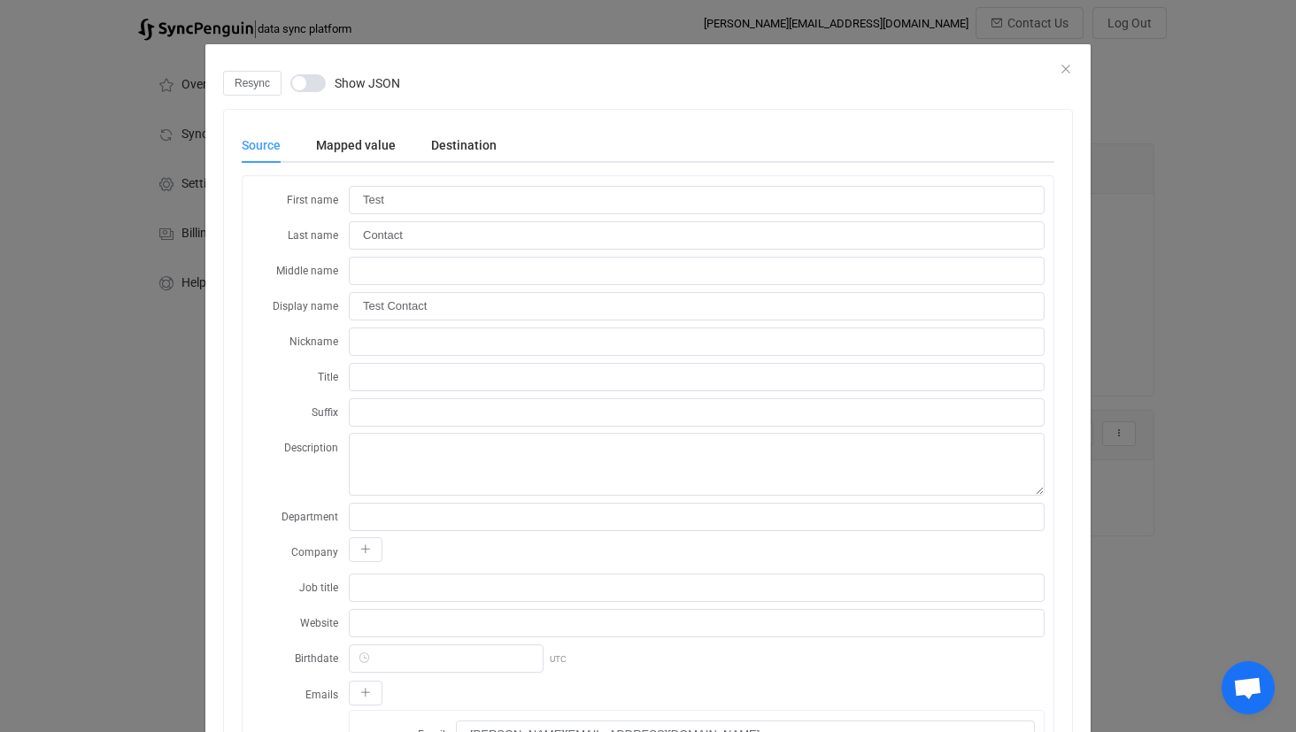
scroll to position [0, 0]
click at [1070, 74] on div "Resync Show JSON" at bounding box center [648, 83] width 850 height 25
click at [1065, 70] on icon "Close" at bounding box center [1066, 69] width 14 height 14
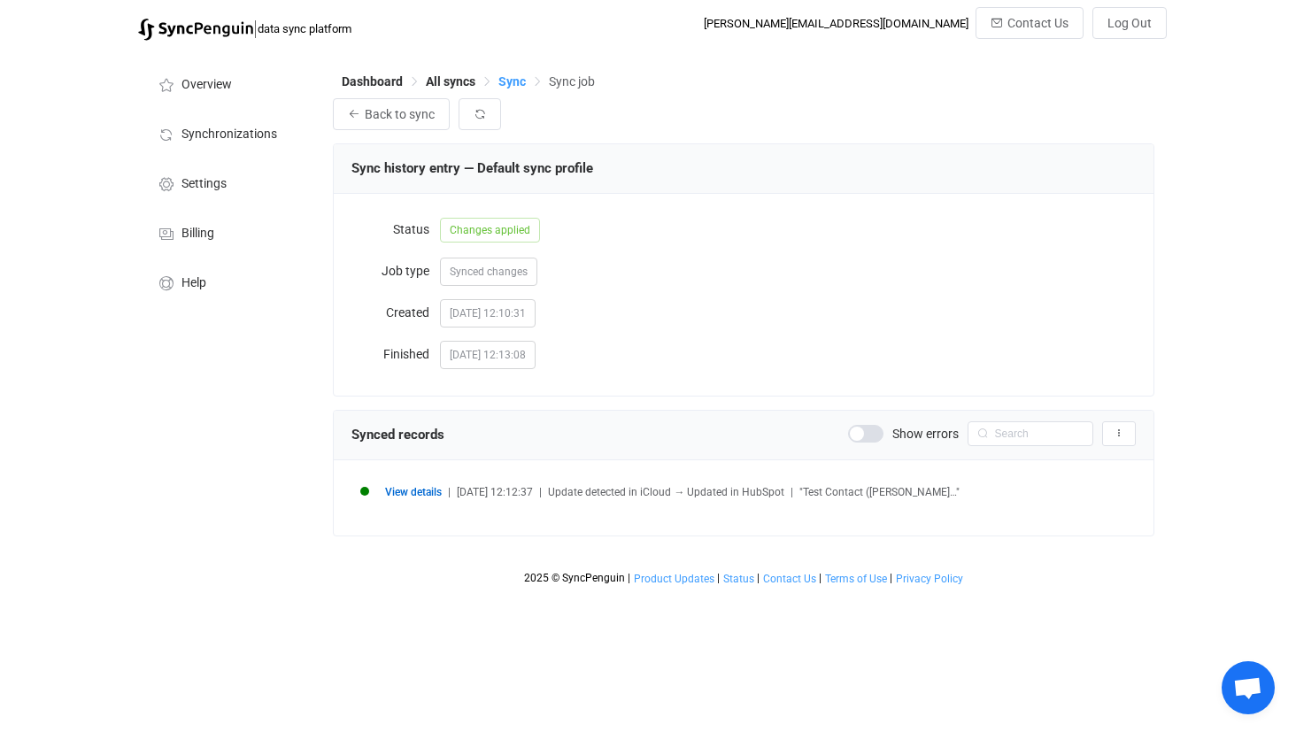
click at [521, 78] on span "Sync" at bounding box center [511, 81] width 27 height 14
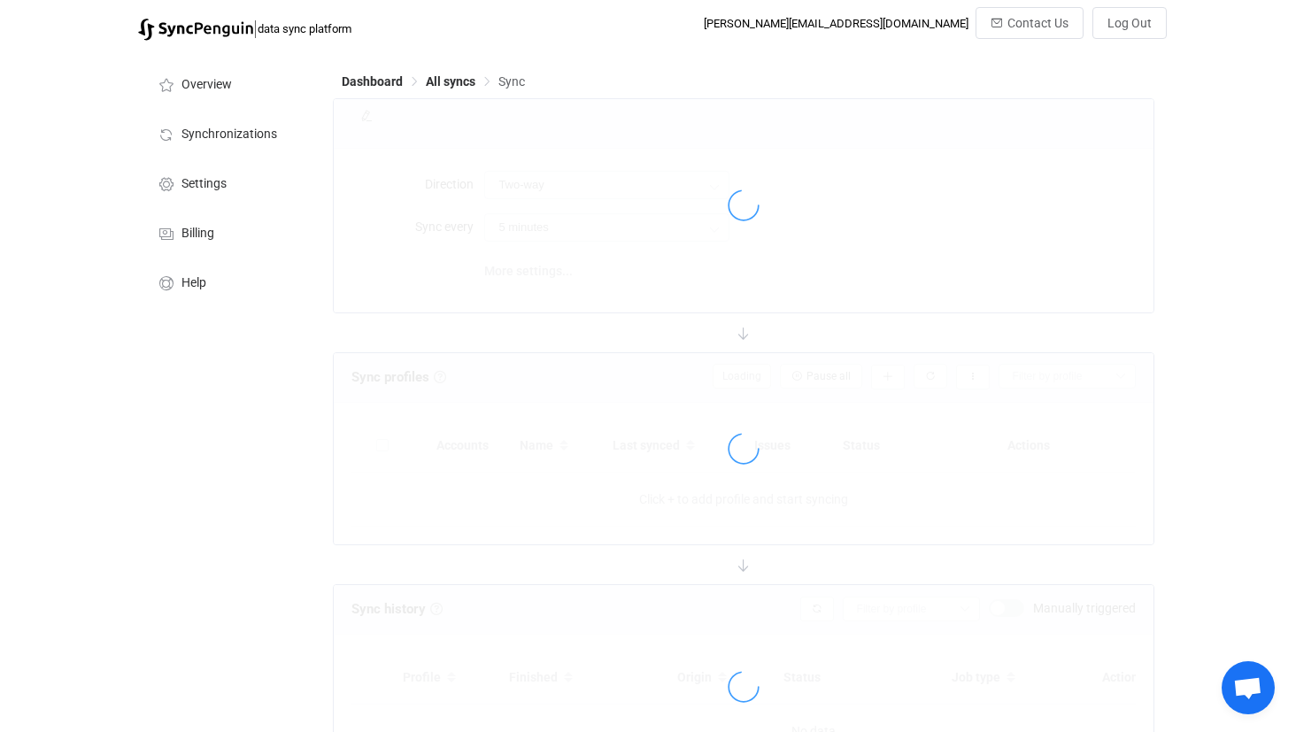
type input "iCloud → HubSpot"
type input "1 hour"
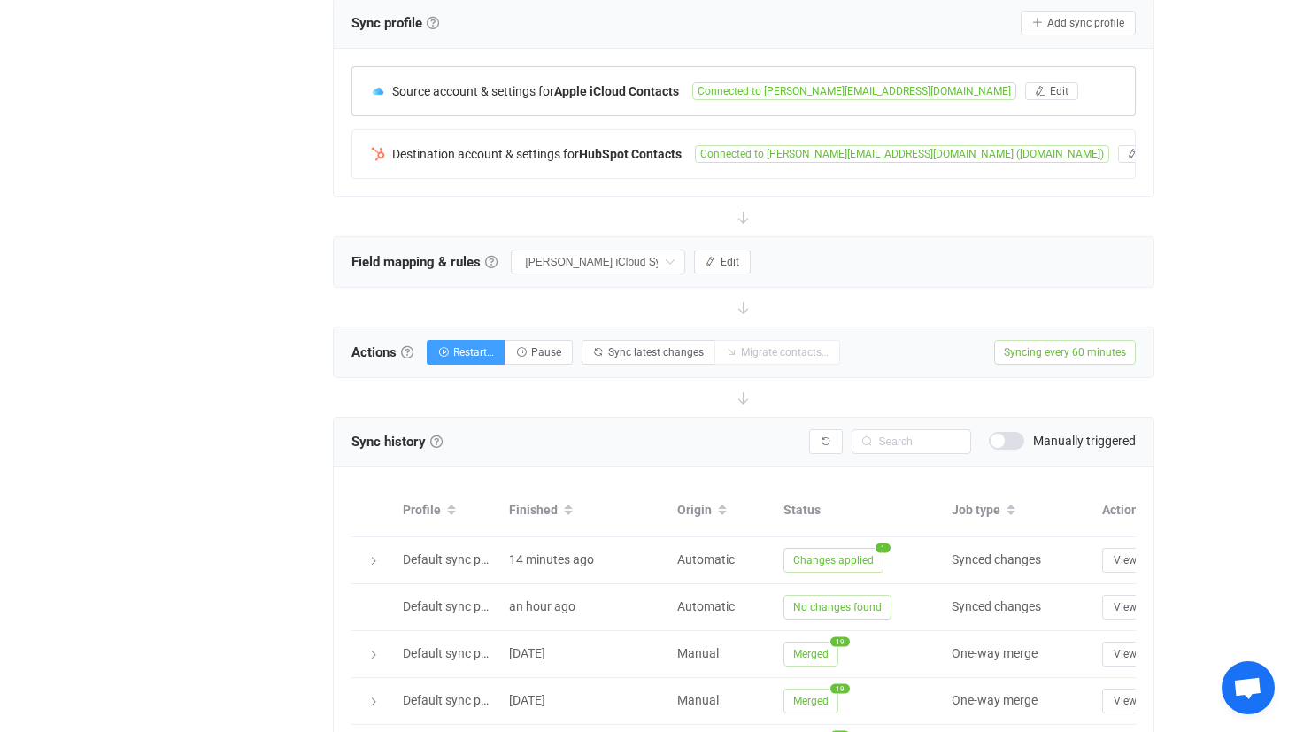
scroll to position [390, 0]
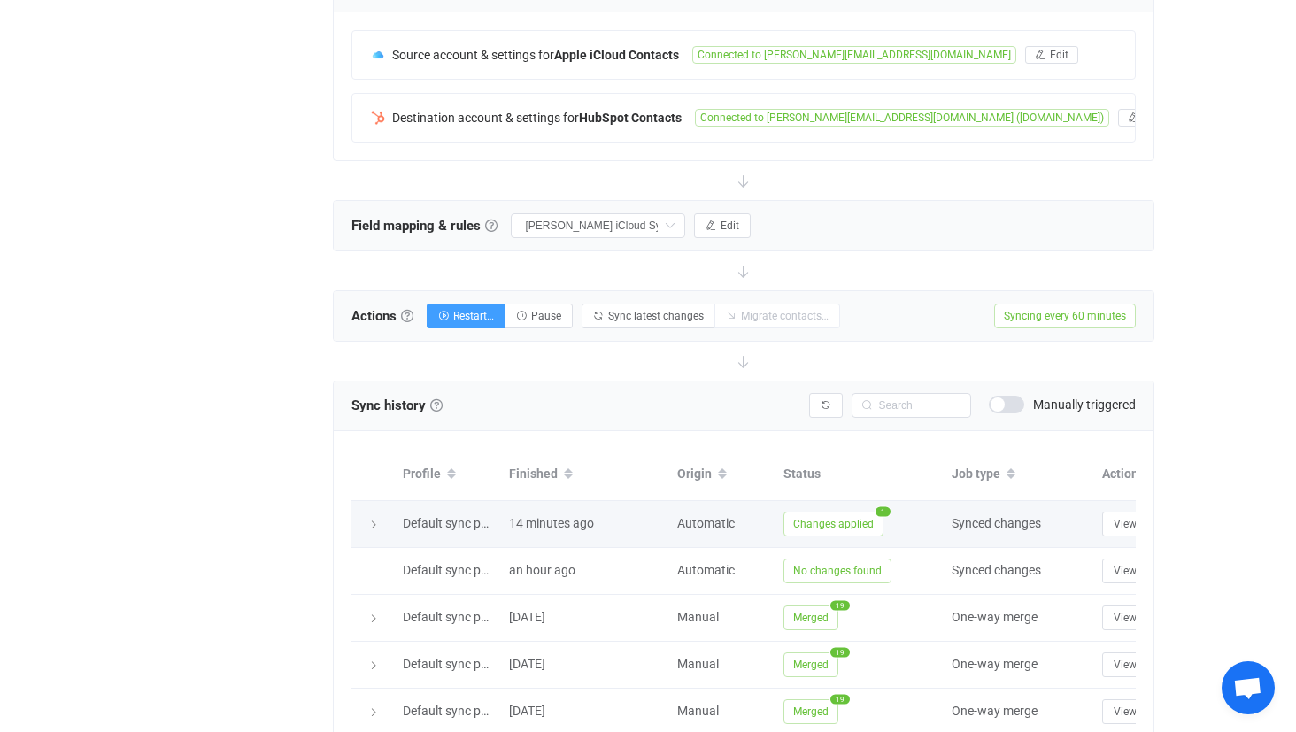
click at [370, 523] on icon at bounding box center [373, 525] width 11 height 11
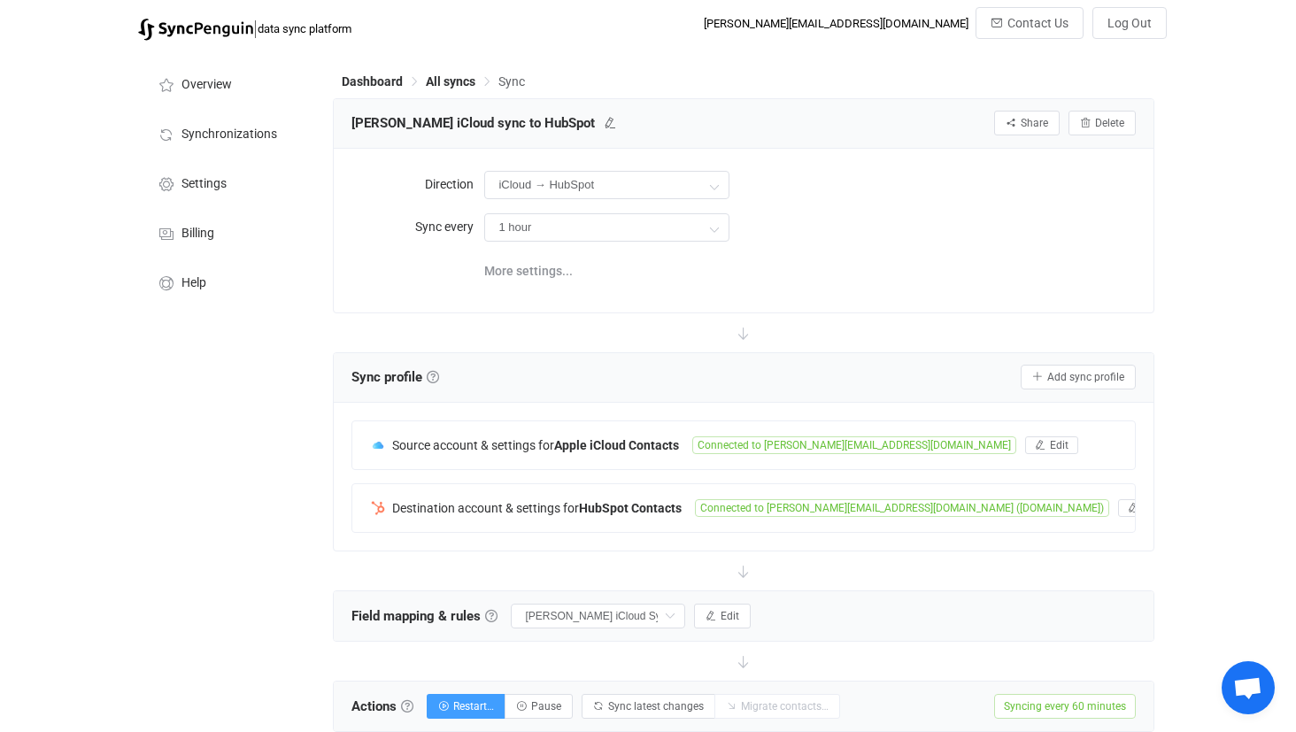
scroll to position [0, 0]
click at [455, 85] on span "All syncs" at bounding box center [451, 81] width 50 height 14
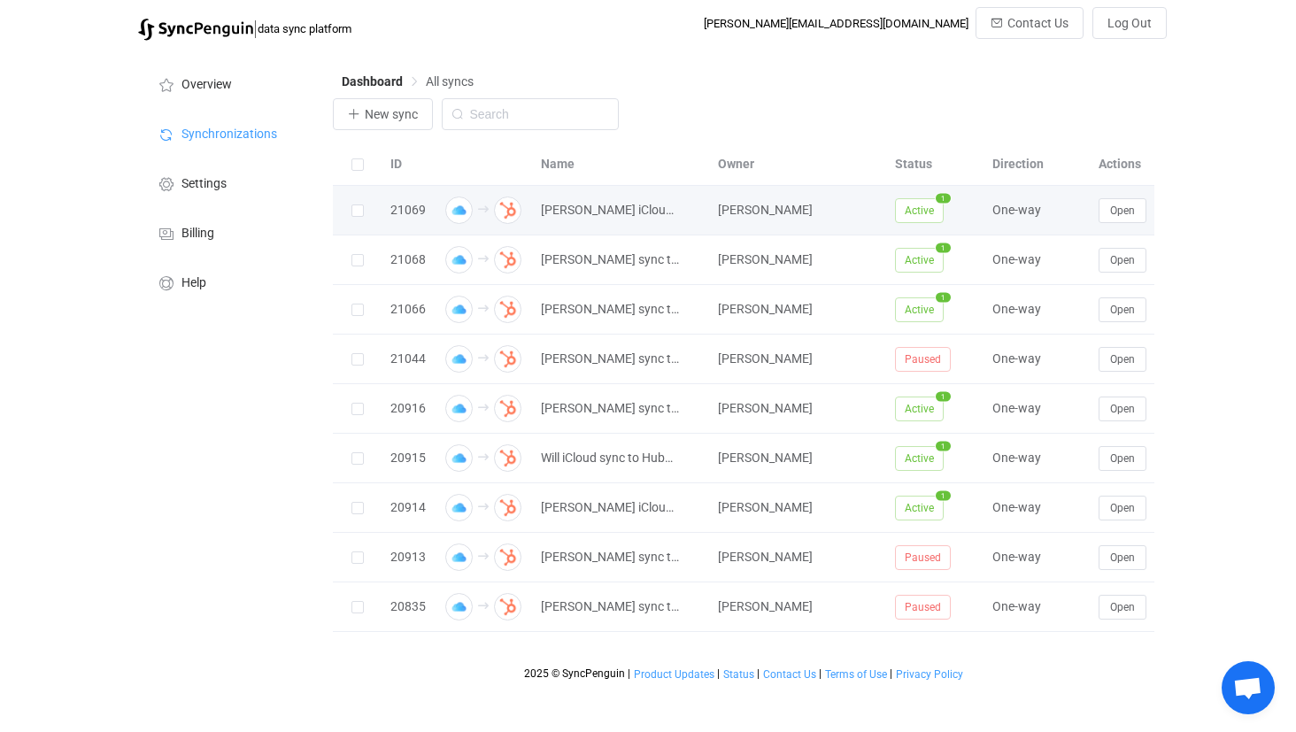
click at [1129, 196] on td "Open" at bounding box center [1156, 211] width 133 height 50
click at [1126, 203] on button "Open" at bounding box center [1123, 210] width 48 height 25
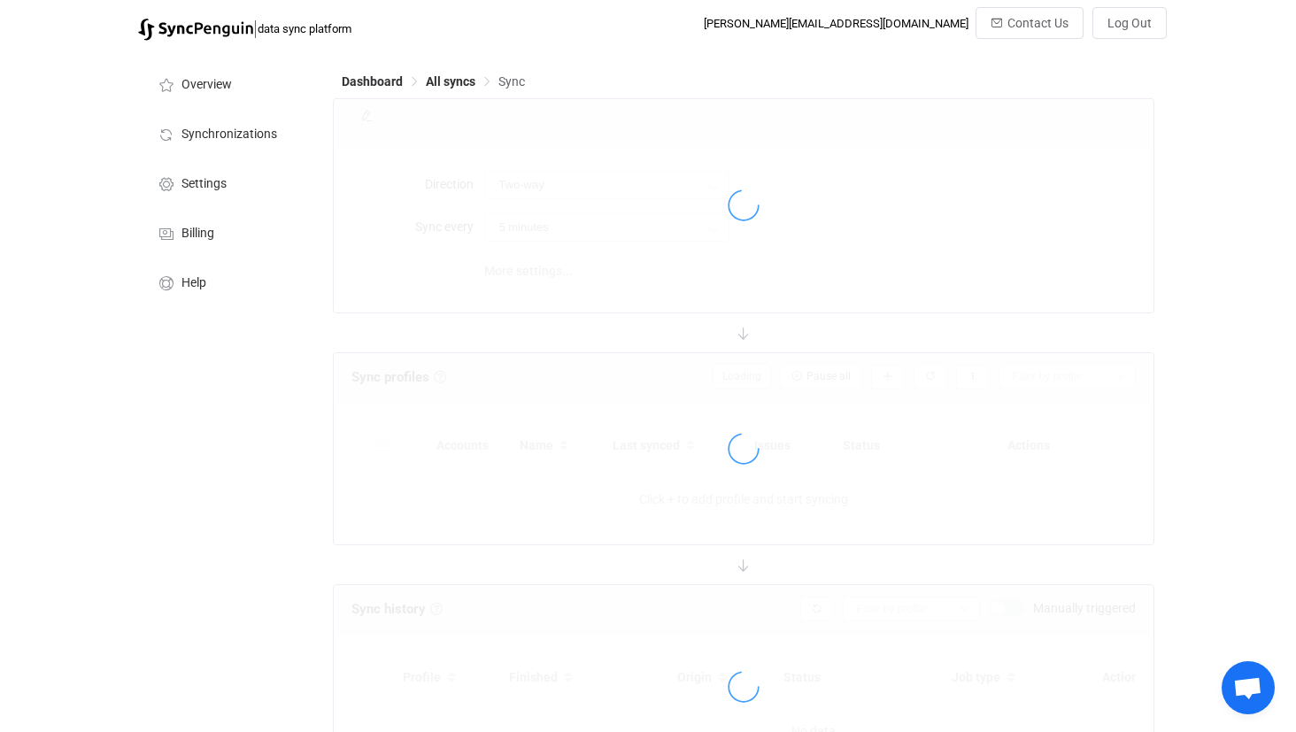
type input "iCloud → HubSpot"
type input "10 minutes"
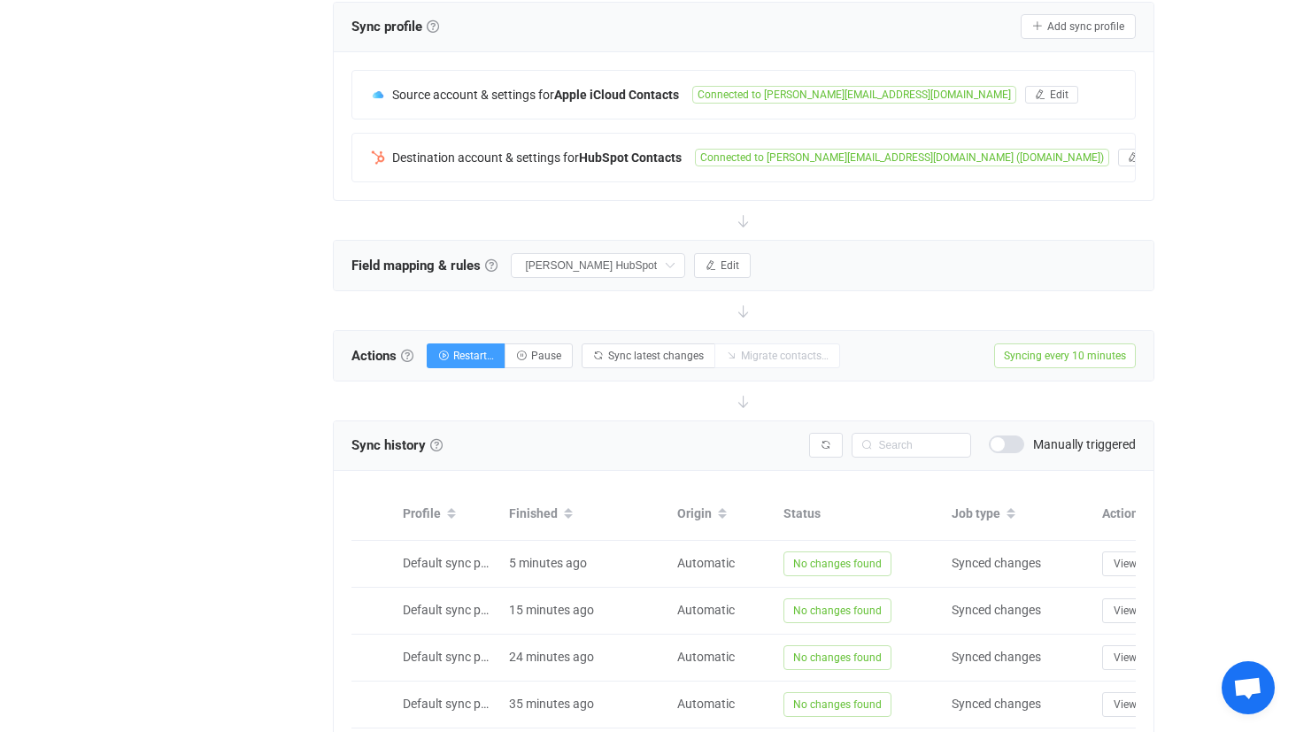
scroll to position [334, 0]
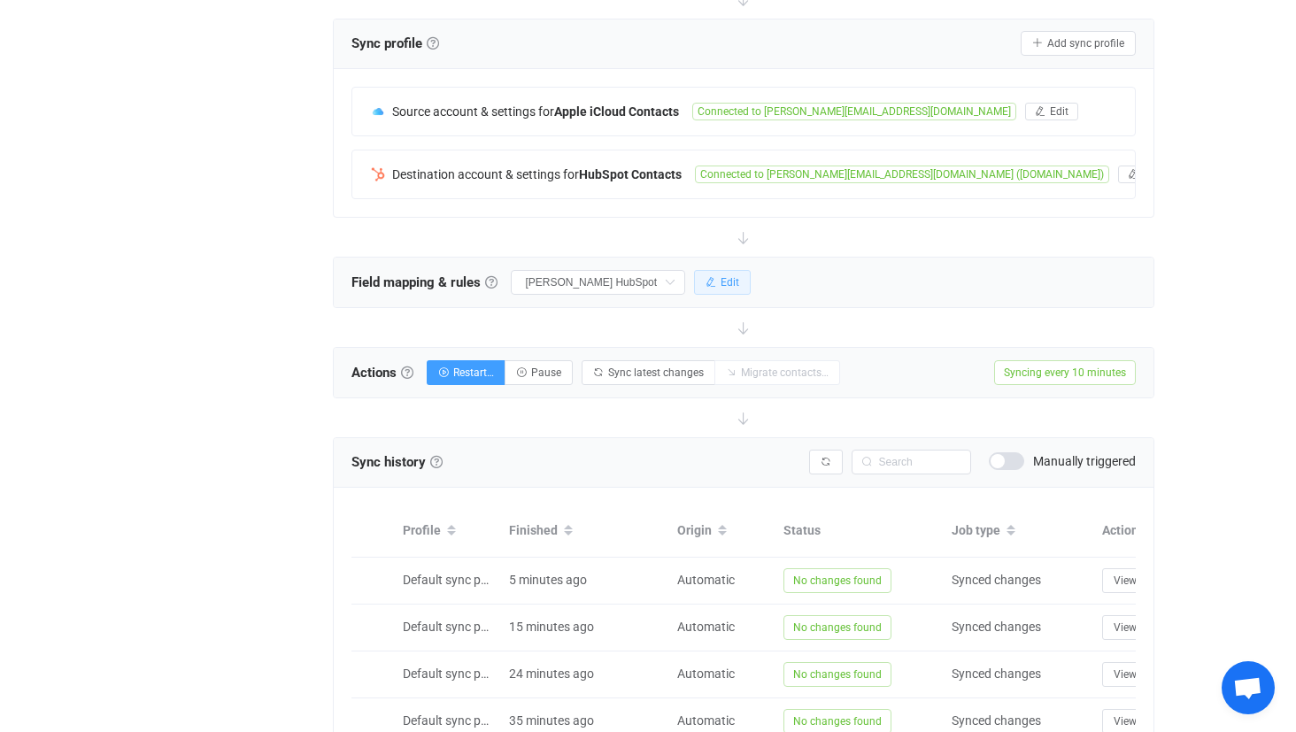
click at [729, 277] on span "Edit" at bounding box center [730, 282] width 19 height 12
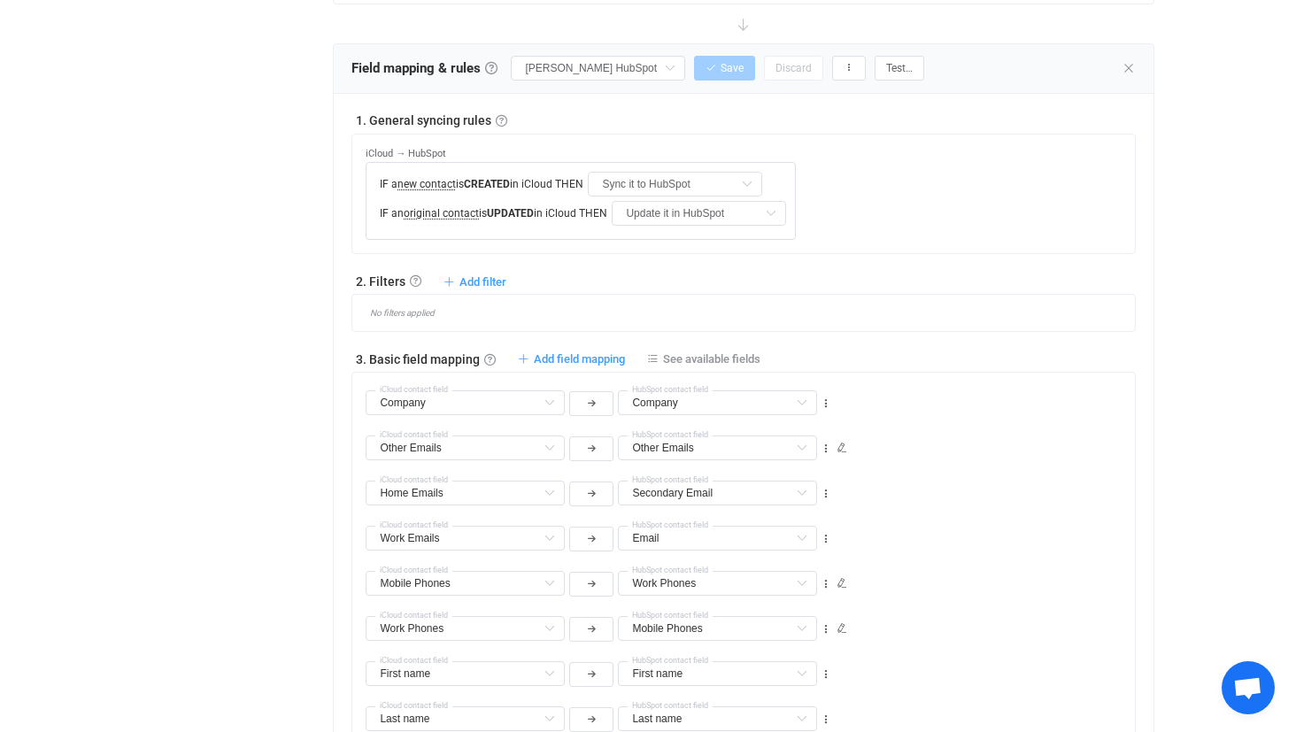
scroll to position [554, 0]
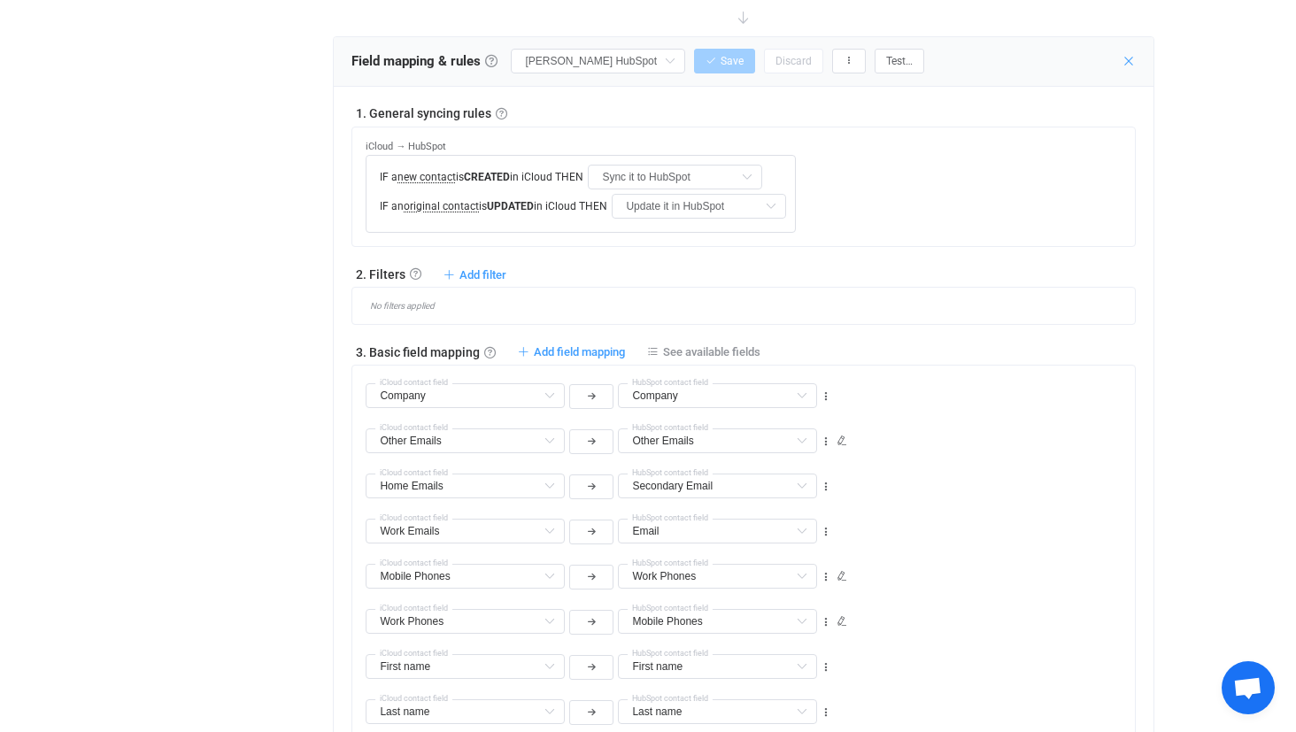
click at [1127, 58] on icon at bounding box center [1129, 61] width 14 height 14
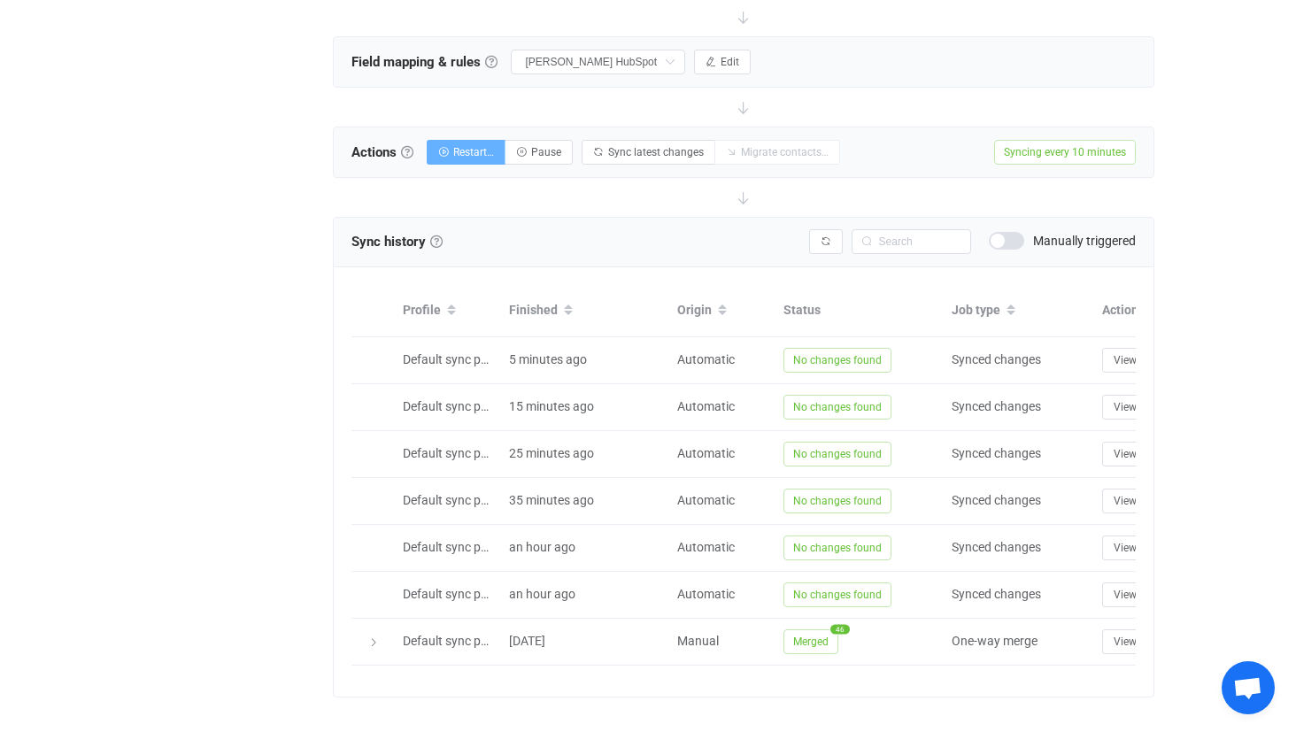
click at [455, 150] on button "Restart…" at bounding box center [466, 152] width 79 height 25
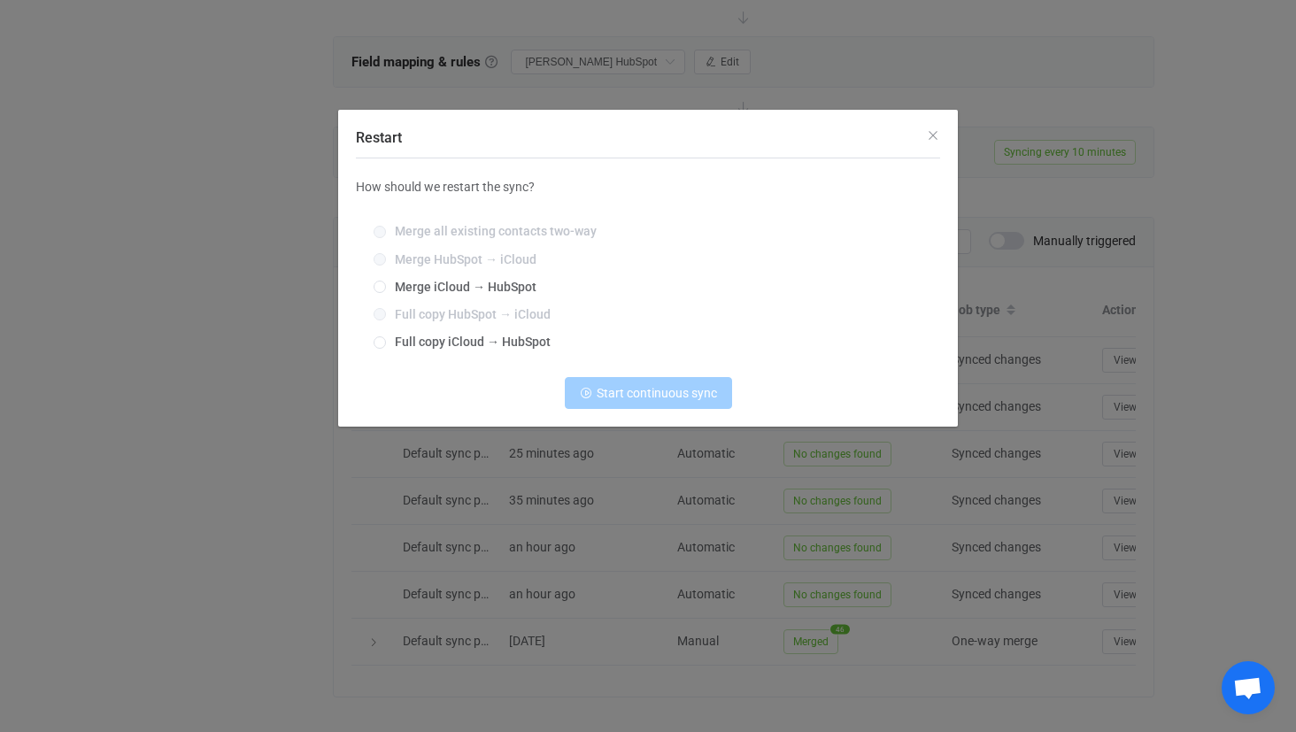
click at [506, 297] on div "Merge all existing contacts two-way Merge HubSpot → iCloud Merge iCloud → HubSp…" at bounding box center [648, 287] width 584 height 151
click at [521, 287] on span "Merge iCloud → HubSpot" at bounding box center [461, 287] width 150 height 14
click at [386, 287] on input "Merge iCloud → HubSpot" at bounding box center [380, 288] width 12 height 14
radio input "true"
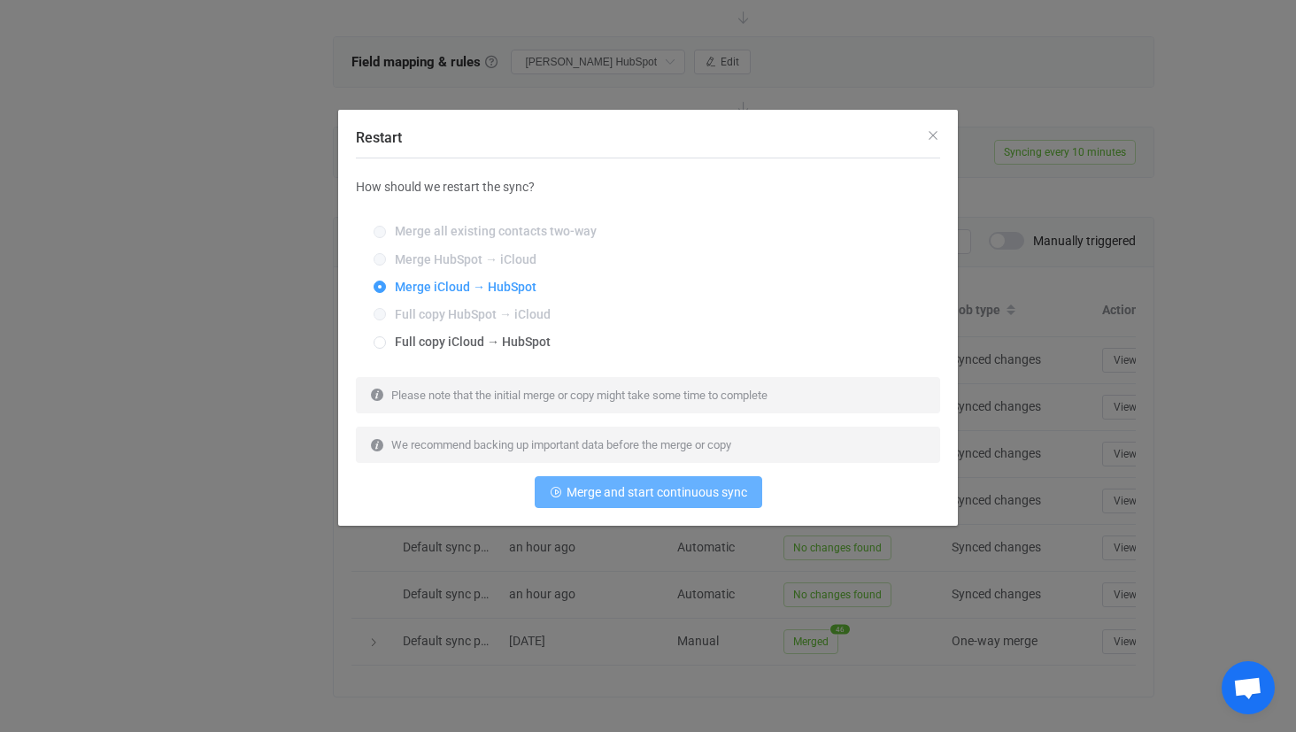
click at [607, 483] on button "Merge and start continuous sync" at bounding box center [648, 492] width 227 height 32
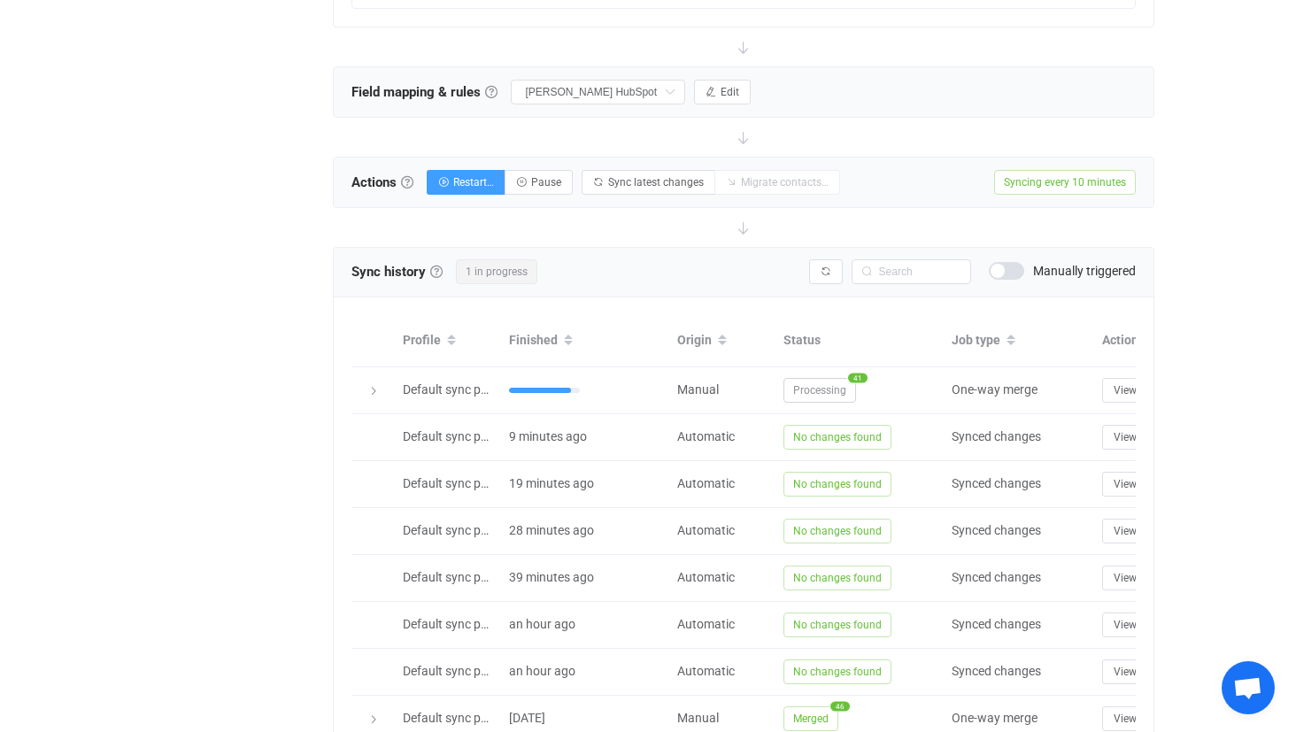
scroll to position [507, 0]
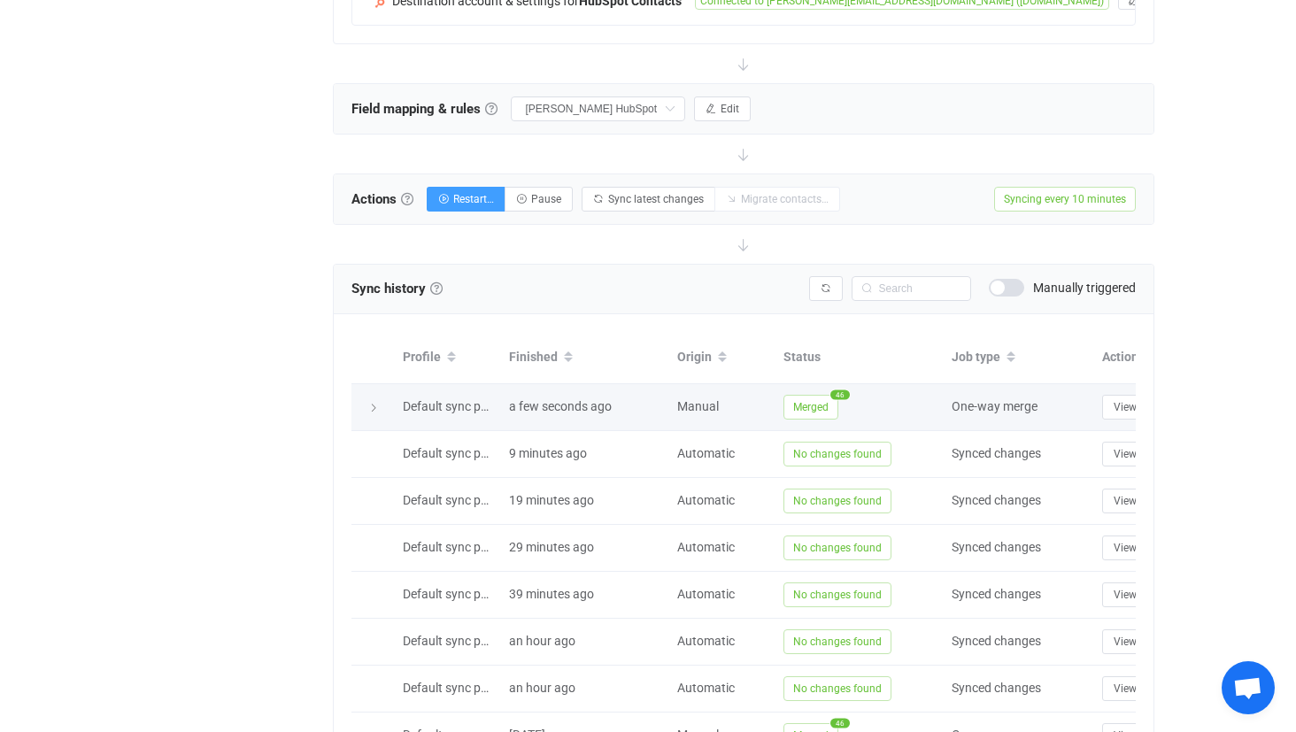
click at [368, 408] on icon at bounding box center [373, 408] width 11 height 11
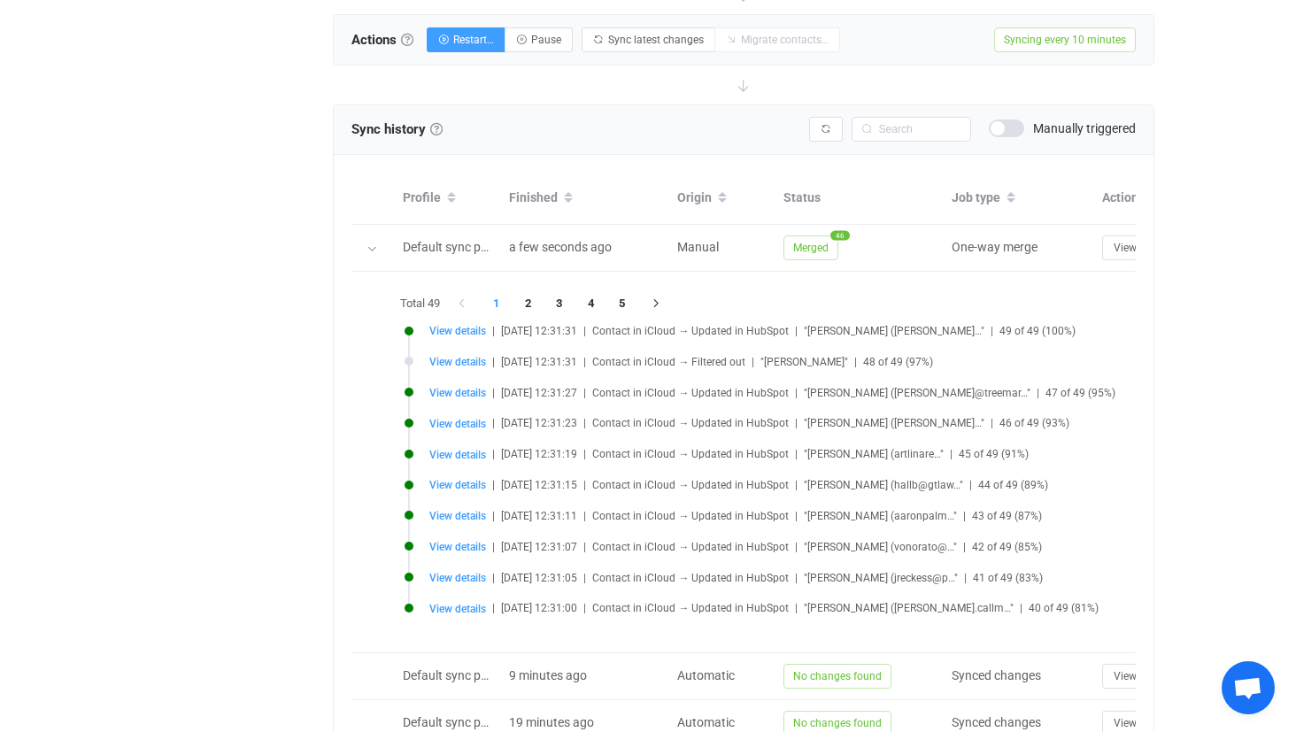
scroll to position [675, 0]
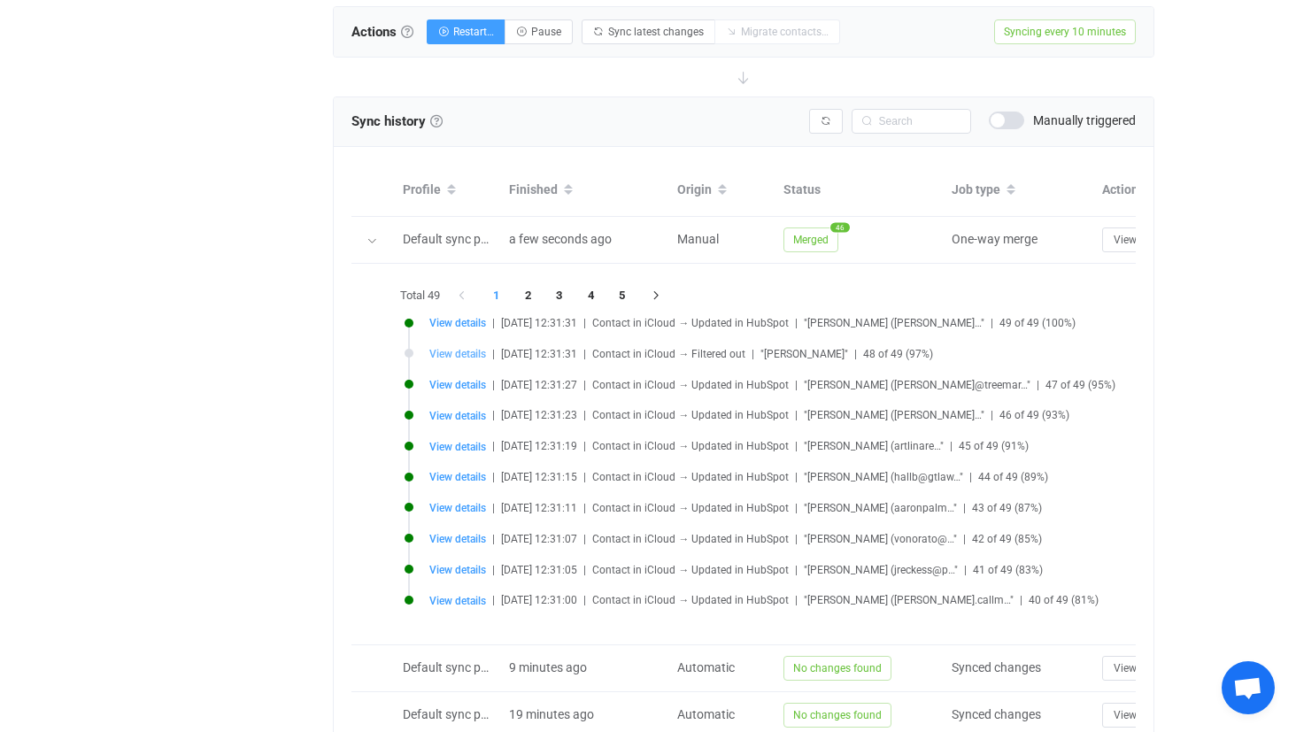
click at [471, 356] on span "View details" at bounding box center [457, 354] width 57 height 12
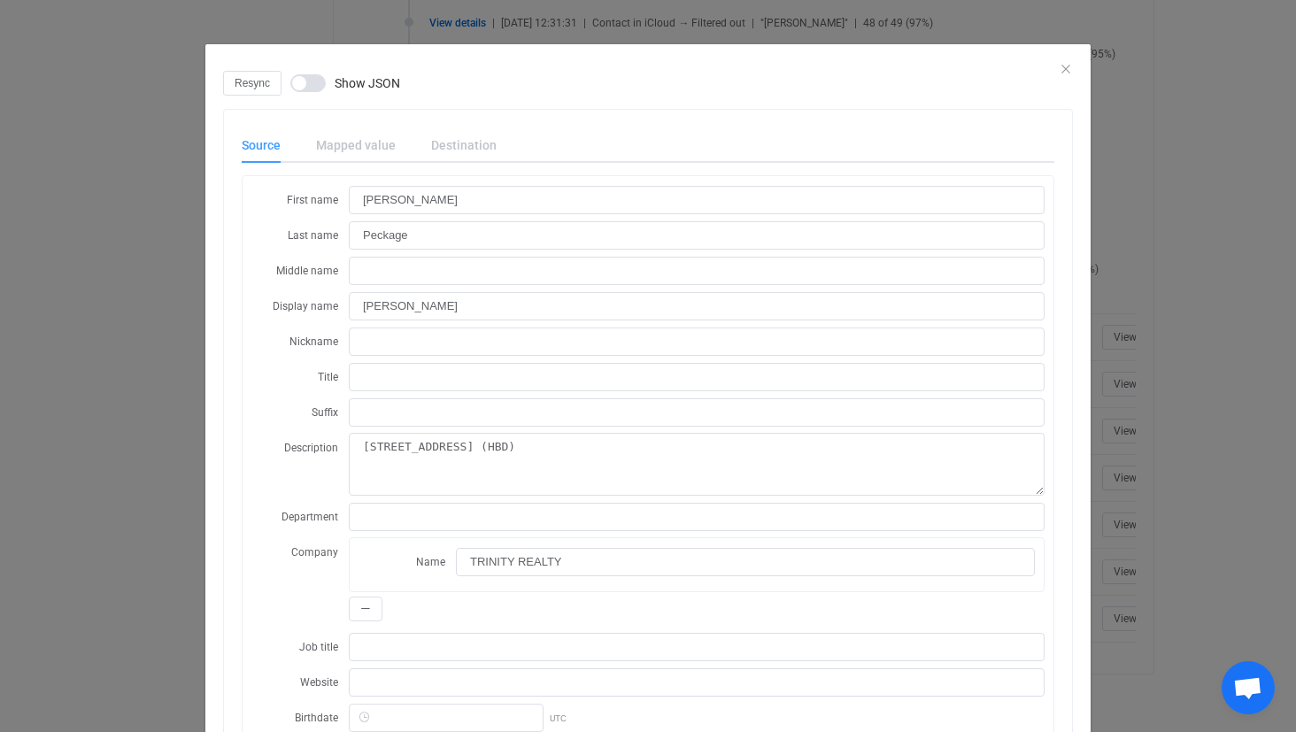
scroll to position [0, 0]
click at [359, 128] on div "Mapped value" at bounding box center [355, 144] width 115 height 35
click at [328, 150] on div "Mapped value" at bounding box center [355, 144] width 115 height 35
click at [289, 87] on div "Resync Show JSON" at bounding box center [648, 83] width 850 height 25
click at [1060, 73] on div "Resync Show JSON" at bounding box center [648, 83] width 850 height 25
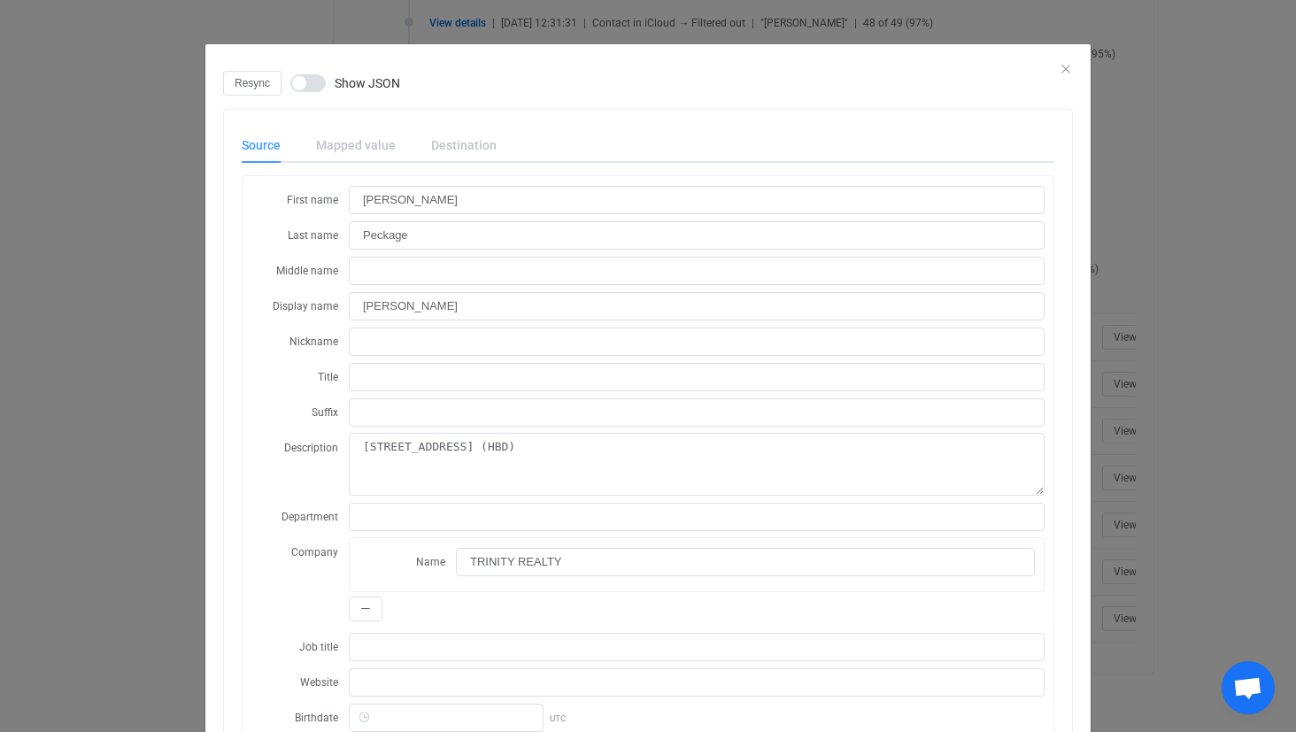
click at [1074, 69] on div "dialog" at bounding box center [647, 57] width 885 height 27
click at [1060, 74] on div "Resync Show JSON" at bounding box center [648, 83] width 850 height 25
click at [1066, 70] on icon "Close" at bounding box center [1066, 69] width 14 height 14
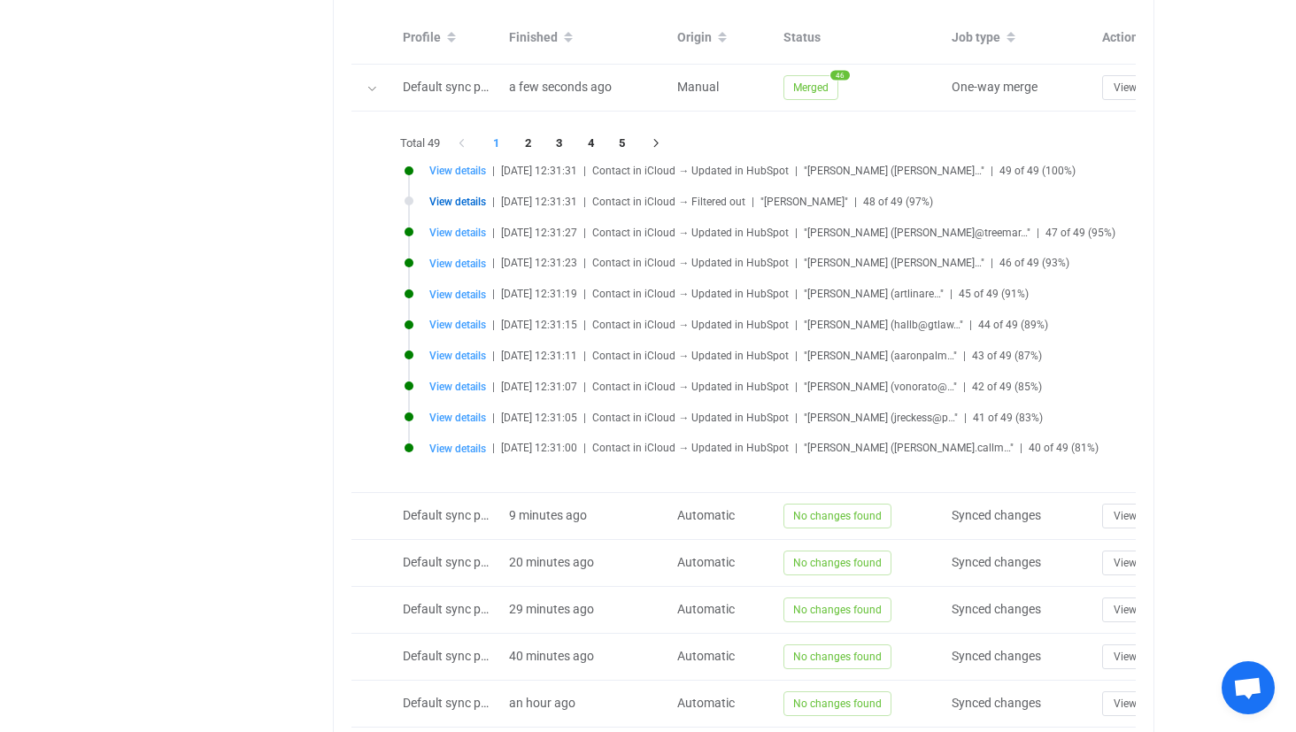
scroll to position [819, 0]
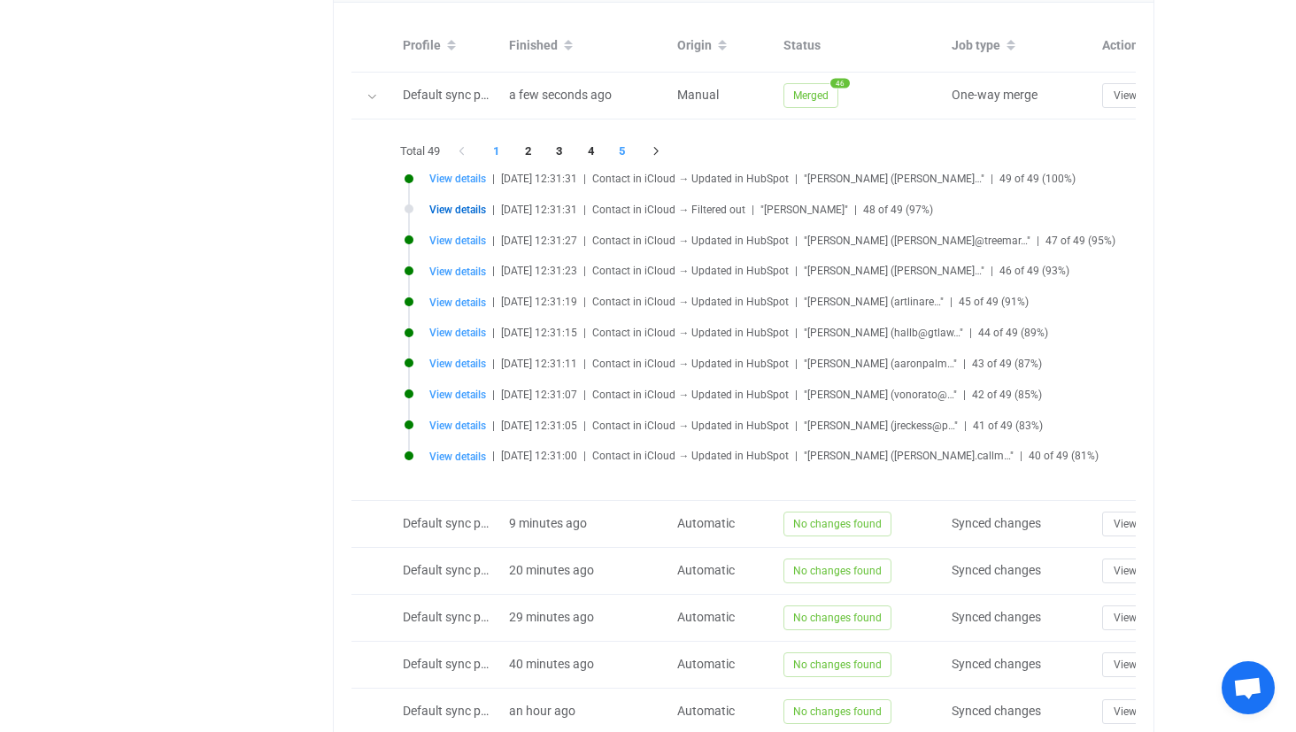
click at [622, 155] on li "5" at bounding box center [622, 151] width 32 height 25
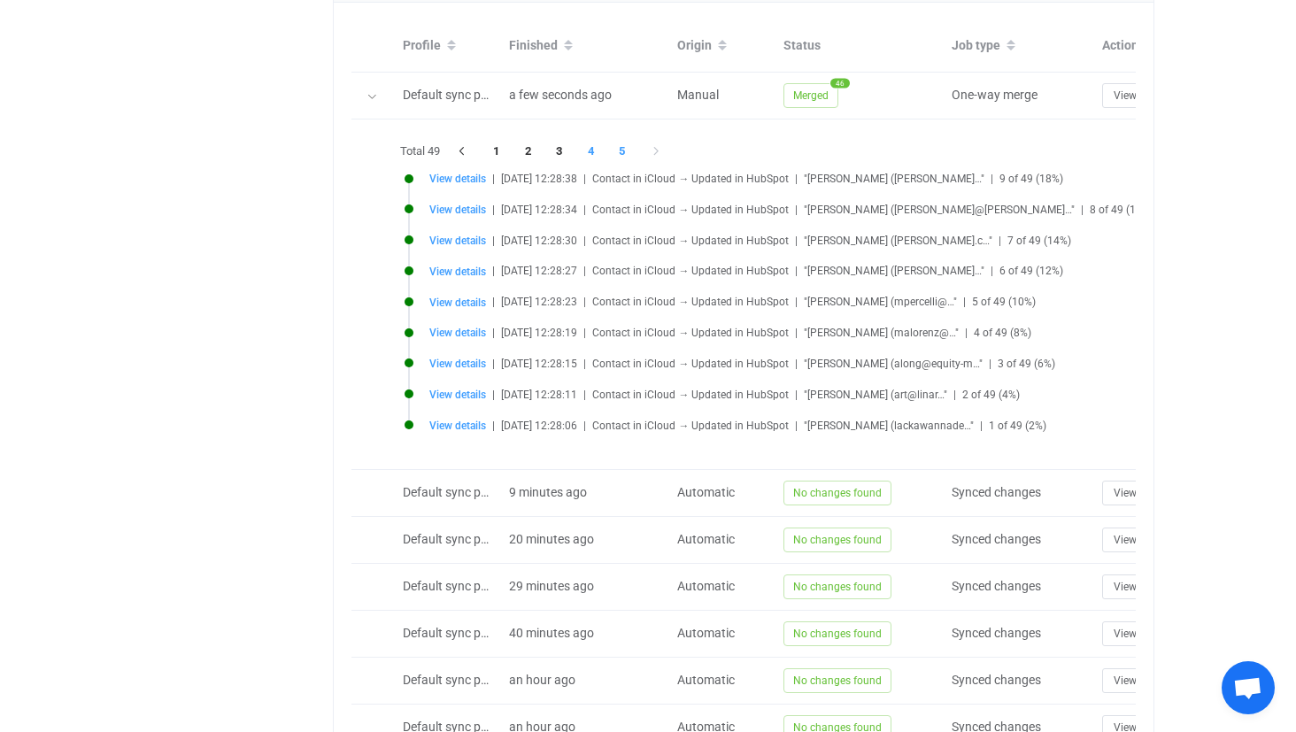
click at [582, 150] on li "4" at bounding box center [591, 151] width 32 height 25
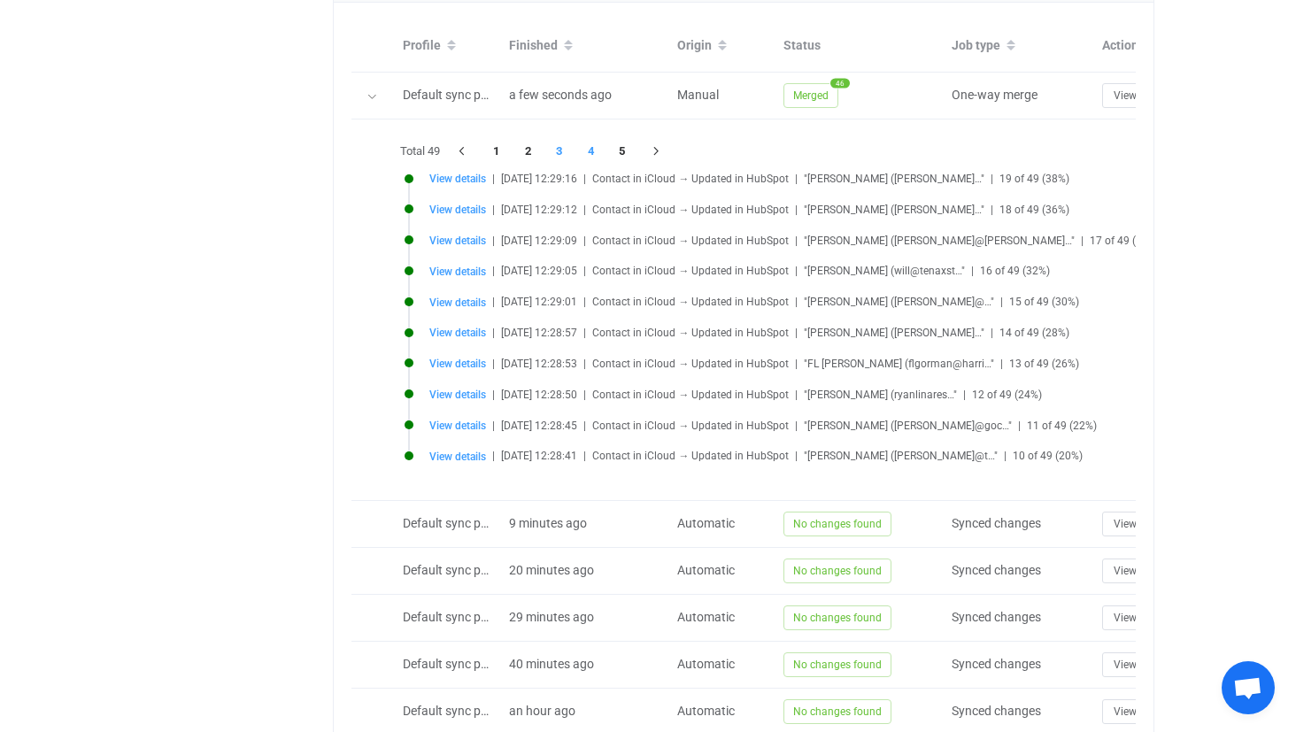
click at [565, 149] on li "3" at bounding box center [560, 151] width 32 height 25
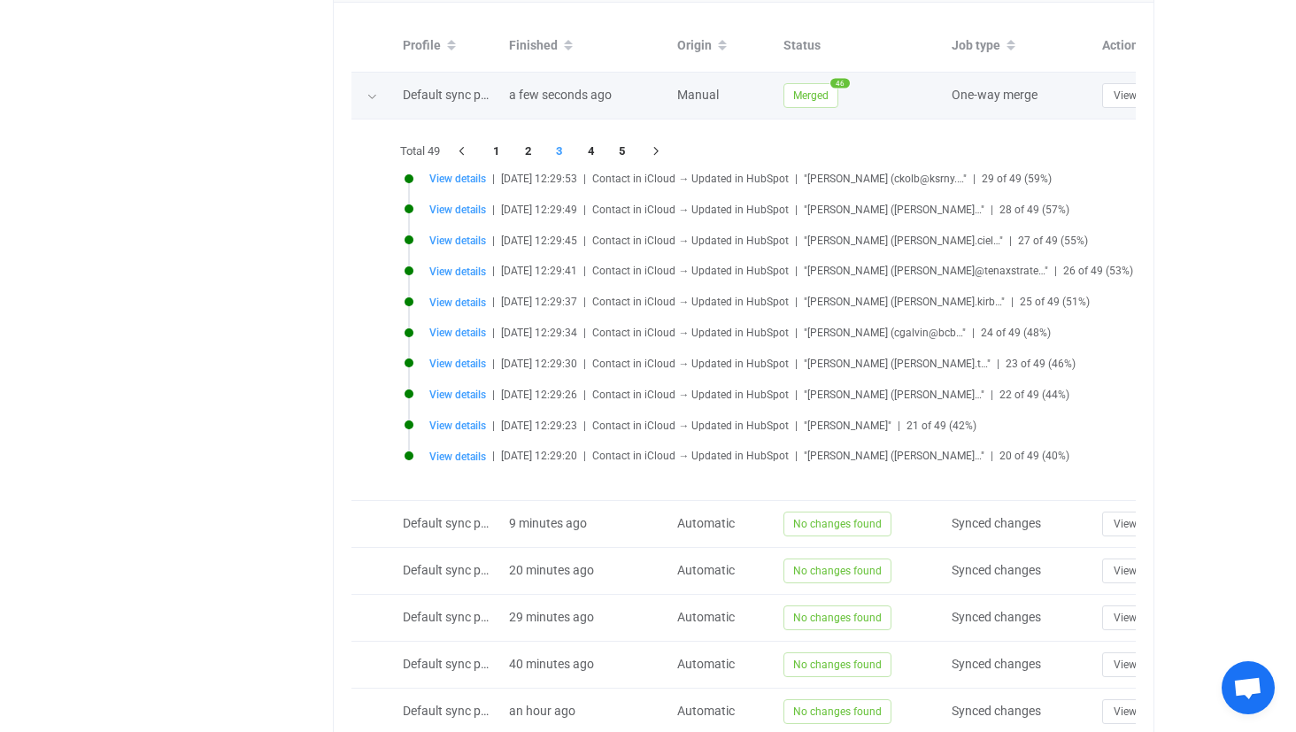
click at [1097, 95] on div "View Terminate" at bounding box center [1183, 95] width 181 height 25
click at [1113, 94] on button "View" at bounding box center [1125, 95] width 46 height 25
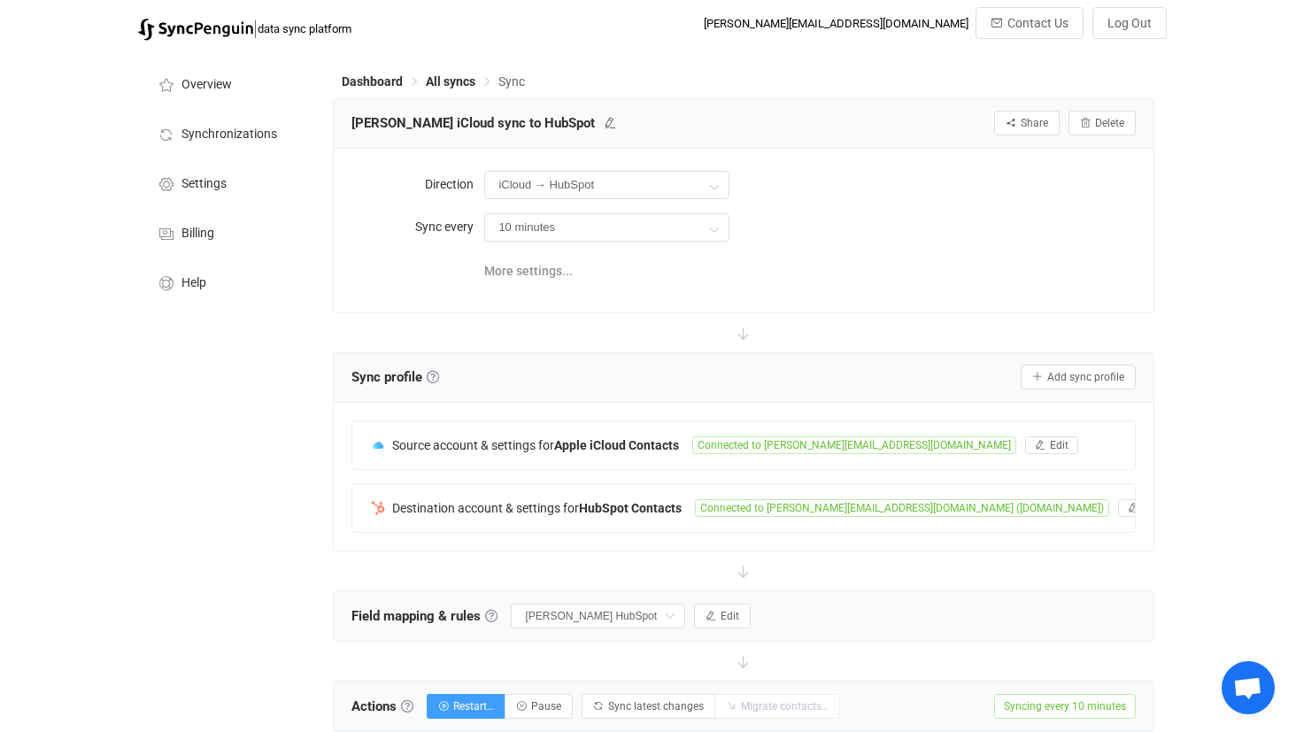
scroll to position [0, 0]
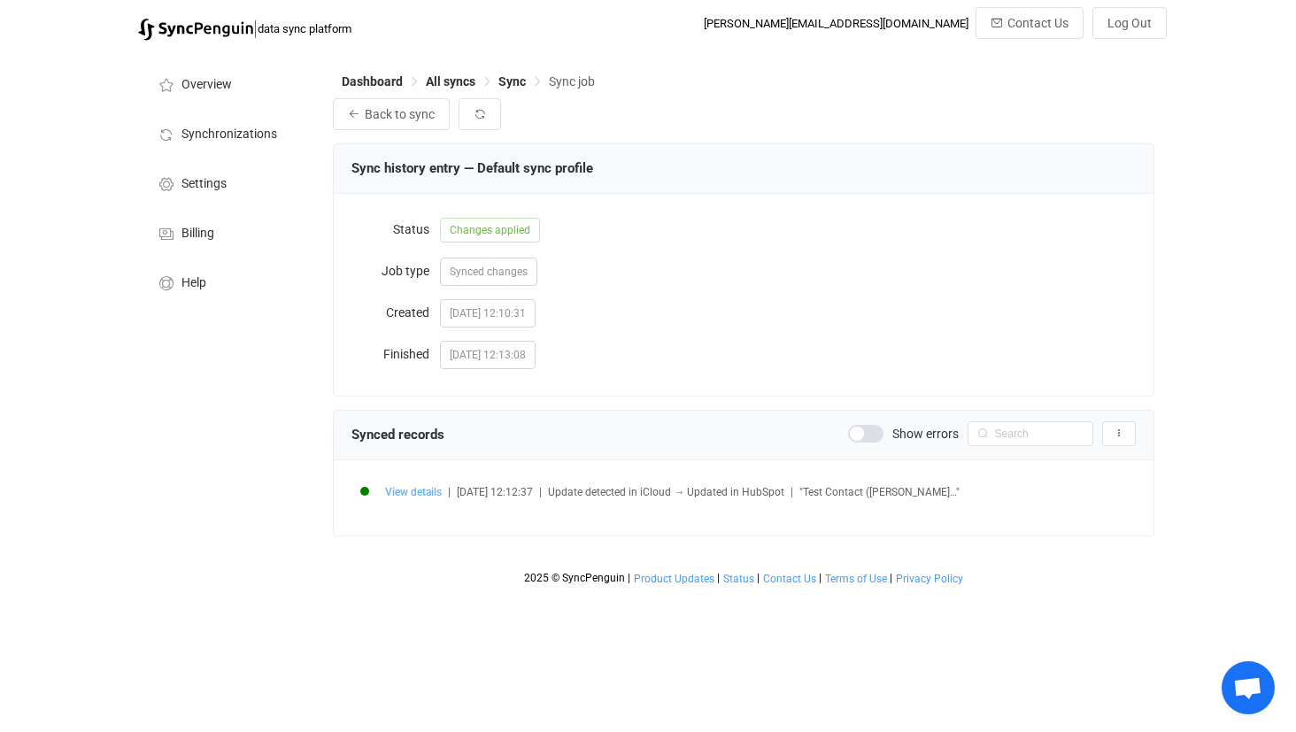
click at [423, 495] on span "View details" at bounding box center [413, 492] width 57 height 12
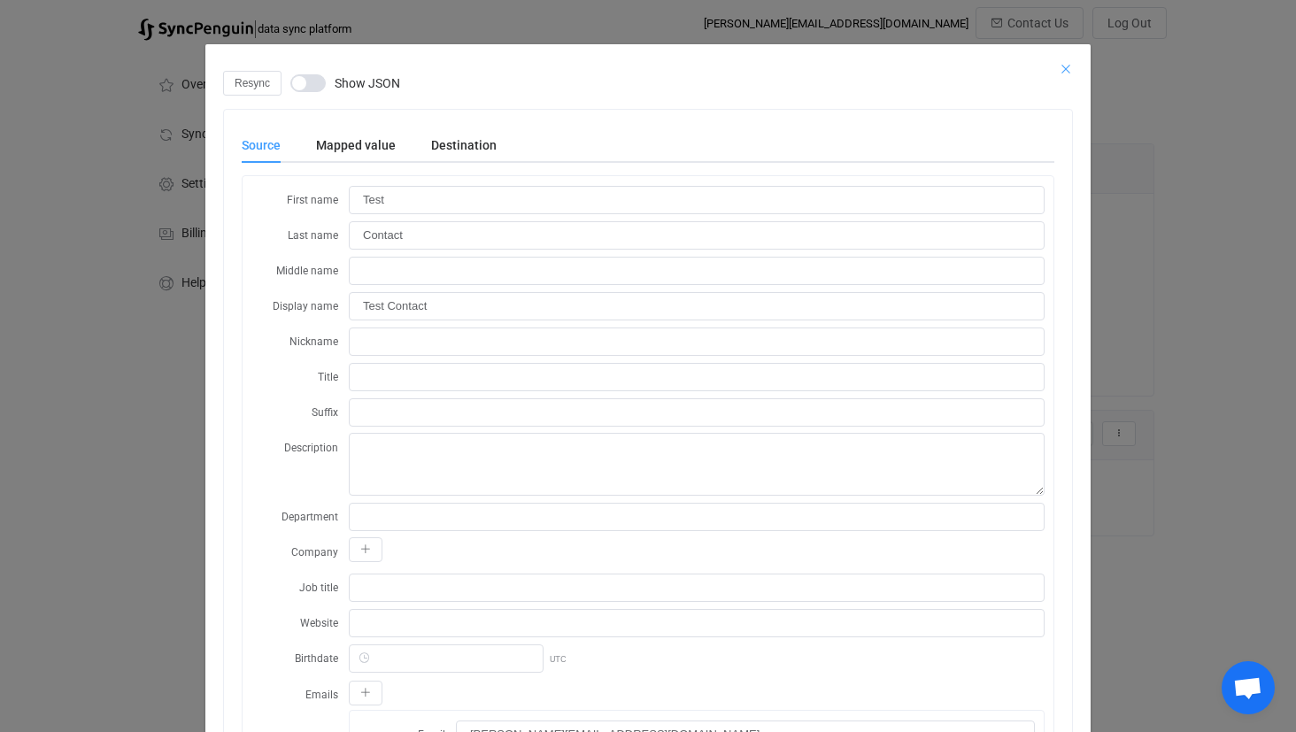
click at [1064, 66] on icon "Close" at bounding box center [1066, 69] width 14 height 14
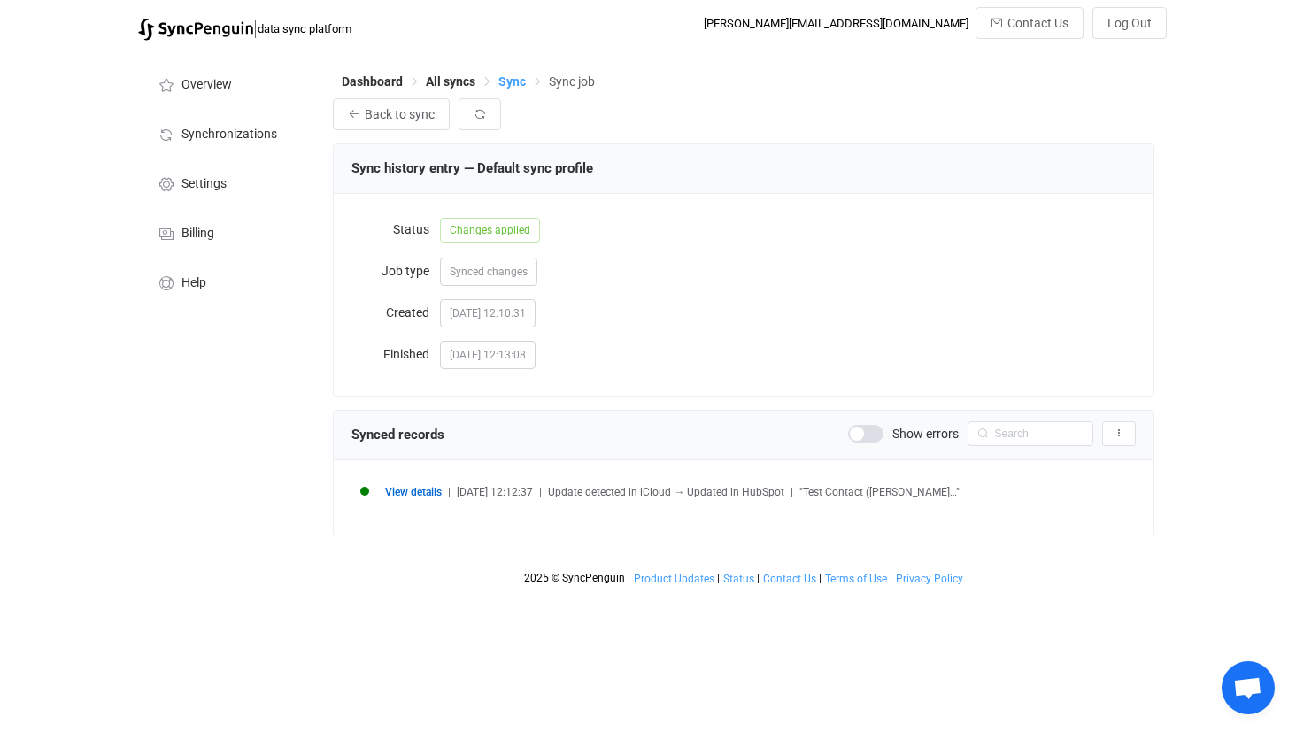
click at [507, 83] on span "Sync" at bounding box center [511, 81] width 27 height 14
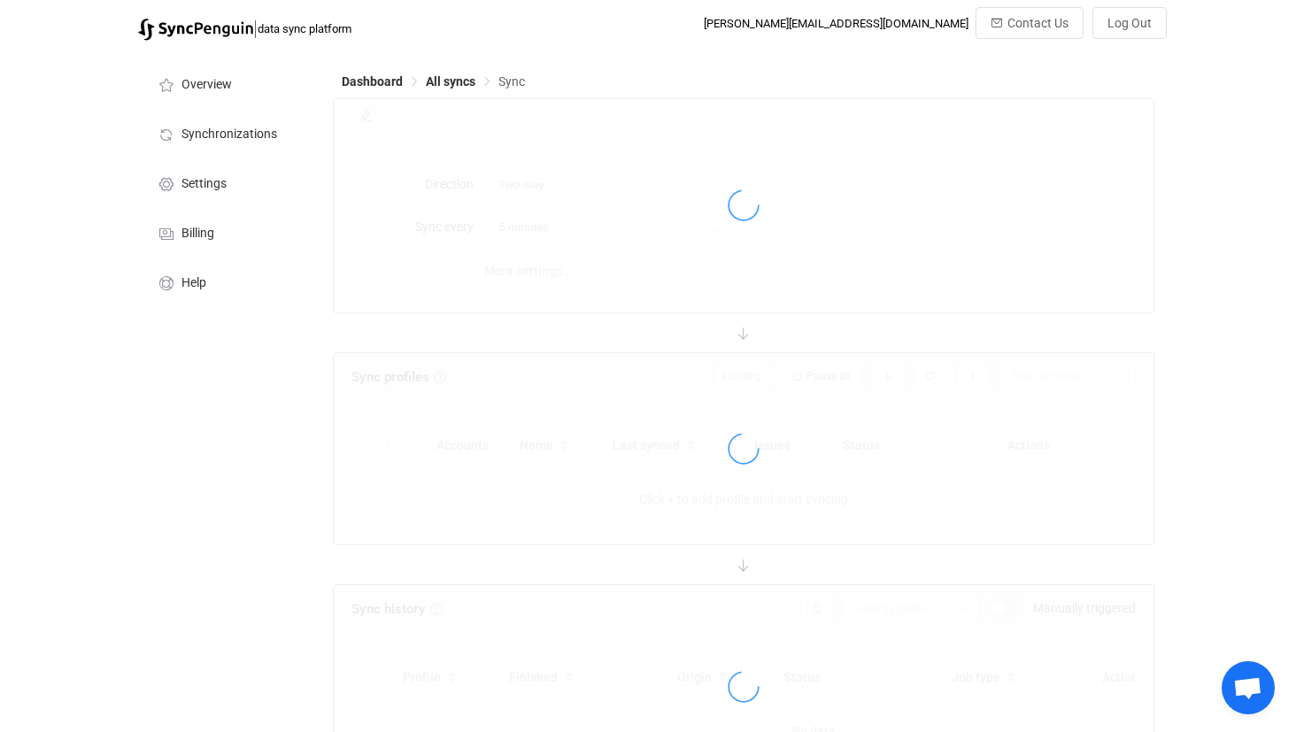
type input "iCloud → HubSpot"
type input "1 hour"
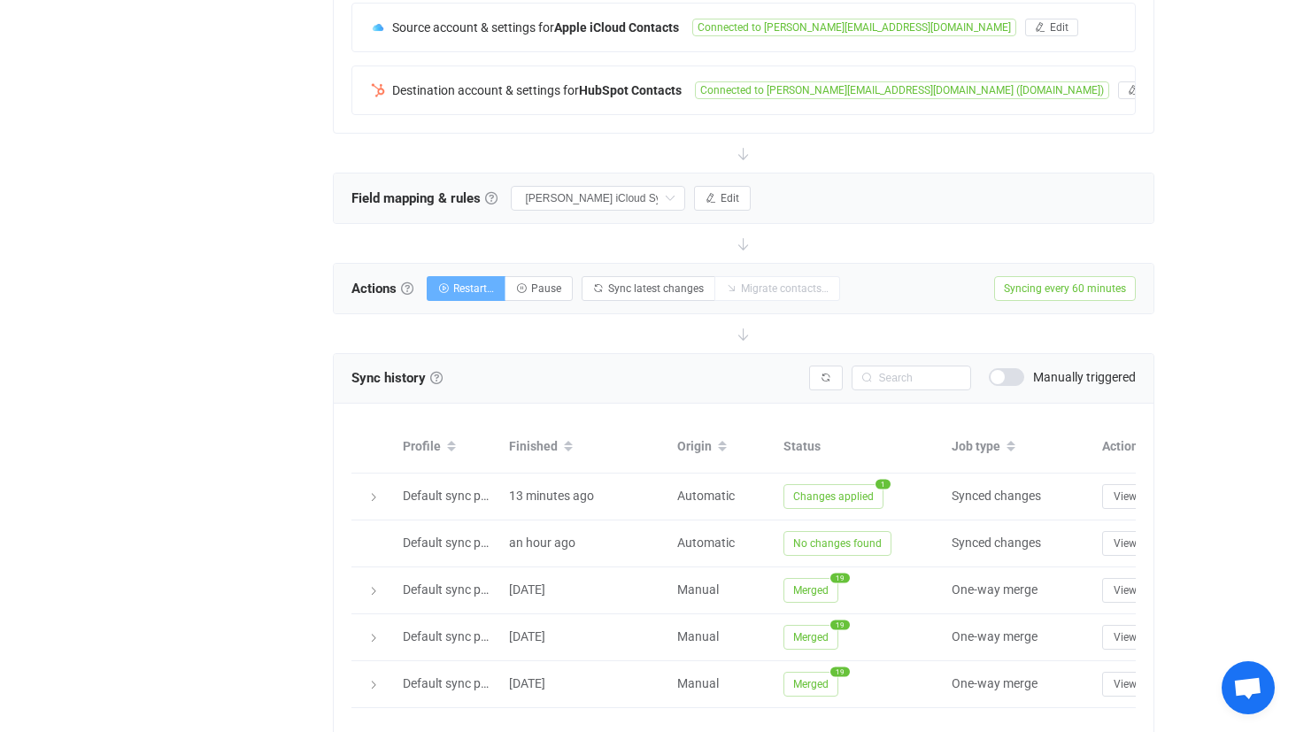
scroll to position [436, 0]
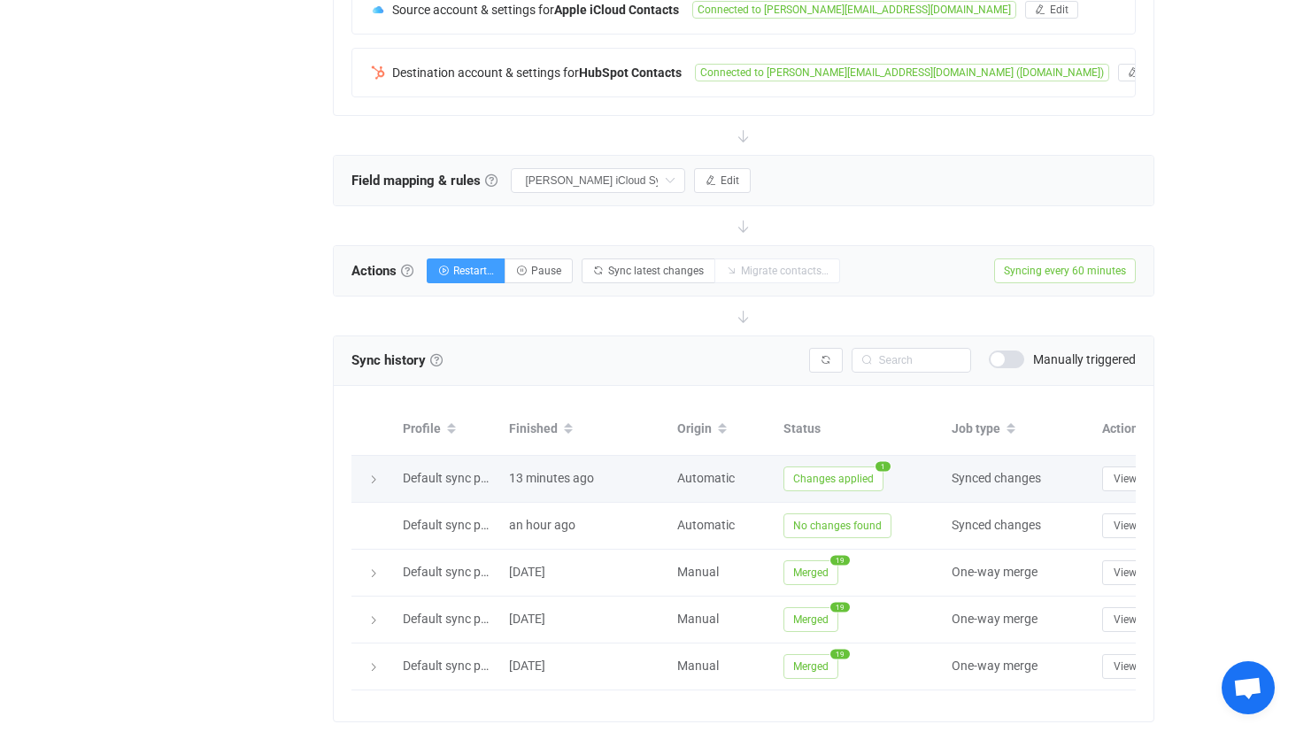
click at [381, 486] on div at bounding box center [372, 479] width 25 height 18
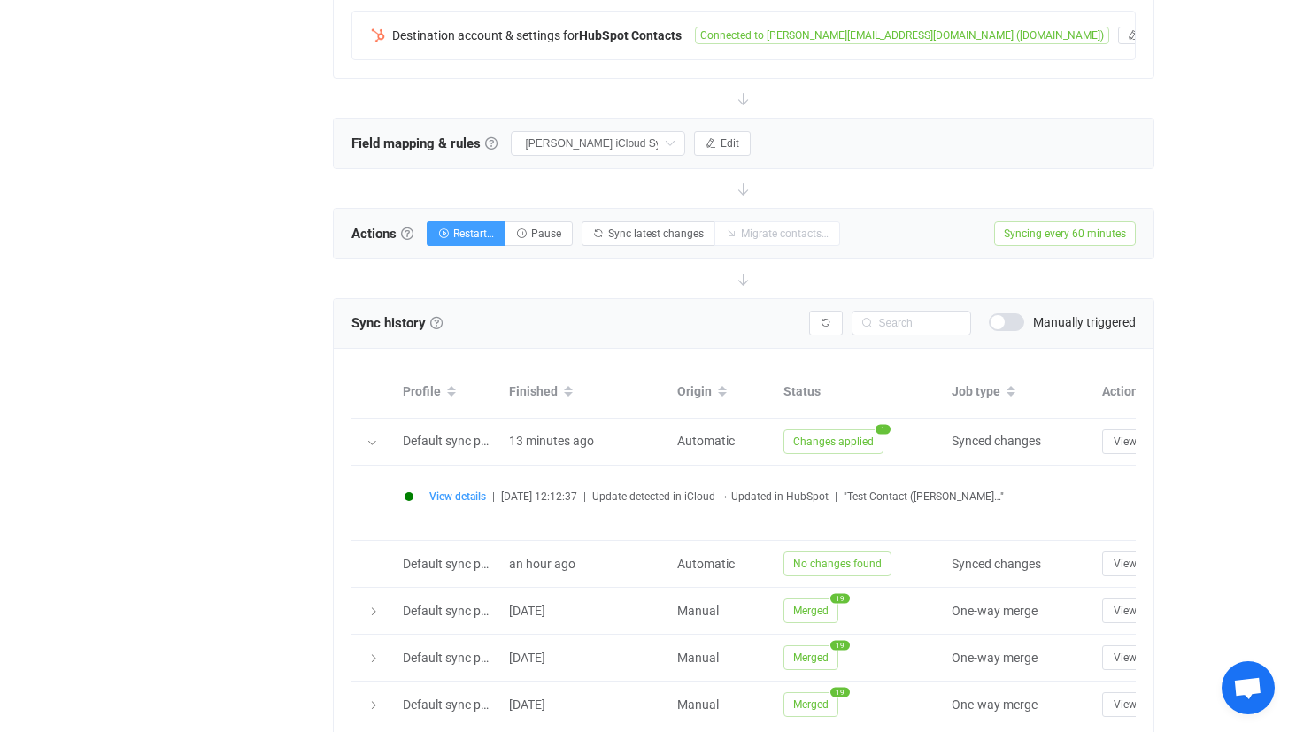
scroll to position [496, 0]
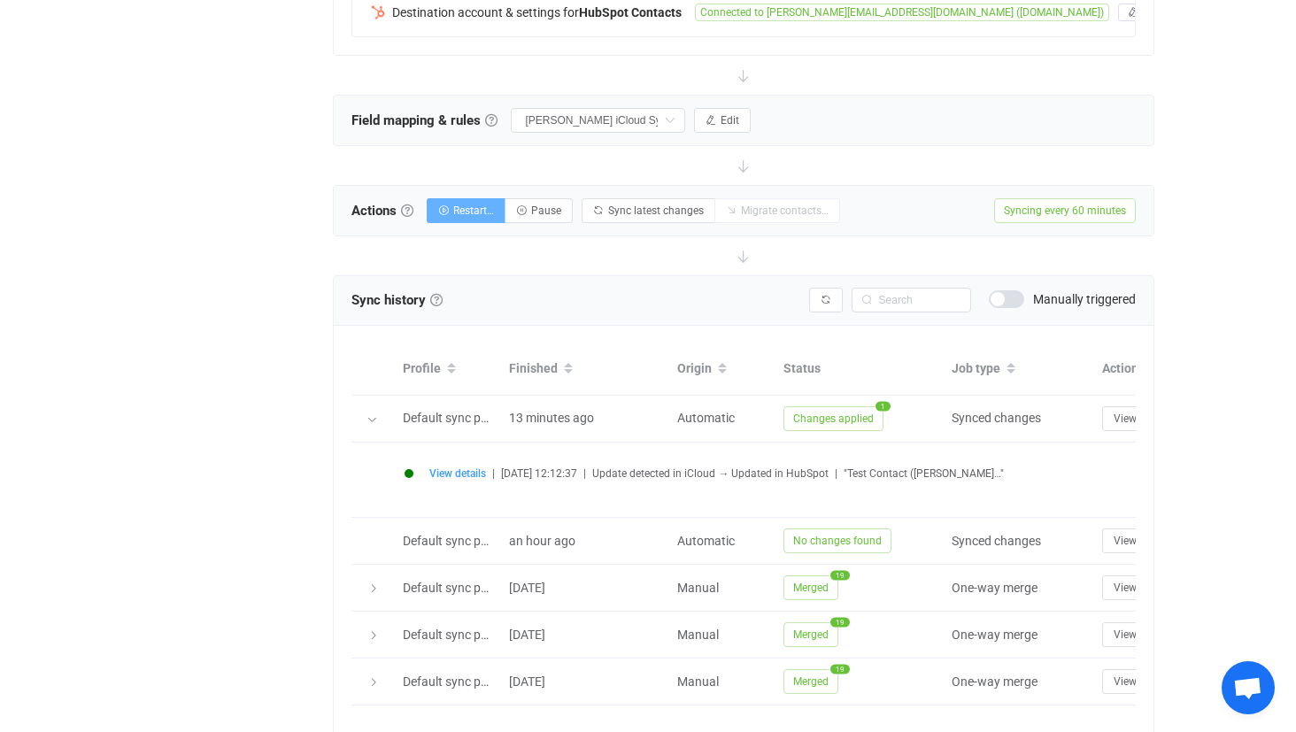
click at [477, 208] on span "Restart…" at bounding box center [473, 210] width 41 height 12
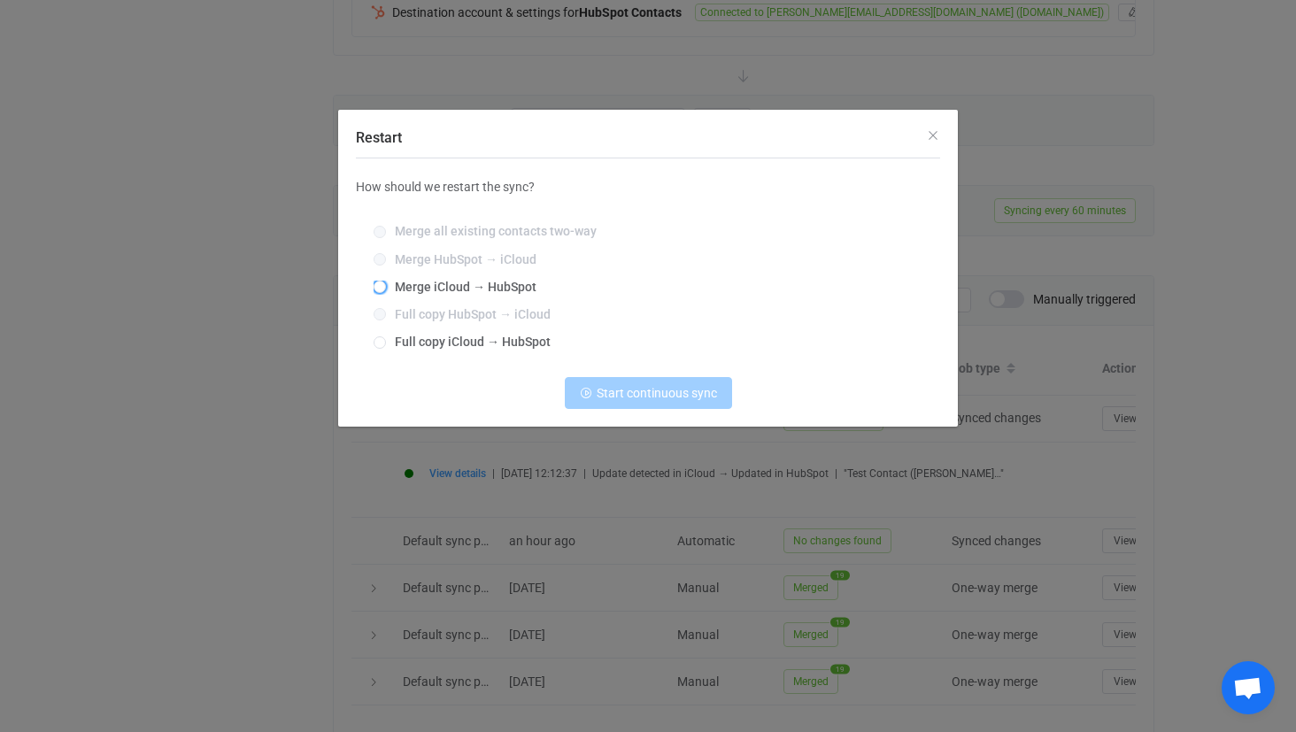
click at [451, 280] on span "Merge iCloud → HubSpot" at bounding box center [461, 287] width 150 height 14
click at [386, 281] on input "Merge iCloud → HubSpot" at bounding box center [380, 288] width 12 height 14
radio input "true"
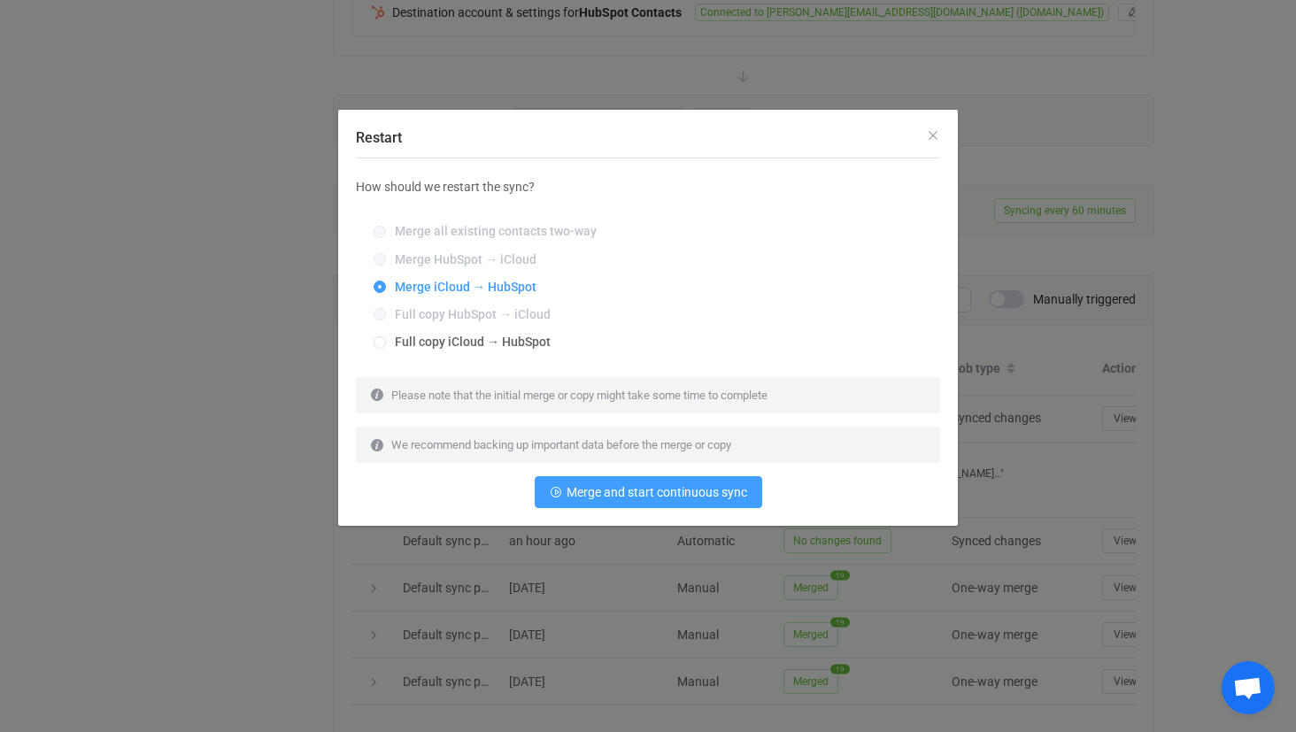
click at [924, 137] on div "Restart" at bounding box center [648, 134] width 620 height 48
click at [933, 135] on icon "Close" at bounding box center [933, 135] width 14 height 14
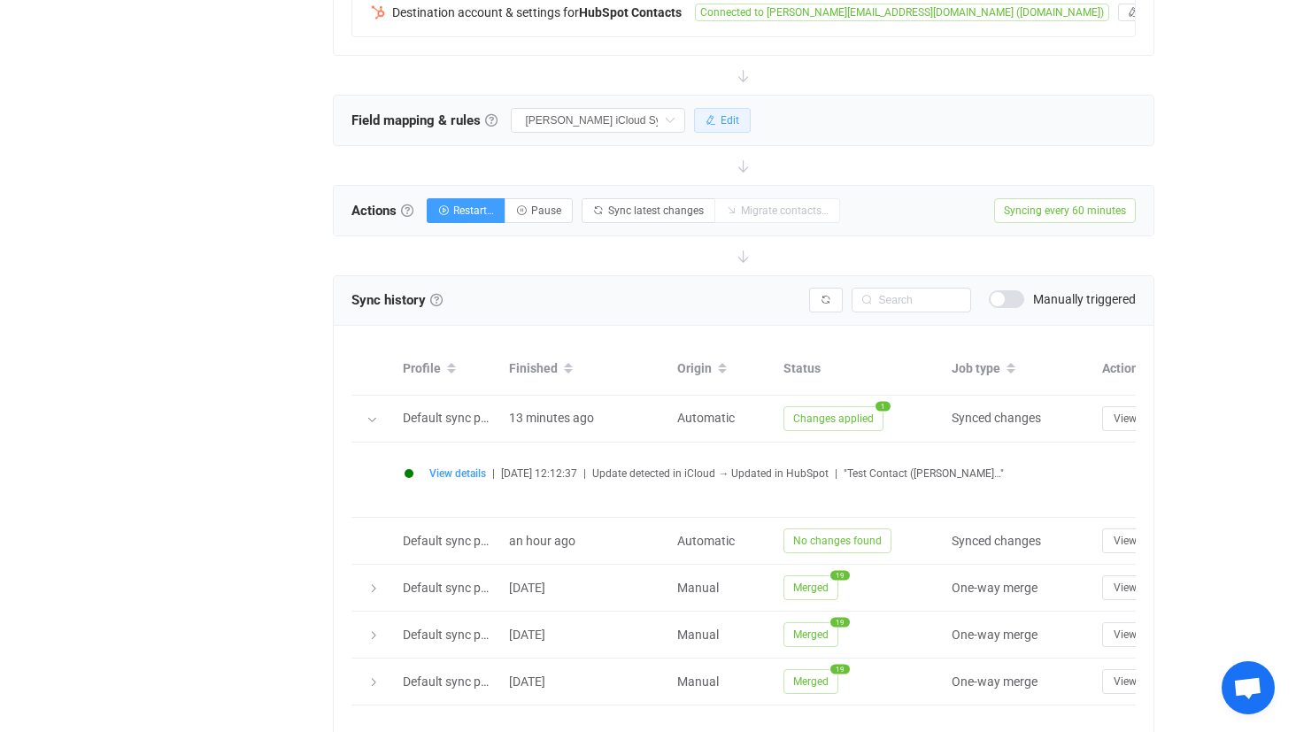
click at [727, 121] on span "Edit" at bounding box center [730, 120] width 19 height 12
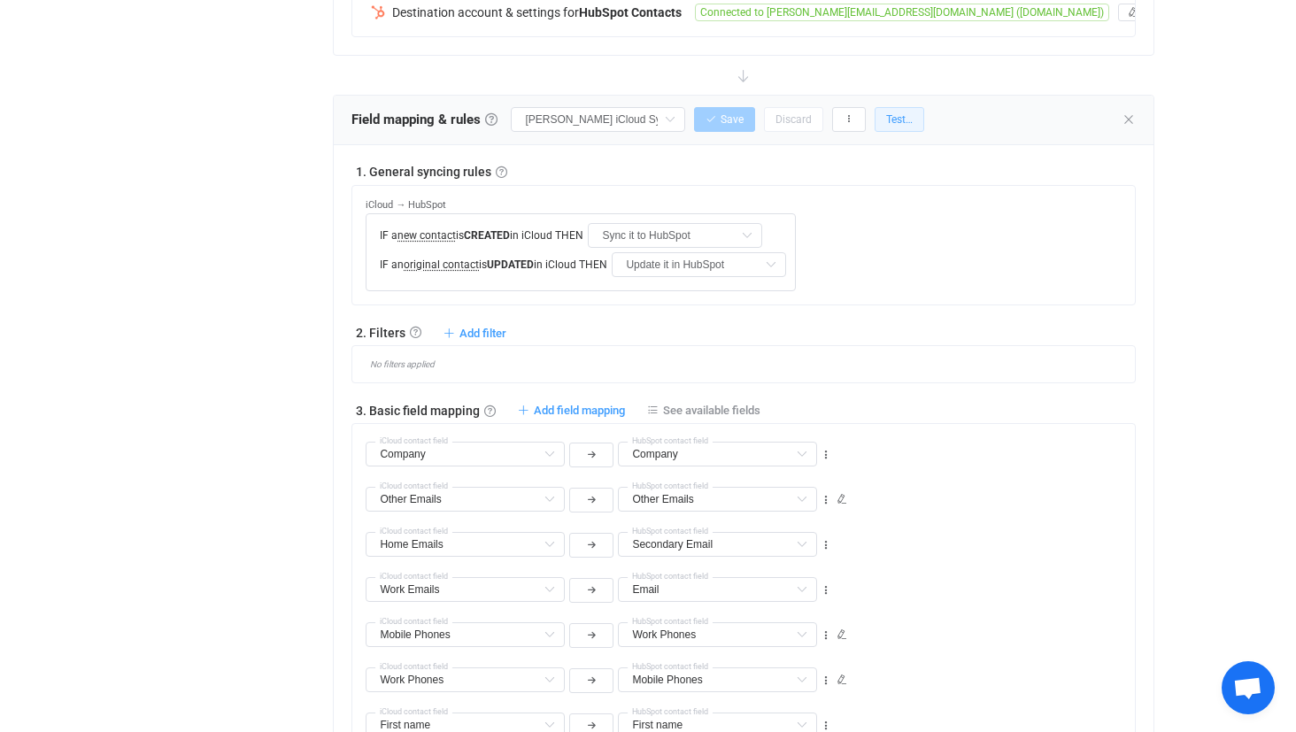
click at [906, 120] on span "Test…" at bounding box center [899, 119] width 27 height 12
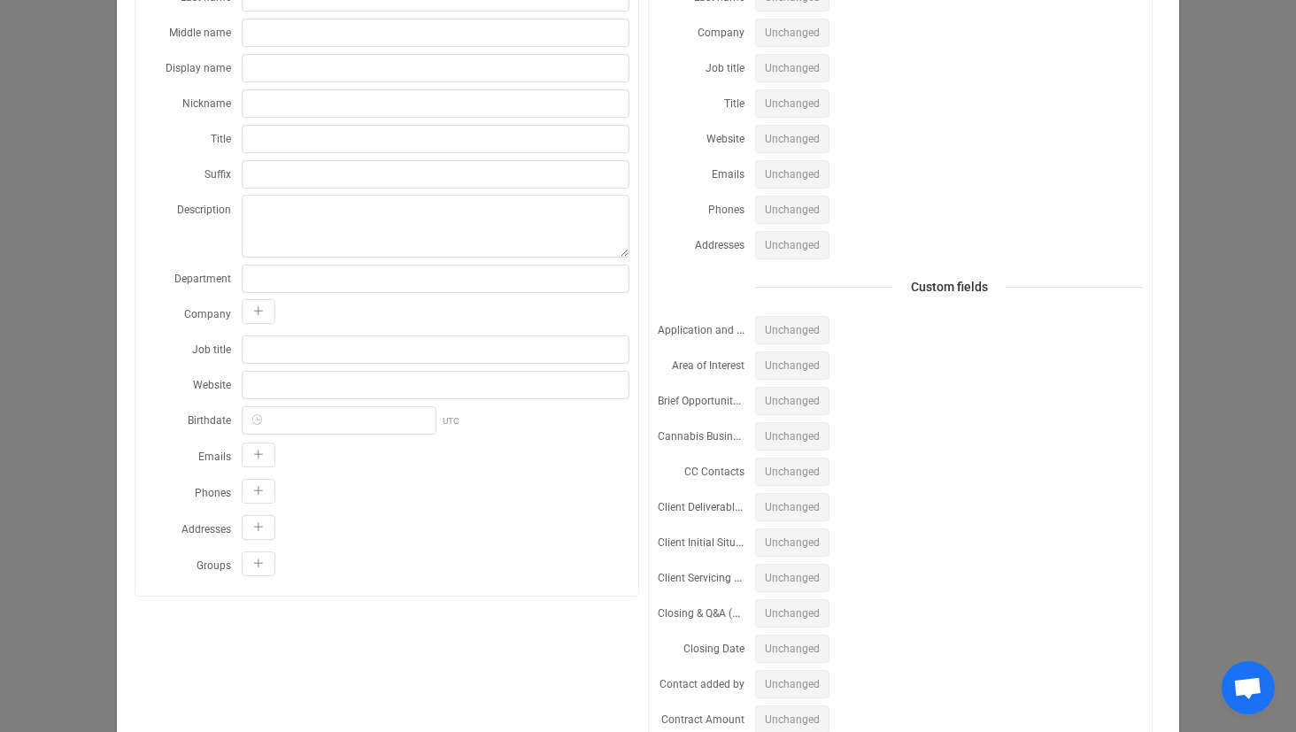
scroll to position [253, 0]
click at [251, 464] on div "dialog" at bounding box center [436, 452] width 388 height 30
click at [260, 449] on icon "dialog" at bounding box center [258, 450] width 11 height 11
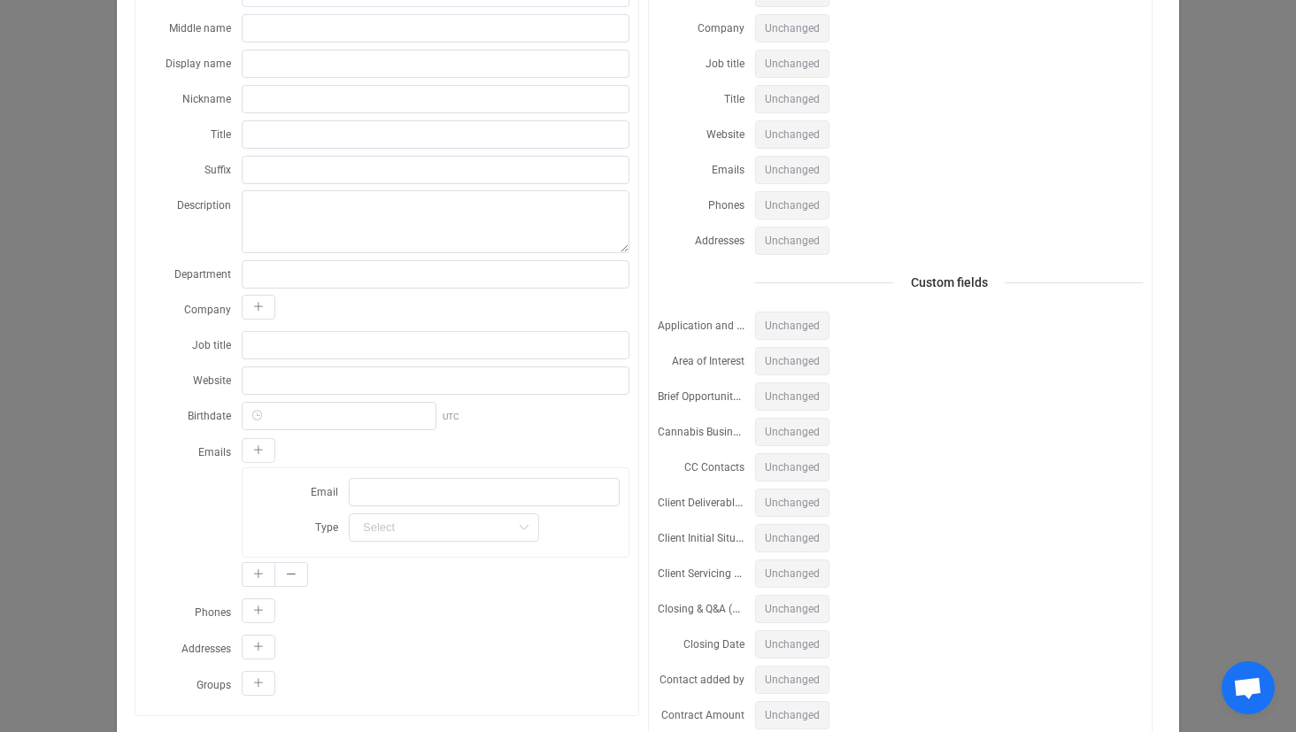
click at [417, 507] on form "Email Type Home Work Other" at bounding box center [435, 509] width 368 height 65
click at [452, 519] on input "dialog" at bounding box center [444, 527] width 190 height 28
click at [449, 582] on li "Home" at bounding box center [441, 574] width 183 height 30
type input "Home"
click at [516, 487] on input "dialog" at bounding box center [484, 492] width 271 height 28
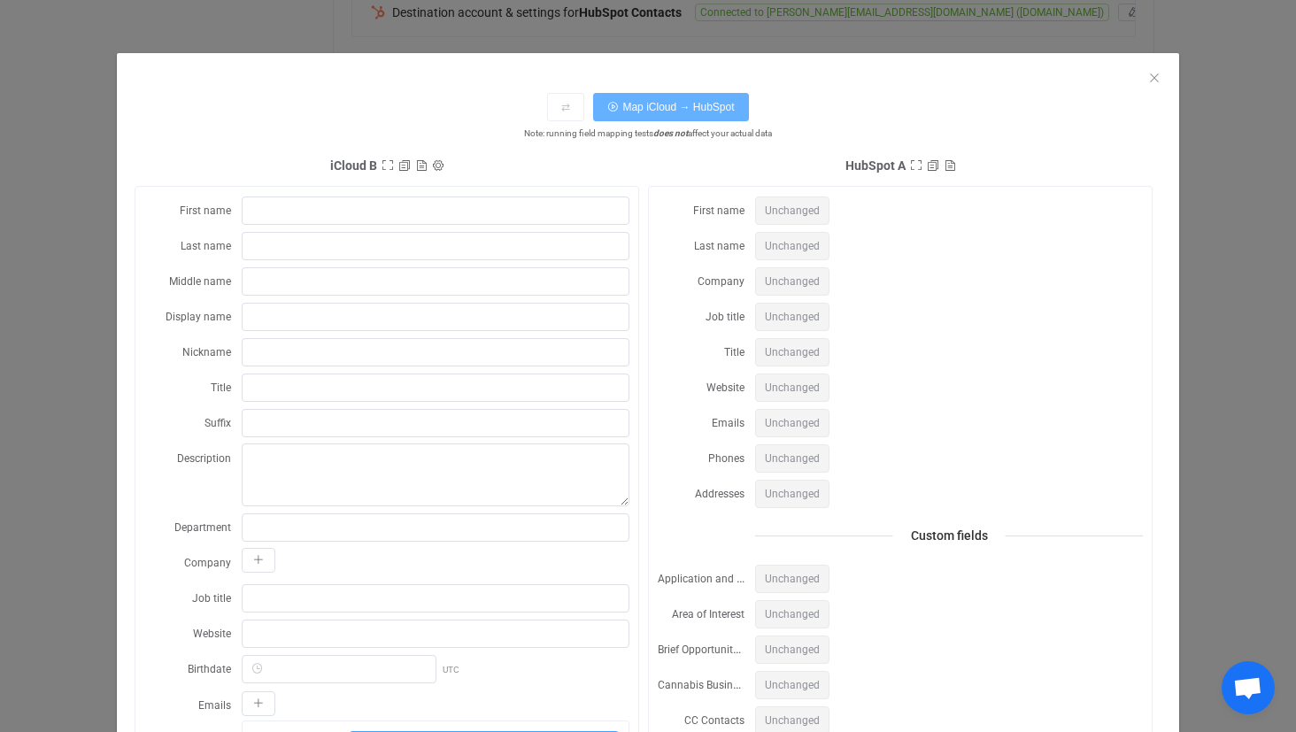
scroll to position [0, 0]
type input "test@test.com"
click at [726, 106] on span "Map iCloud → HubSpot" at bounding box center [678, 107] width 112 height 12
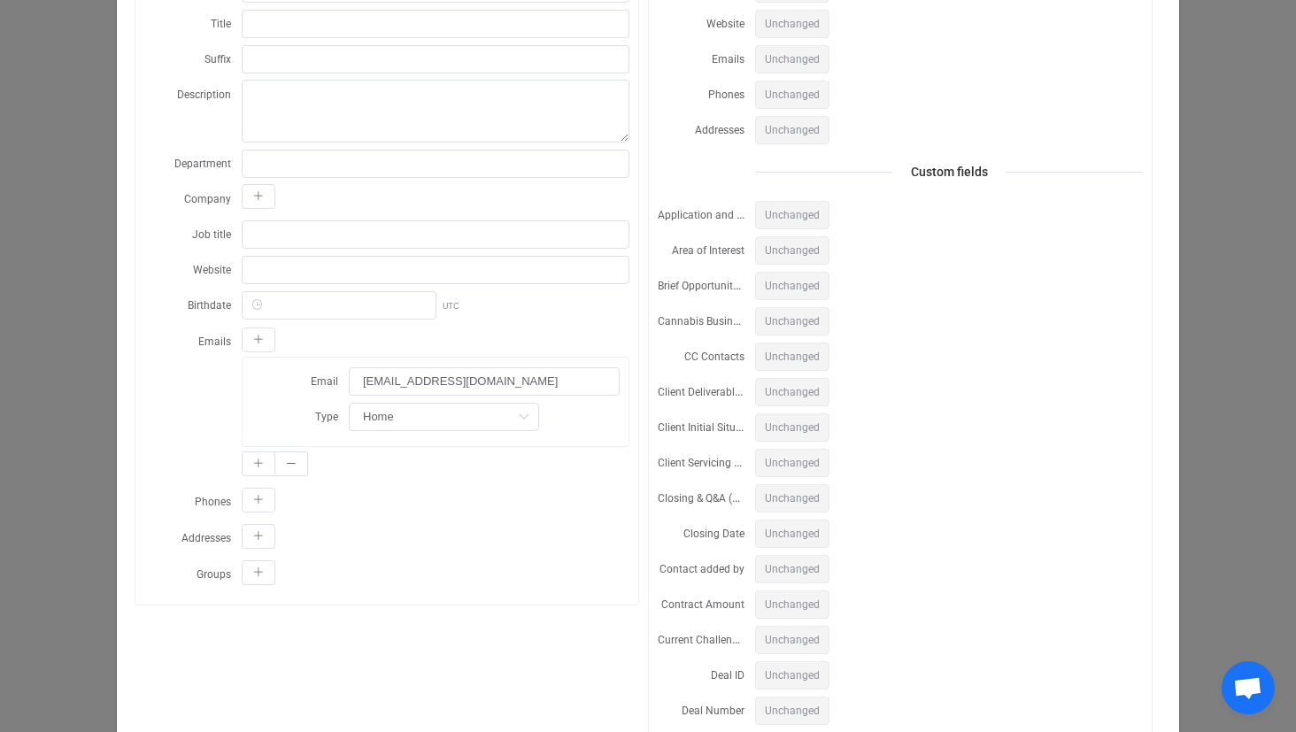
scroll to position [361, 0]
click at [479, 415] on input "dialog" at bounding box center [444, 419] width 190 height 28
click at [425, 497] on li "Work" at bounding box center [442, 496] width 185 height 30
type input "Work"
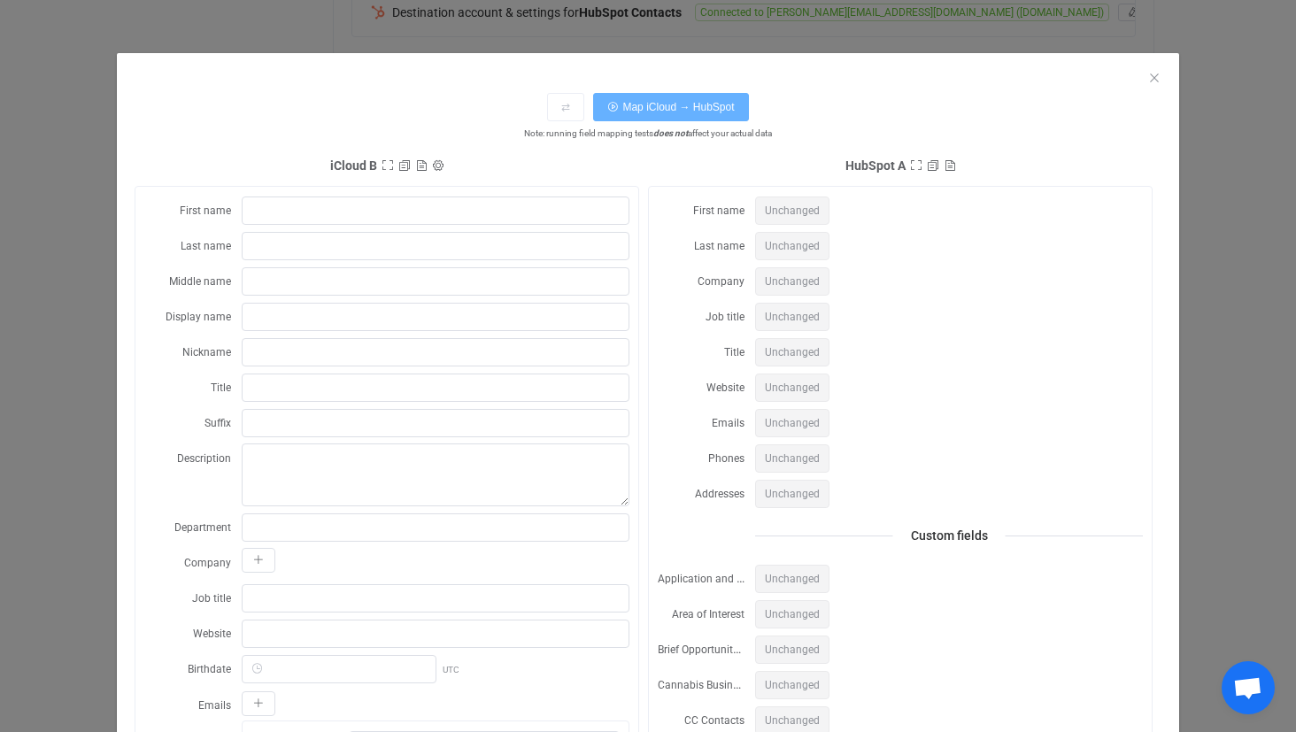
scroll to position [0, 0]
click at [700, 108] on span "Map iCloud → HubSpot" at bounding box center [678, 107] width 112 height 12
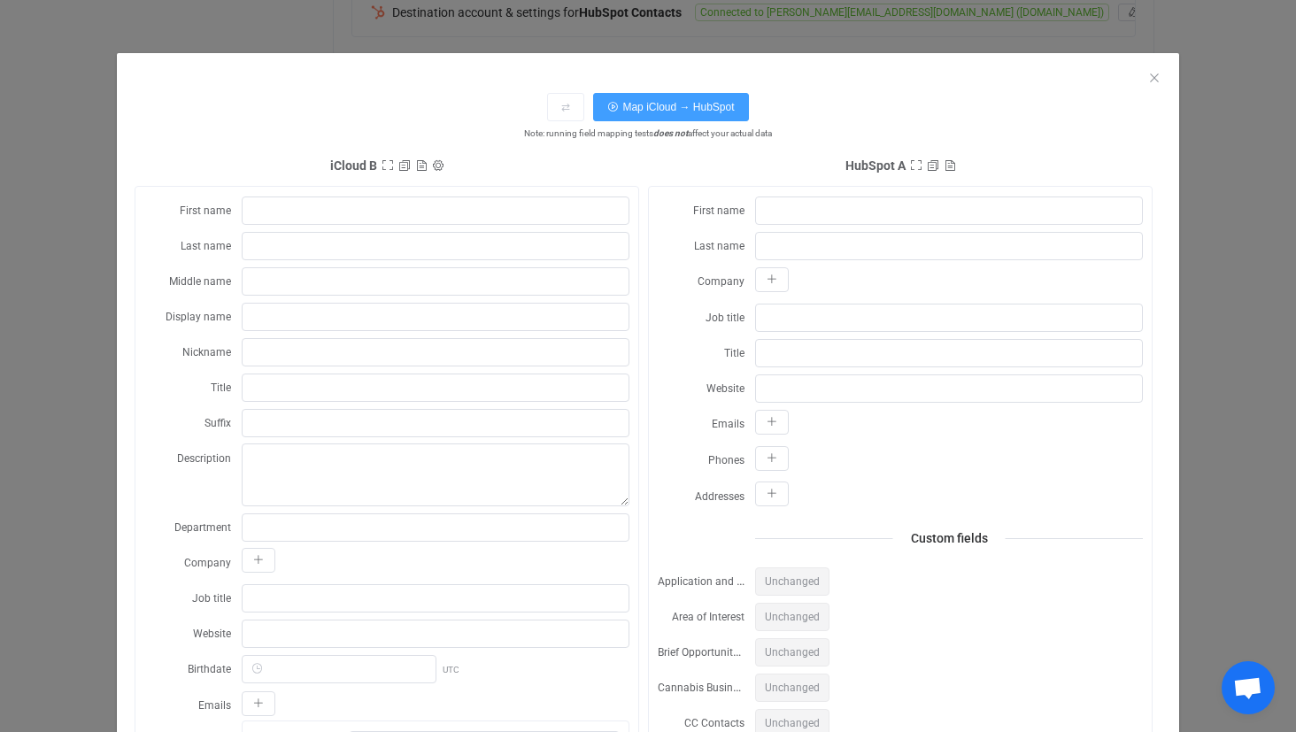
scroll to position [490, 0]
type input "Test"
type input "Email"
click at [643, 114] on button "Map iCloud → HubSpot" at bounding box center [670, 107] width 155 height 28
type input "Test"
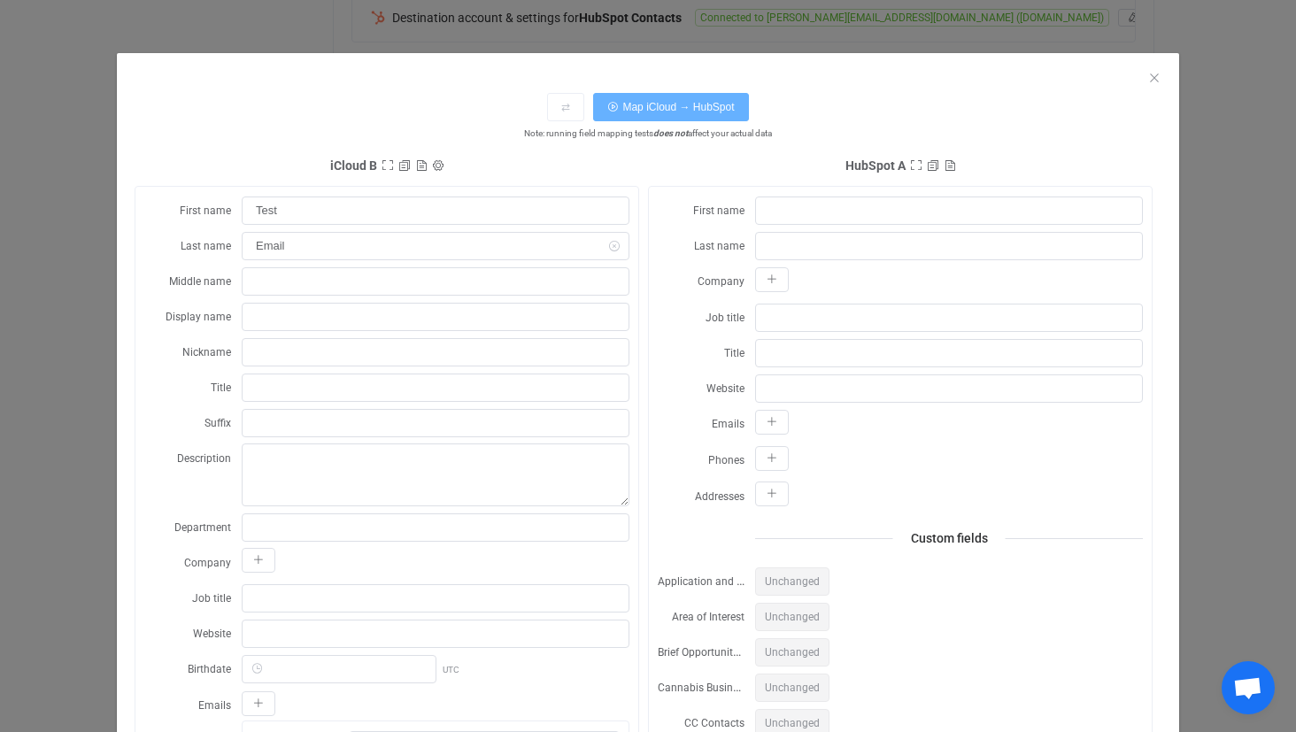
type input "Email"
click at [775, 413] on button "dialog" at bounding box center [772, 422] width 34 height 25
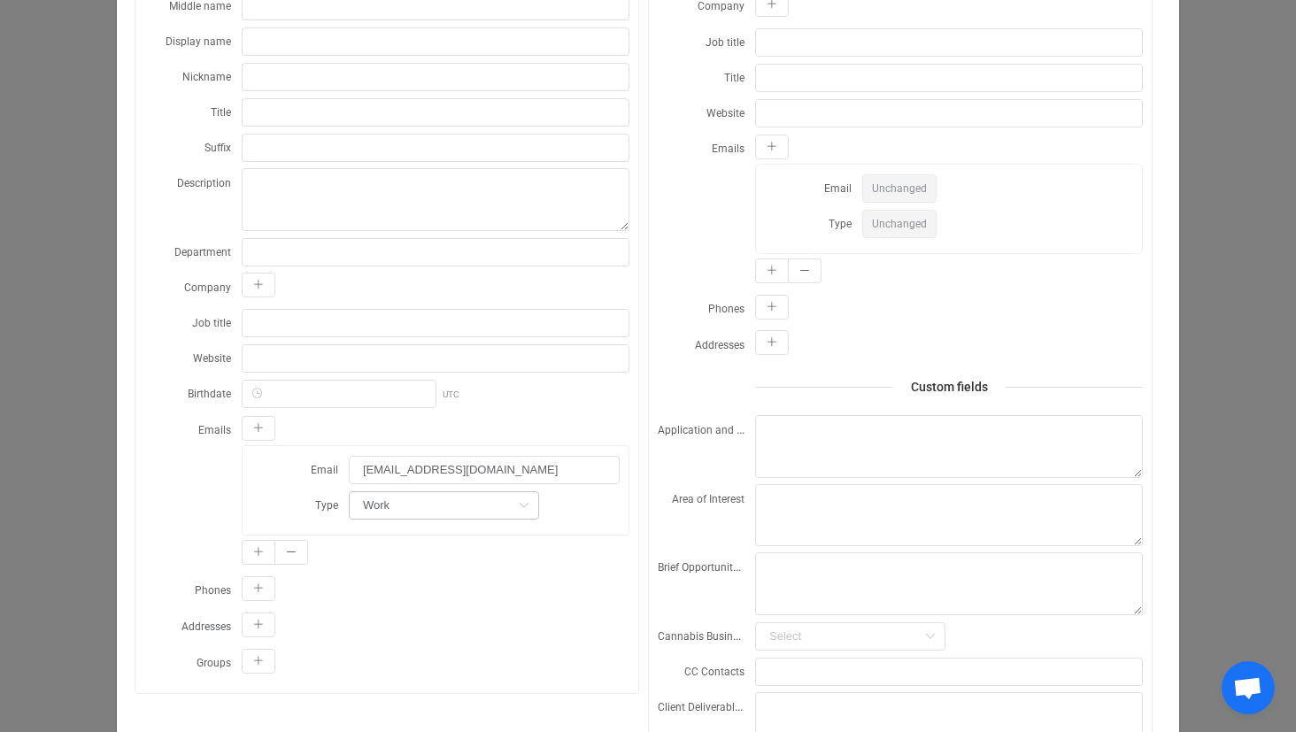
scroll to position [276, 0]
click at [501, 517] on input "dialog" at bounding box center [444, 504] width 190 height 28
click at [458, 548] on li "Home" at bounding box center [442, 551] width 185 height 30
type input "Home"
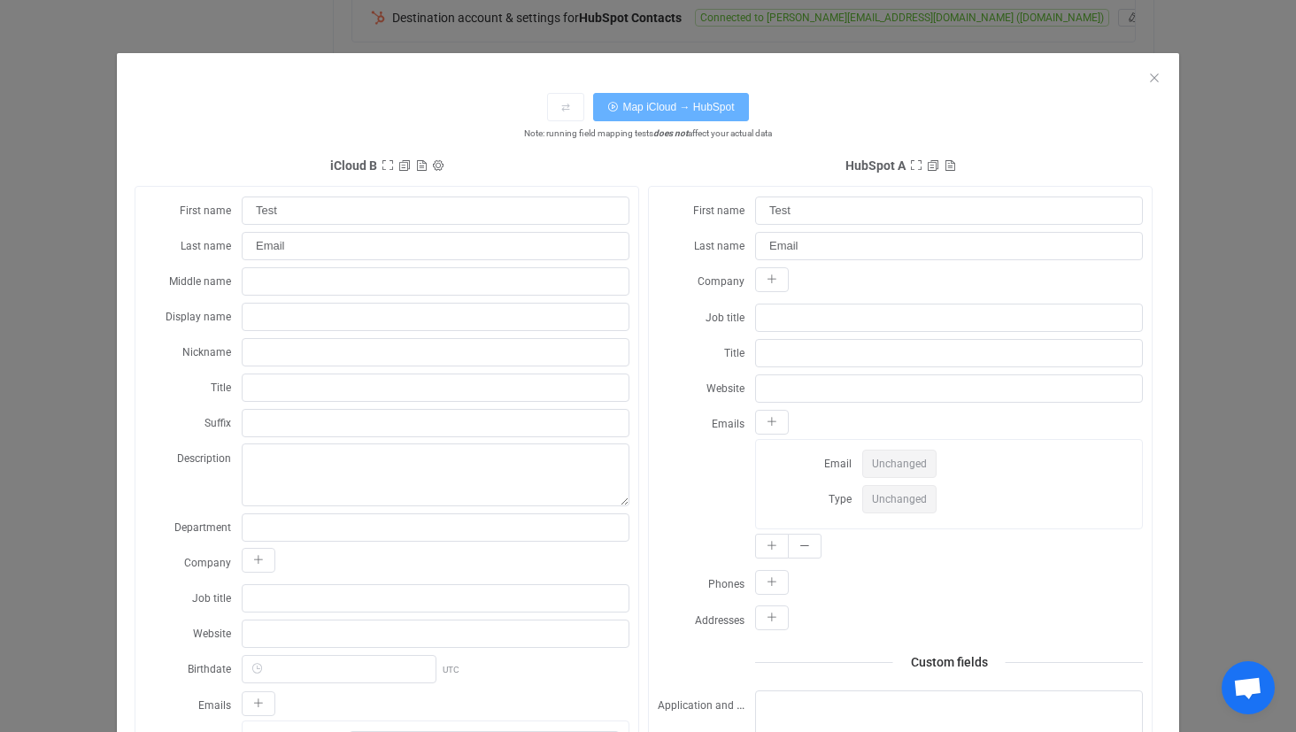
scroll to position [0, 0]
click at [707, 99] on button "Map iCloud → HubSpot" at bounding box center [670, 107] width 155 height 28
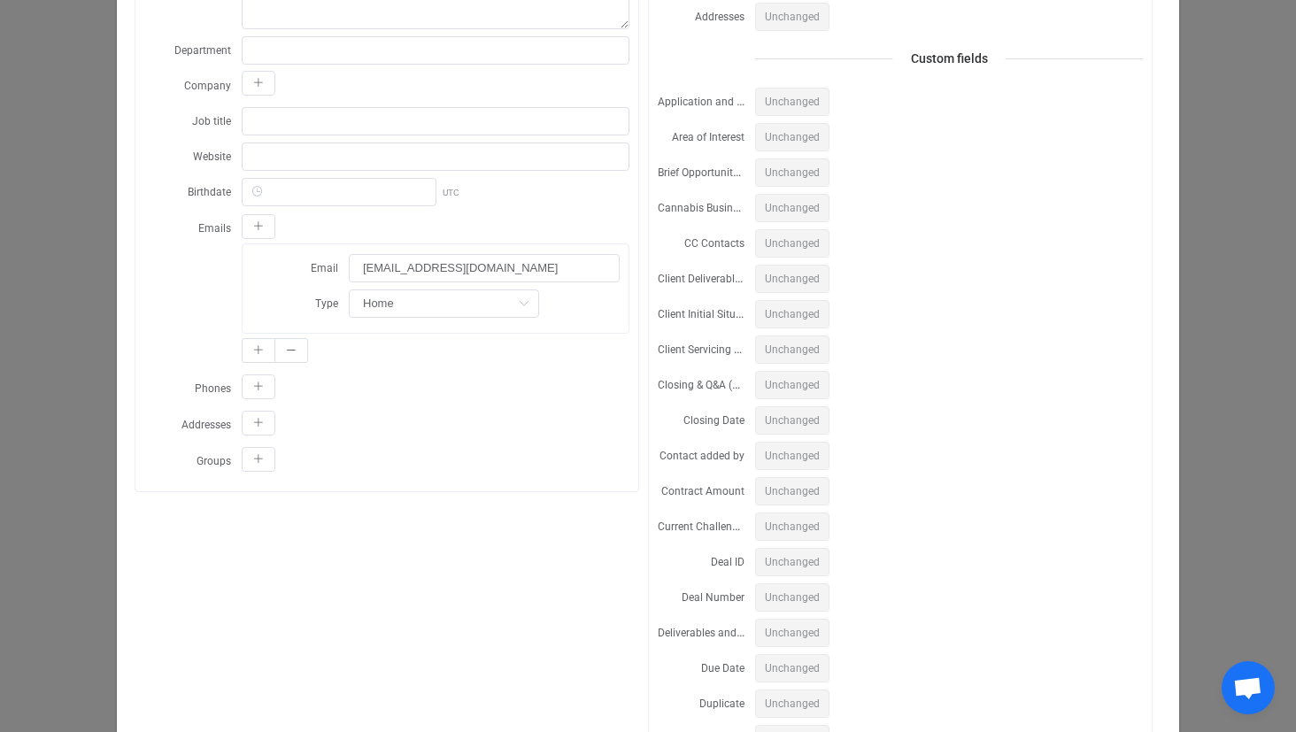
scroll to position [511, 0]
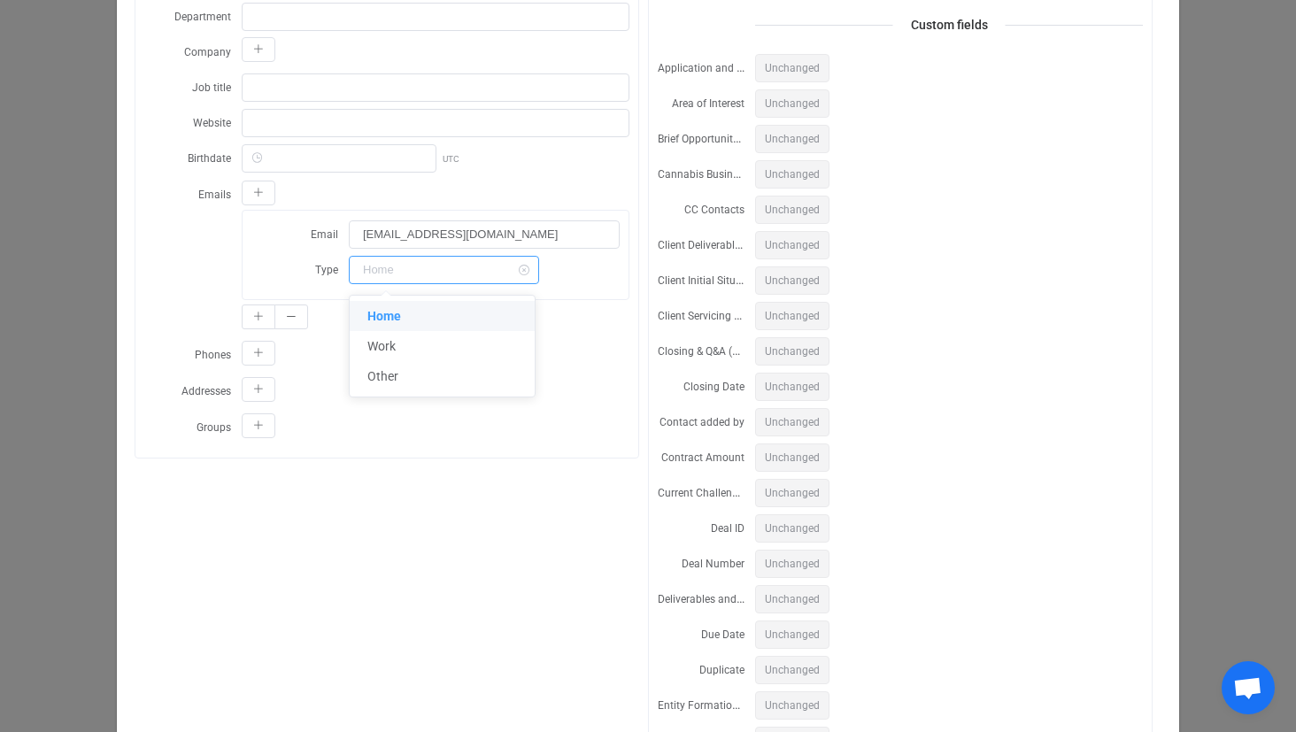
click at [490, 263] on input "dialog" at bounding box center [444, 270] width 190 height 28
click at [401, 351] on li "Work" at bounding box center [442, 346] width 185 height 30
type input "Work"
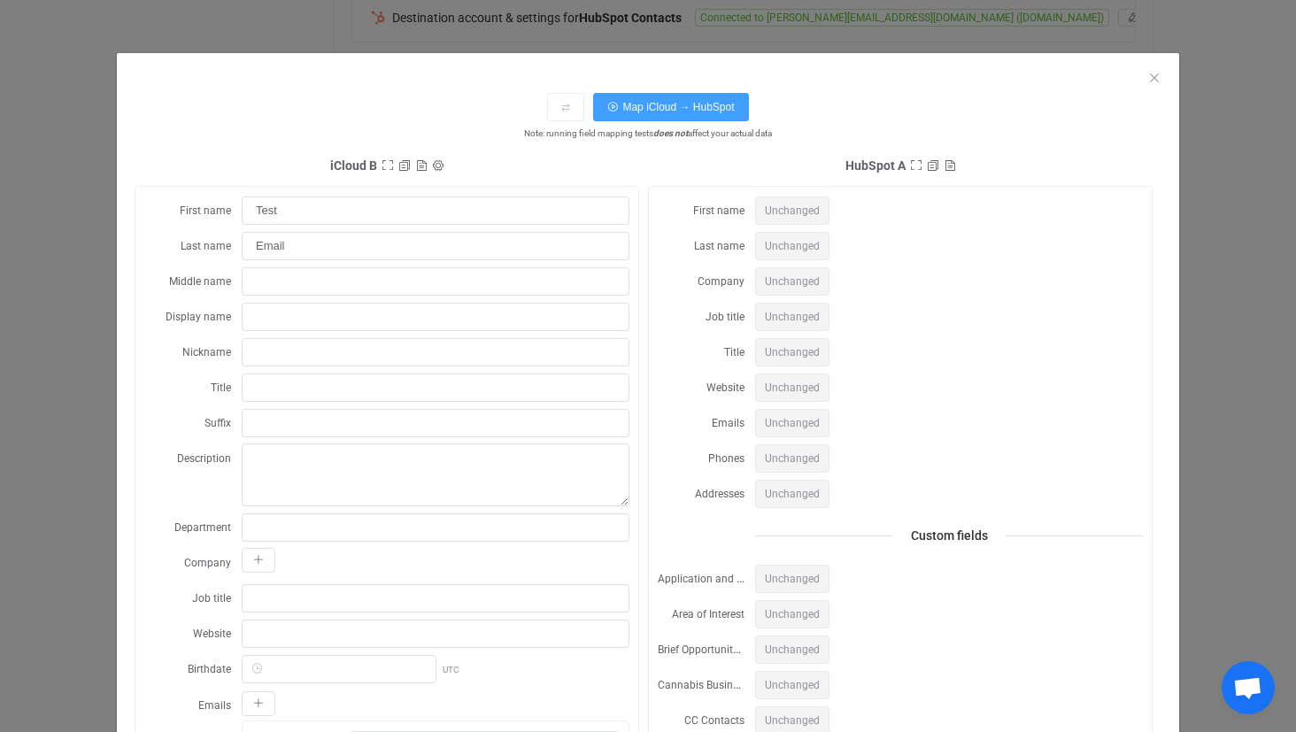
scroll to position [0, 0]
click at [688, 113] on button "Map iCloud → HubSpot" at bounding box center [670, 107] width 155 height 28
click at [1168, 75] on div "dialog" at bounding box center [648, 66] width 1062 height 27
click at [1153, 78] on icon "Close" at bounding box center [1154, 78] width 14 height 14
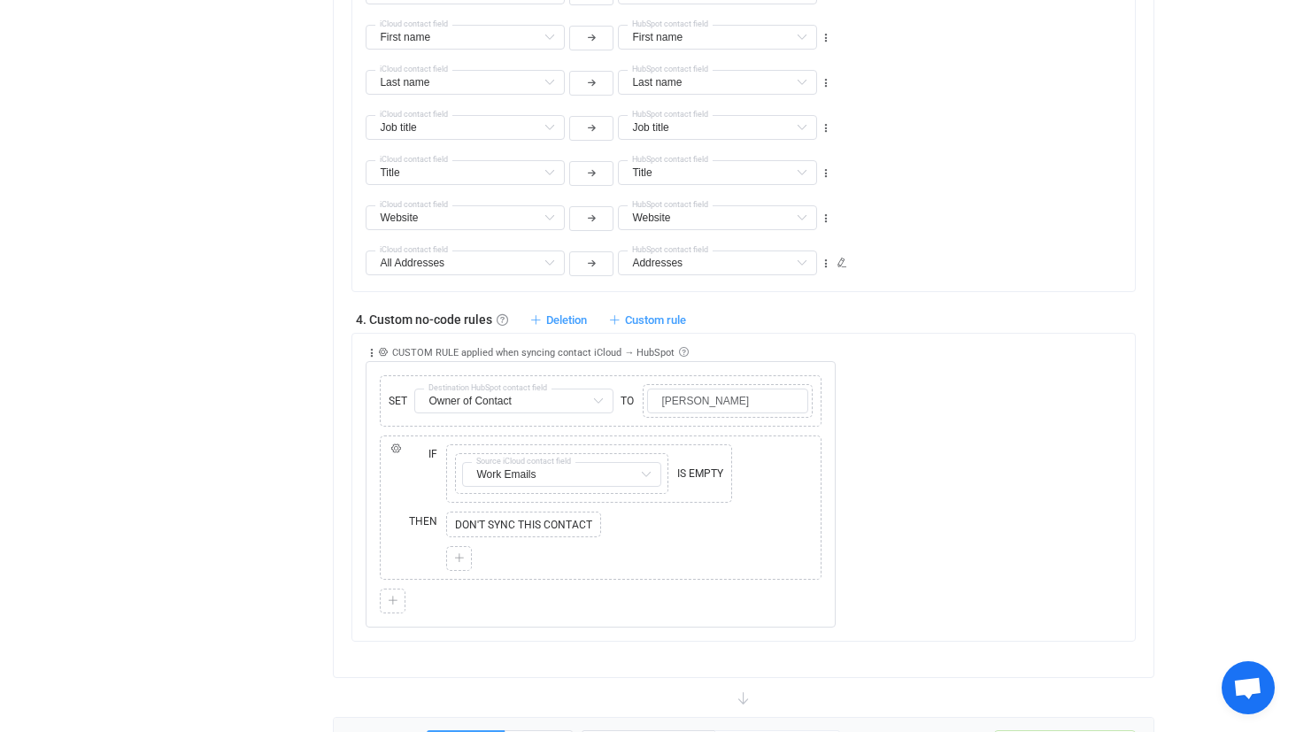
scroll to position [1187, 0]
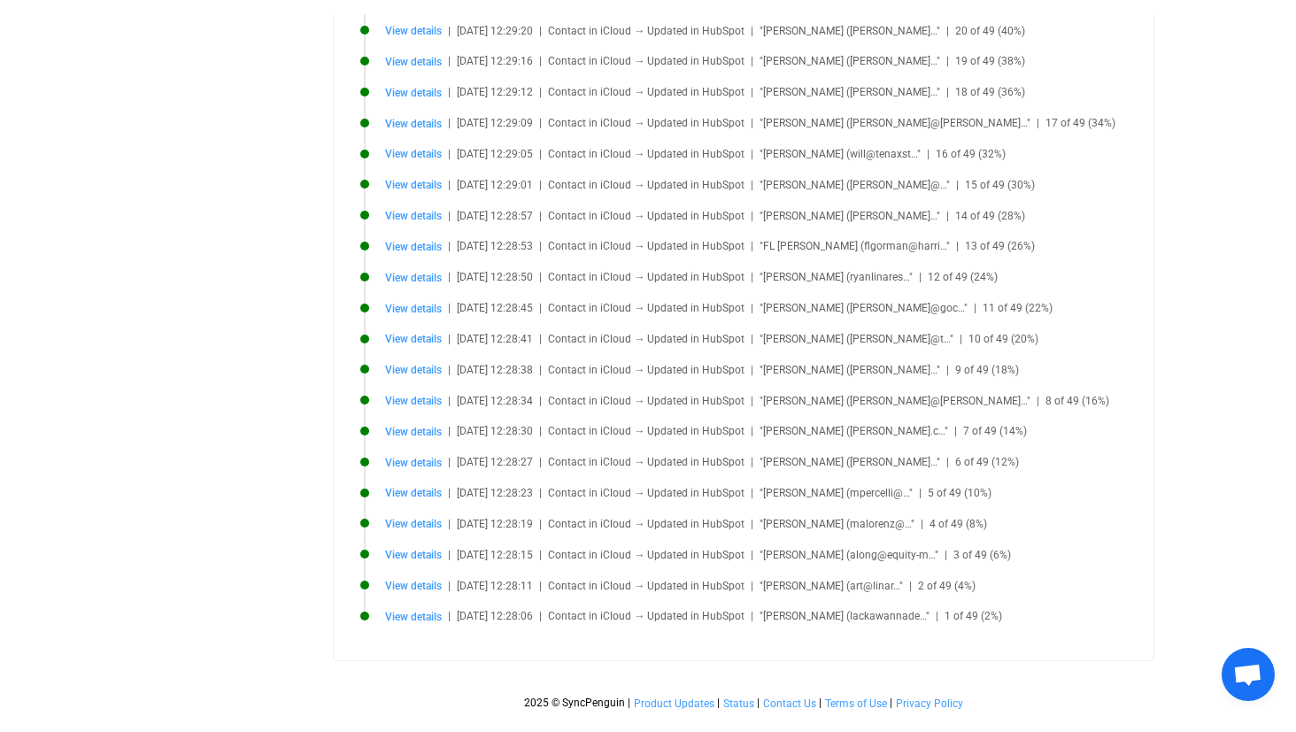
scroll to position [1342, 0]
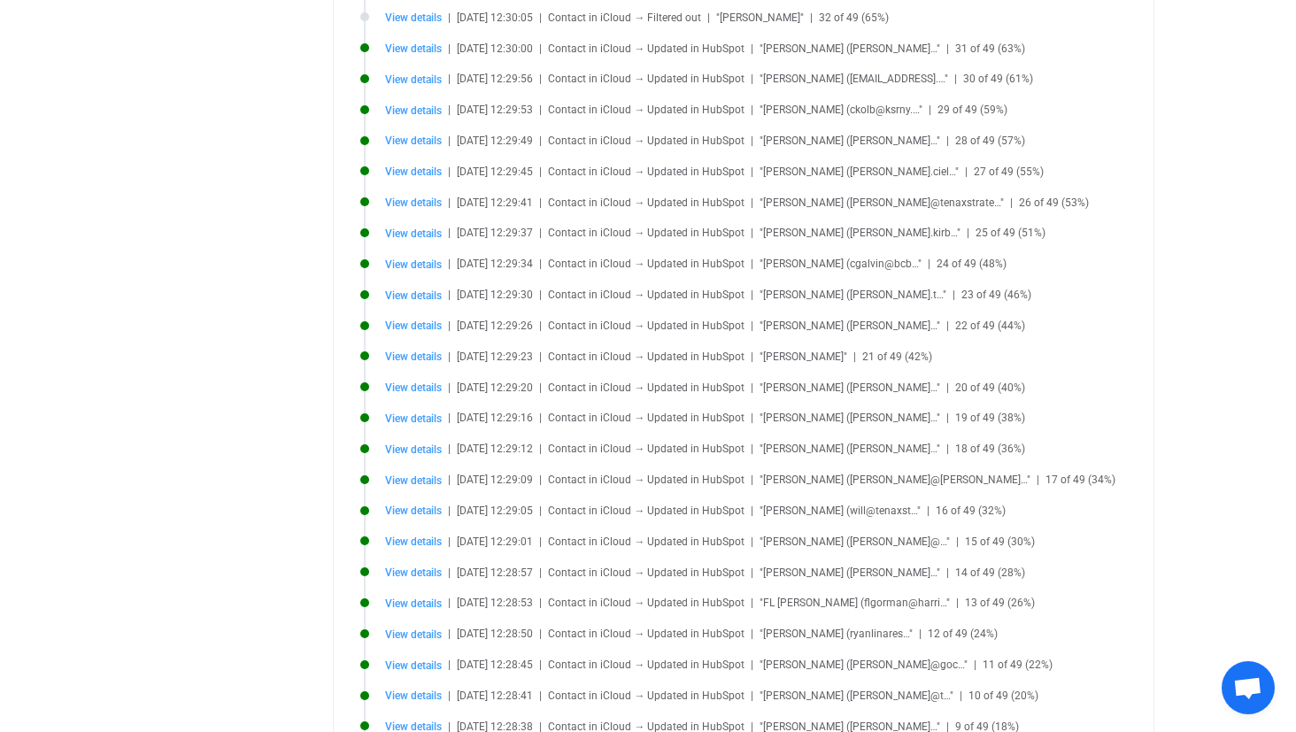
scroll to position [997, 0]
click at [416, 260] on span "View details" at bounding box center [413, 266] width 57 height 12
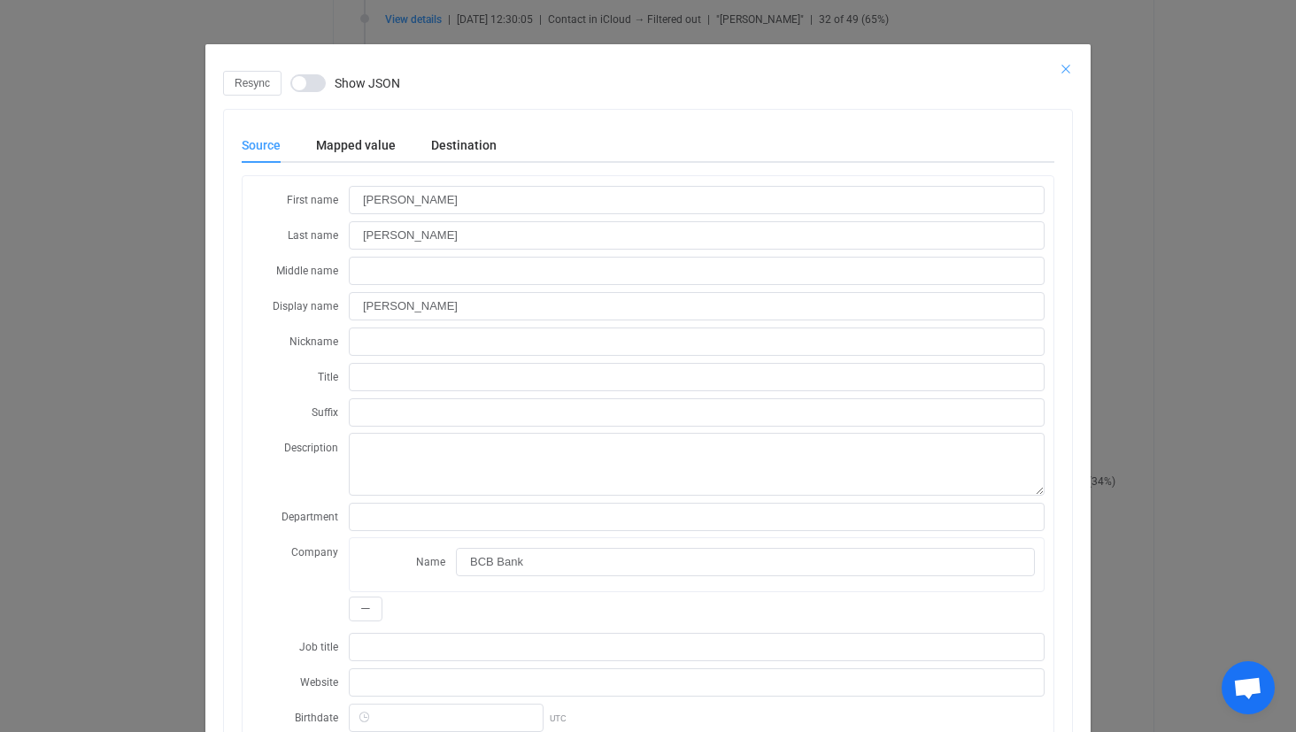
scroll to position [0, 0]
click at [1068, 64] on icon "Close" at bounding box center [1066, 69] width 14 height 14
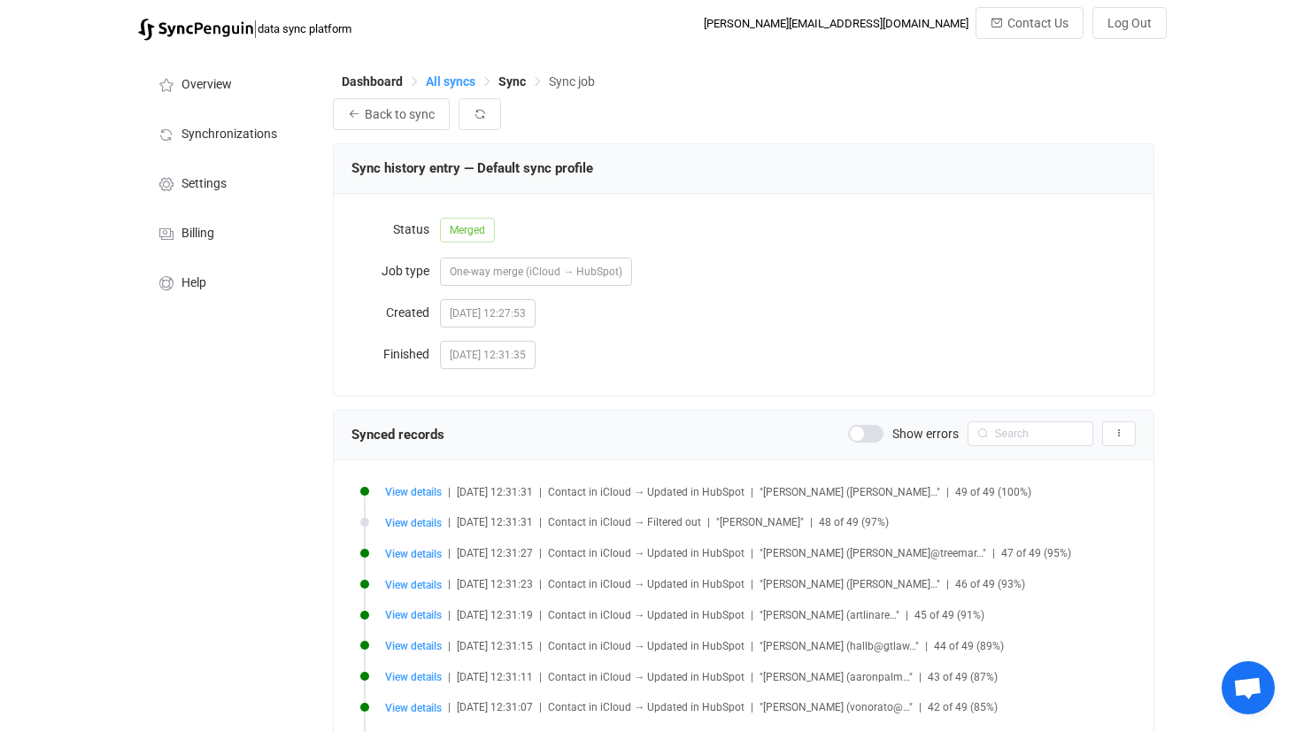
click at [458, 79] on span "All syncs" at bounding box center [451, 81] width 50 height 14
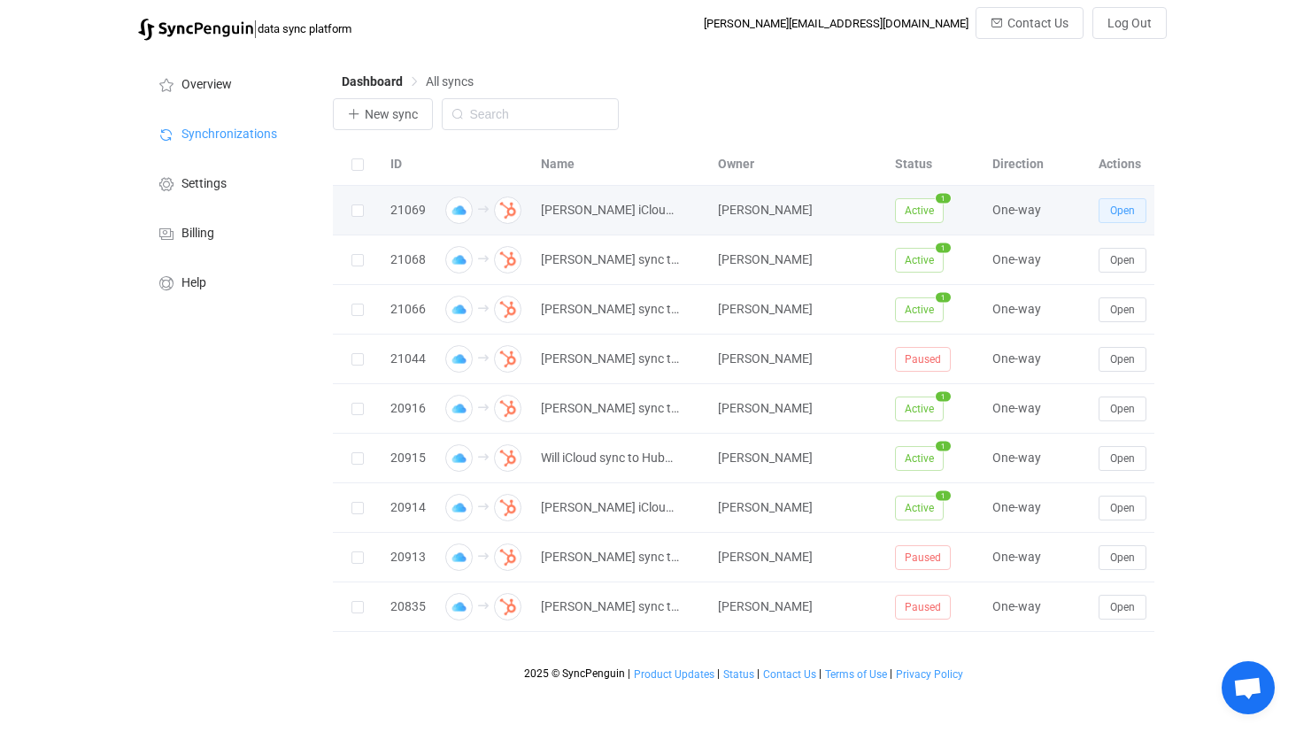
click at [1110, 201] on button "Open" at bounding box center [1123, 210] width 48 height 25
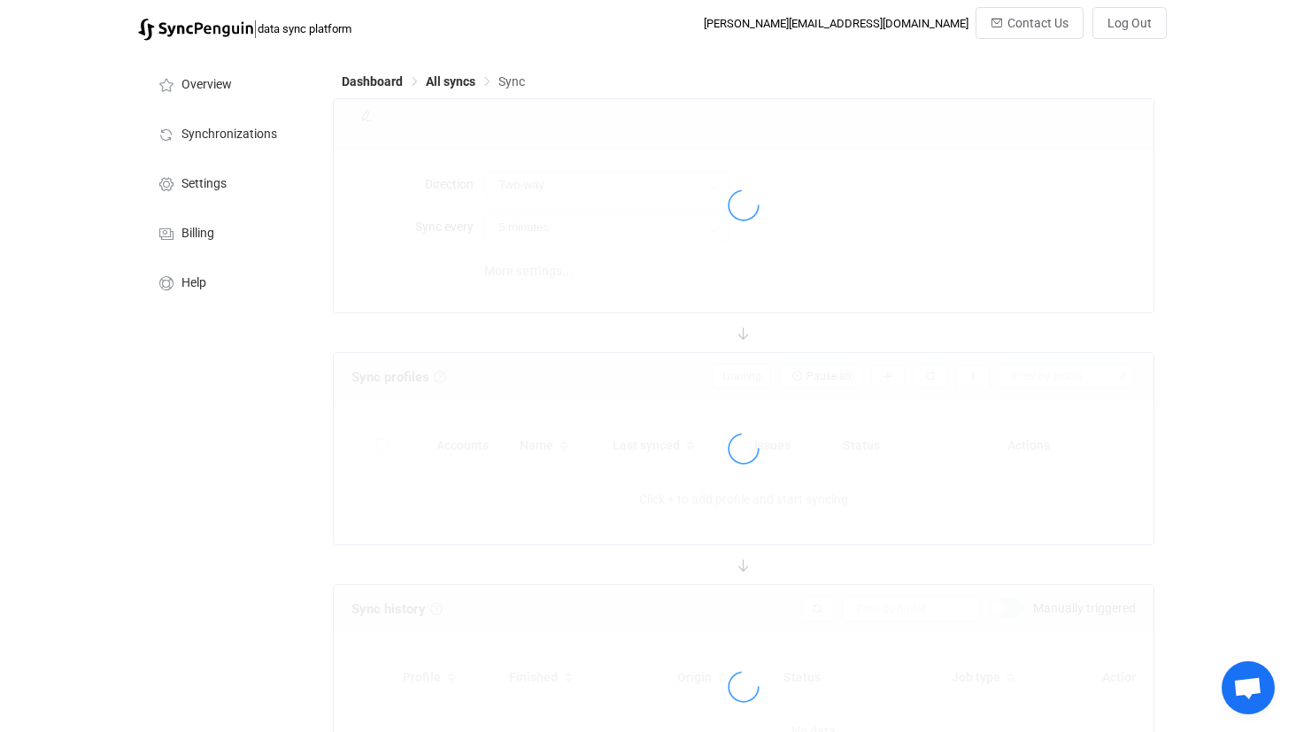
type input "iCloud → HubSpot"
type input "10 minutes"
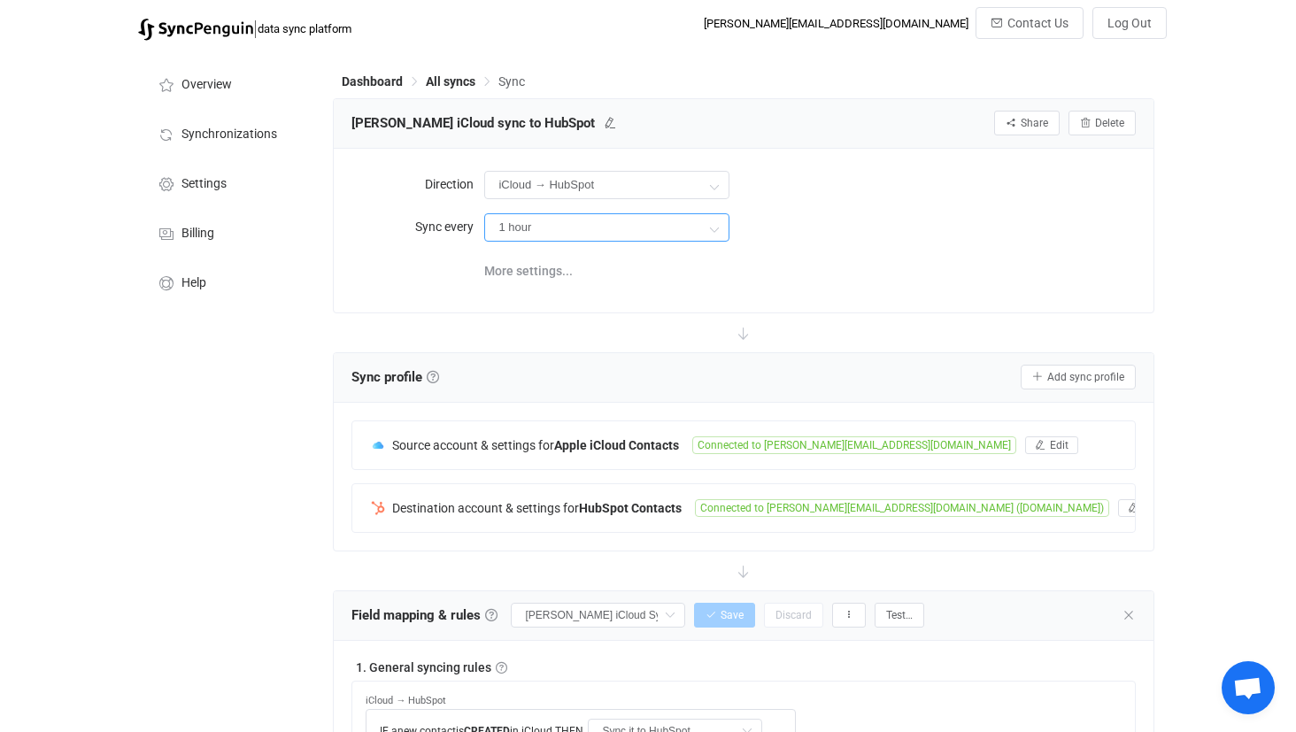
click at [728, 231] on input "1 hour" at bounding box center [606, 227] width 245 height 28
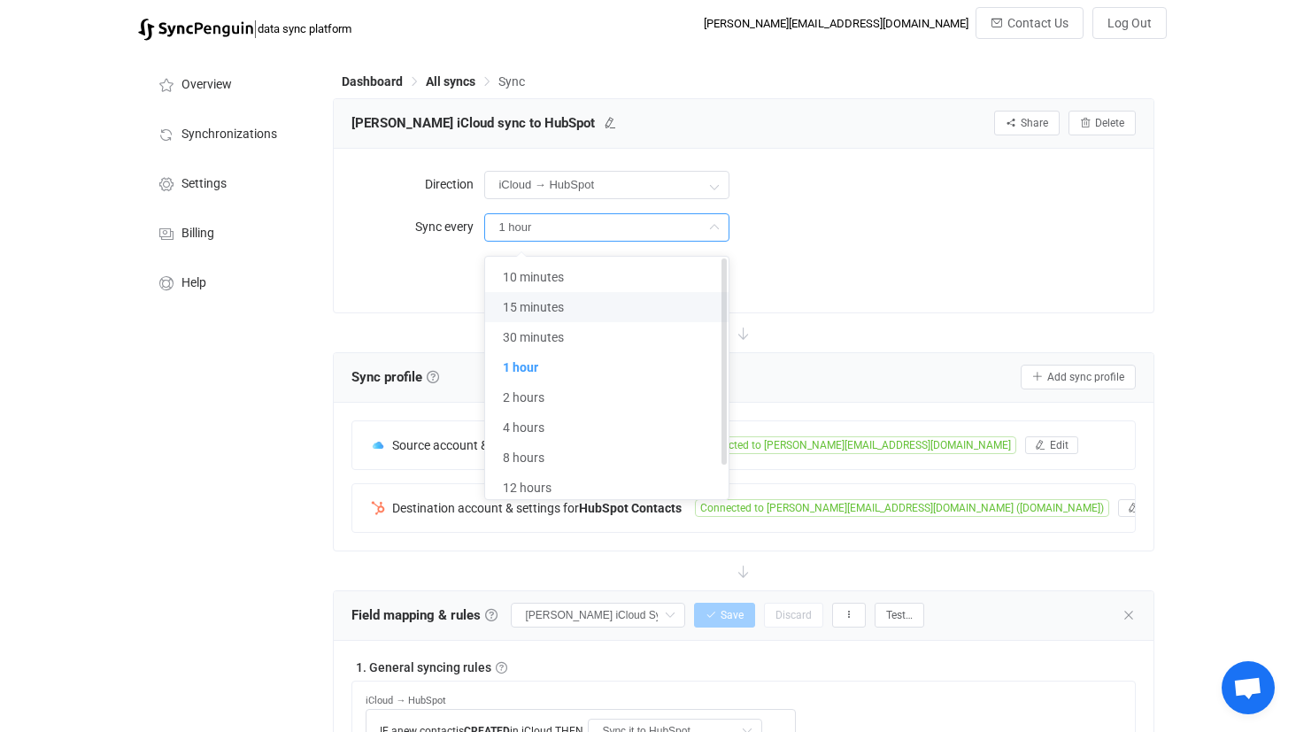
click at [589, 299] on li "15 minutes" at bounding box center [606, 307] width 243 height 30
type input "15 minutes"
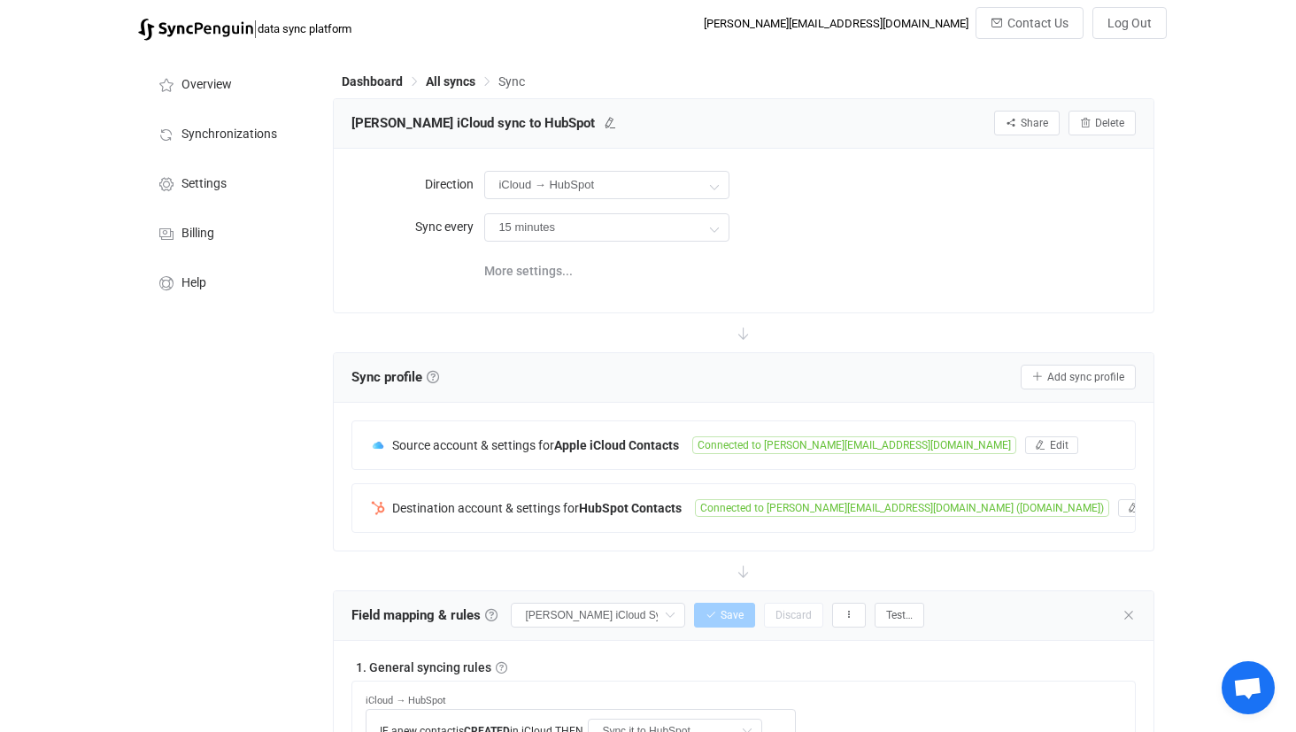
click at [922, 206] on form "Direction iCloud → HubSpot Two-way HubSpot iCloud iCloud HubSpot Sync every 15 …" at bounding box center [742, 205] width 783 height 79
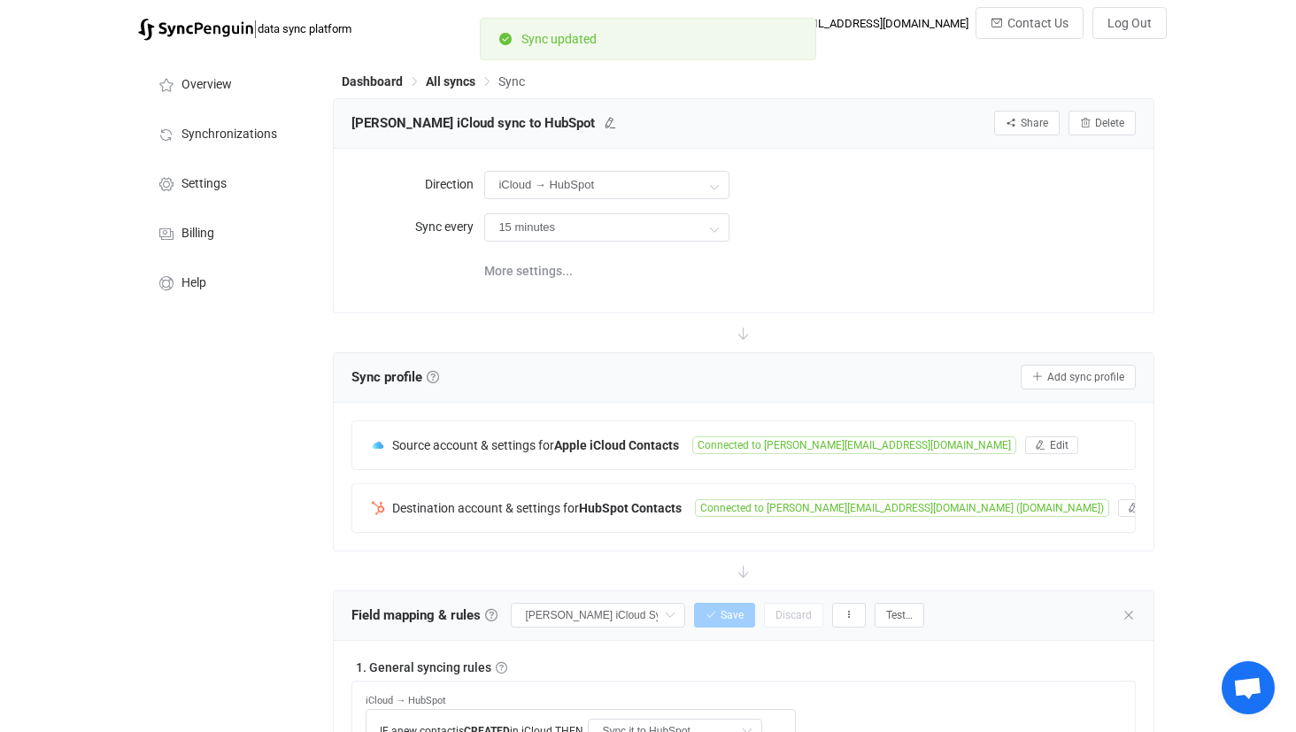
click at [451, 89] on div "Dashboard All syncs Sync" at bounding box center [743, 85] width 821 height 27
click at [453, 87] on span "All syncs" at bounding box center [451, 81] width 50 height 14
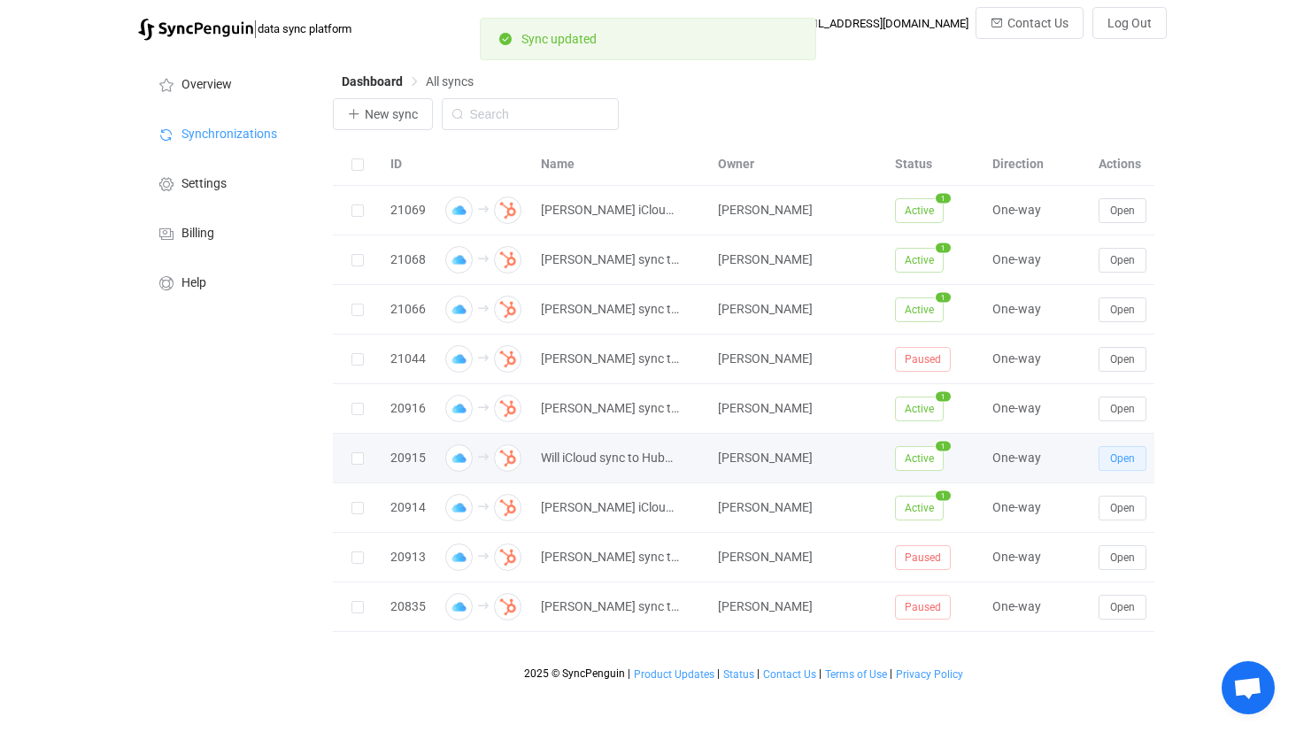
click at [1142, 464] on button "Open" at bounding box center [1123, 458] width 48 height 25
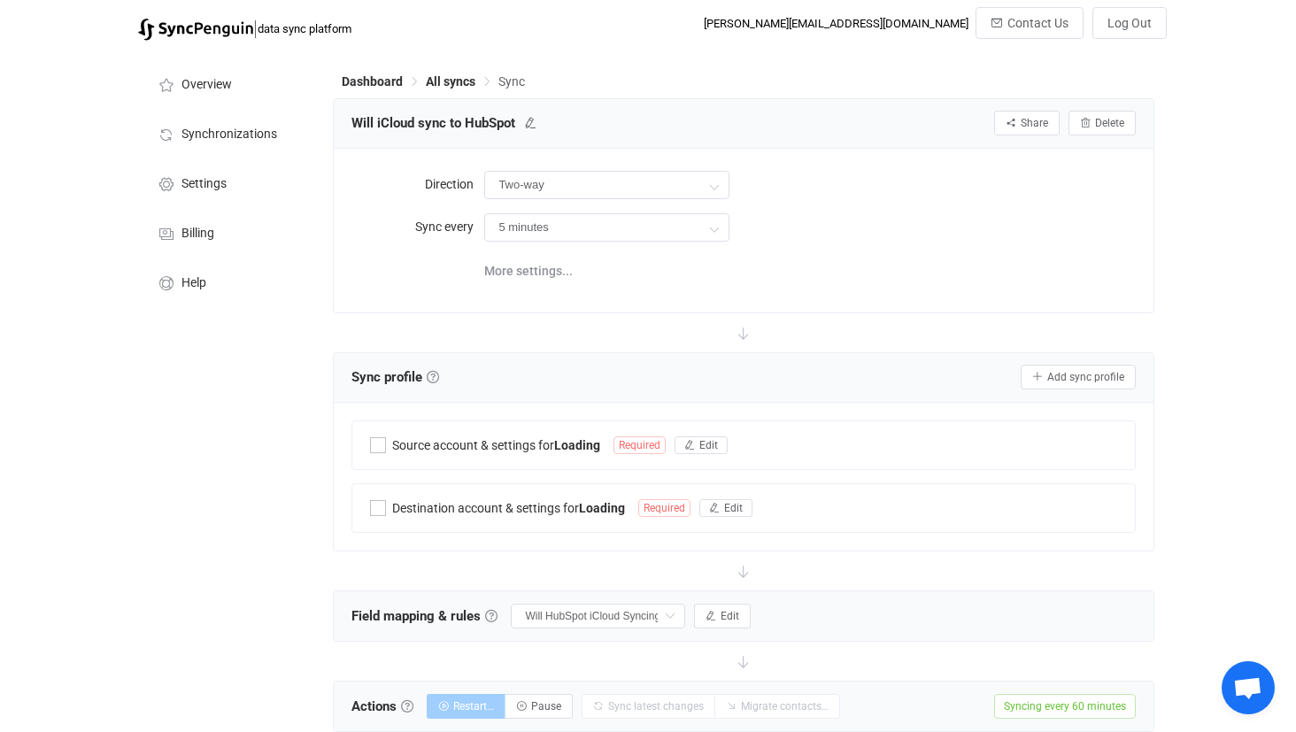
type input "iCloud → HubSpot"
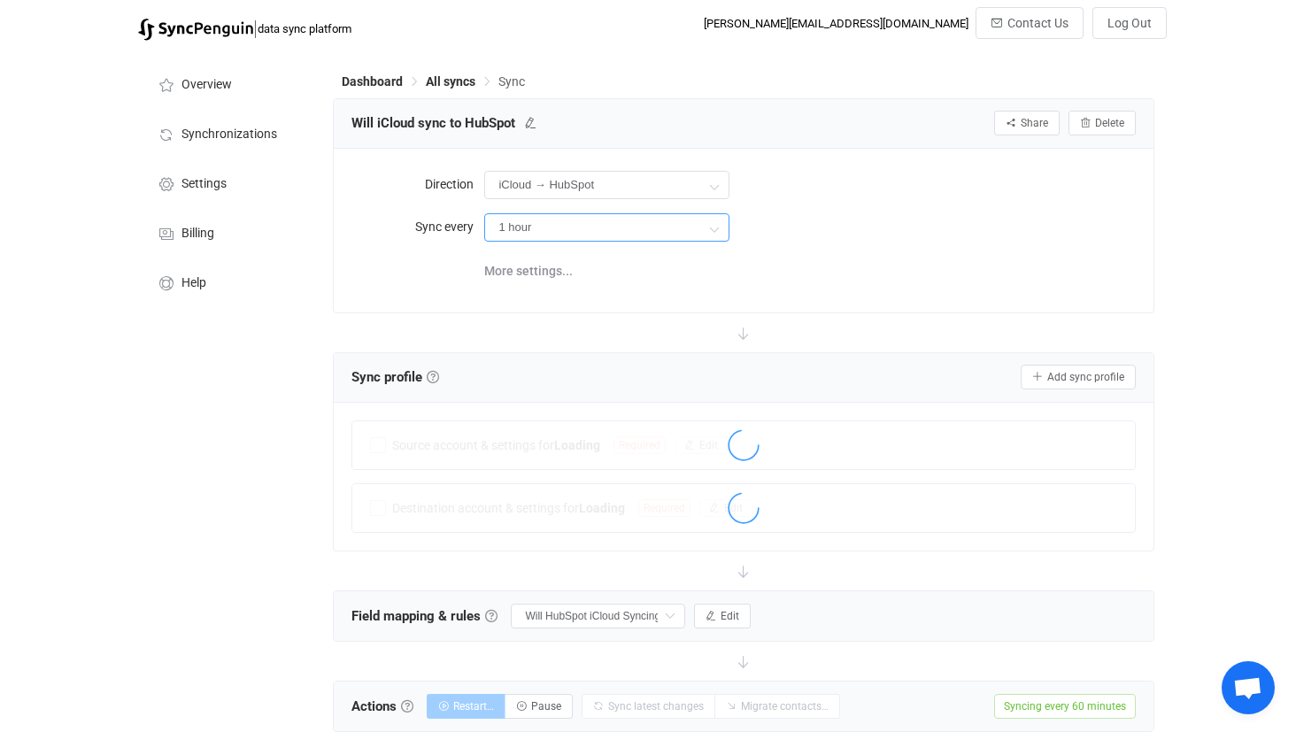
click at [695, 227] on input "1 hour" at bounding box center [606, 227] width 245 height 28
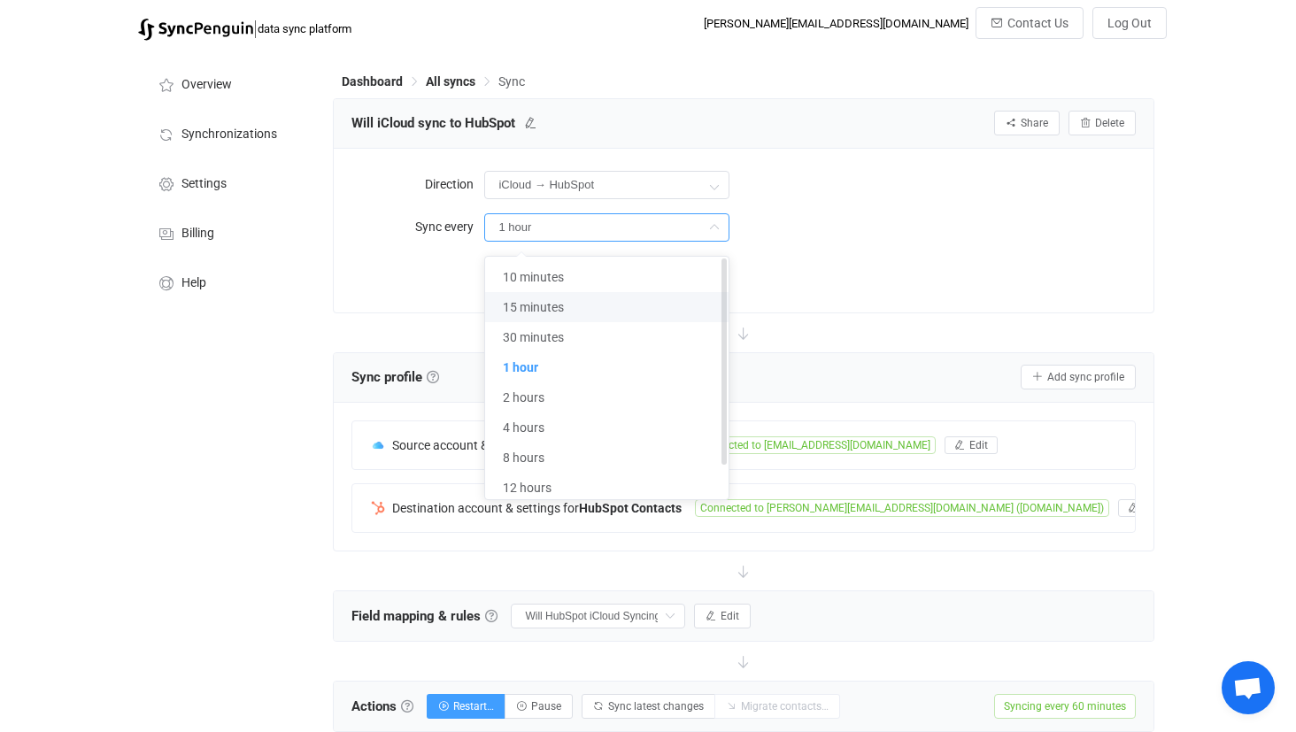
click at [615, 303] on li "15 minutes" at bounding box center [606, 307] width 243 height 30
type input "15 minutes"
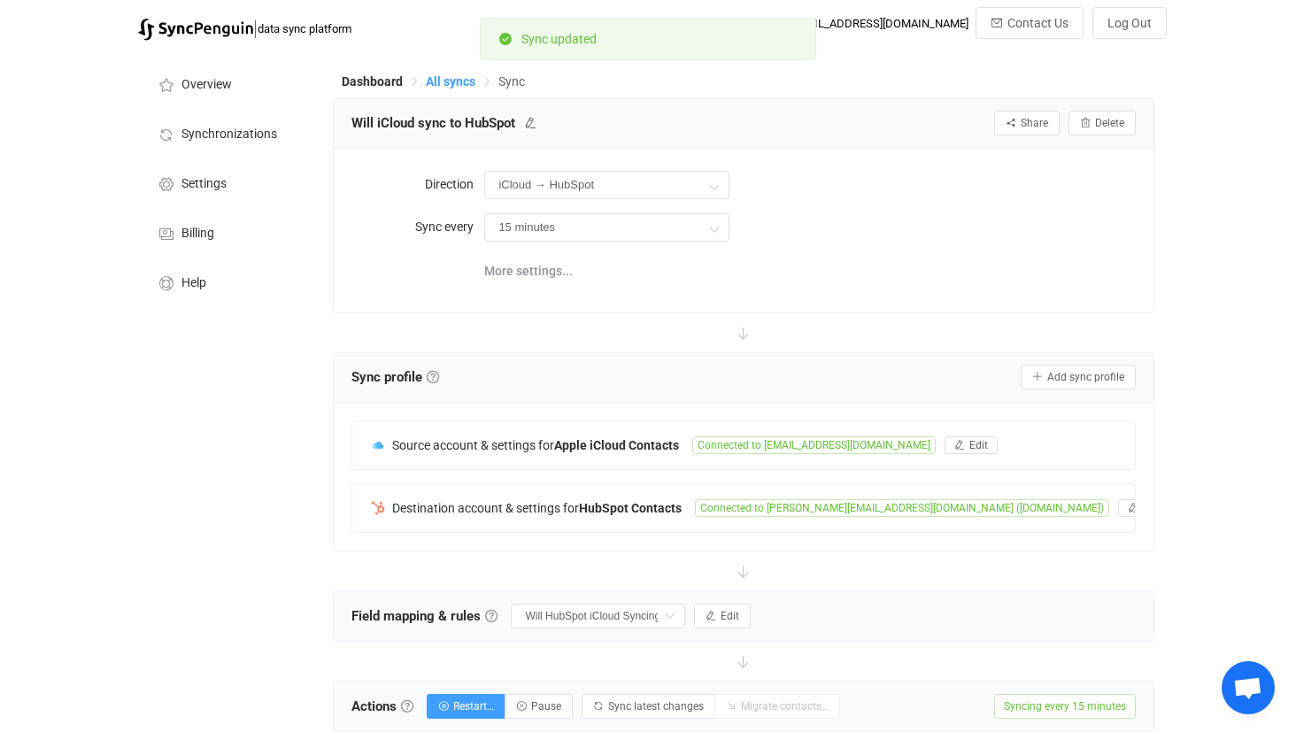
click at [443, 75] on span "All syncs" at bounding box center [451, 81] width 50 height 14
